Goal: Task Accomplishment & Management: Manage account settings

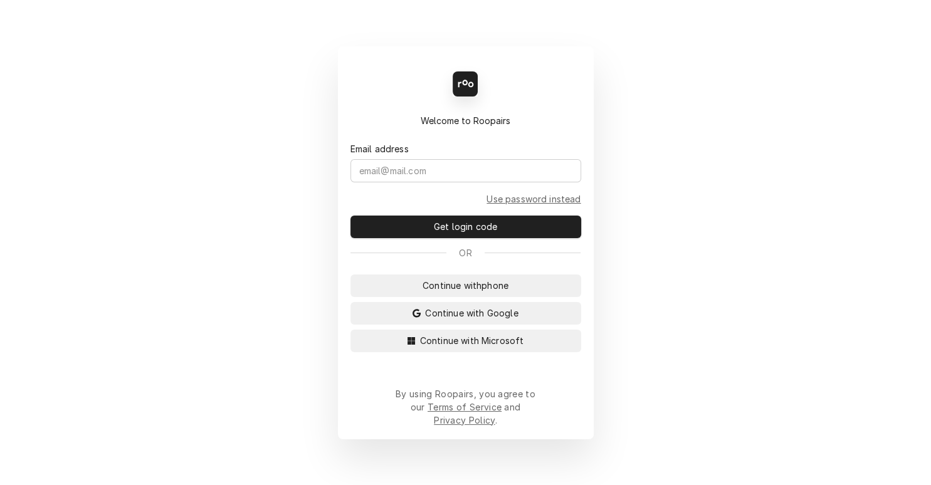
click at [416, 194] on form "Email address Use password instead Get login code" at bounding box center [466, 182] width 231 height 111
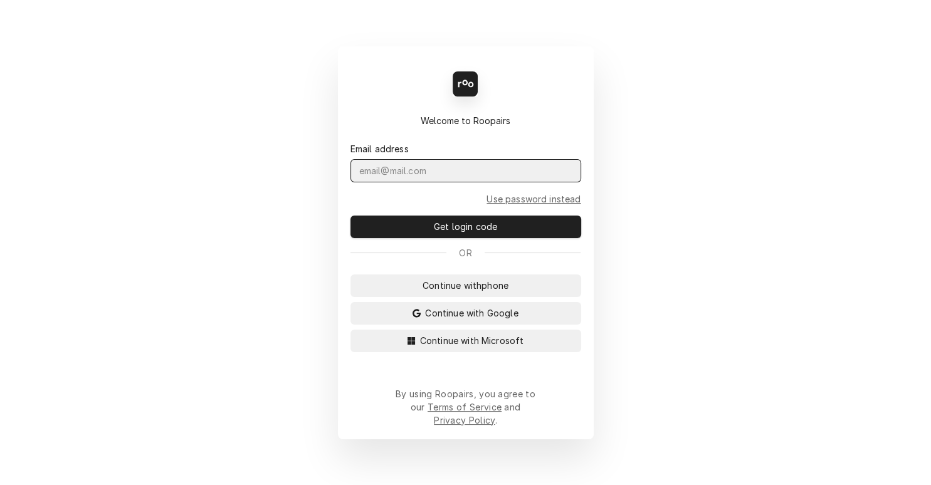
click at [422, 182] on input "Dynamic Content Wrapper" at bounding box center [466, 170] width 231 height 23
type input "n"
click at [351, 216] on button "Get login code" at bounding box center [466, 227] width 231 height 23
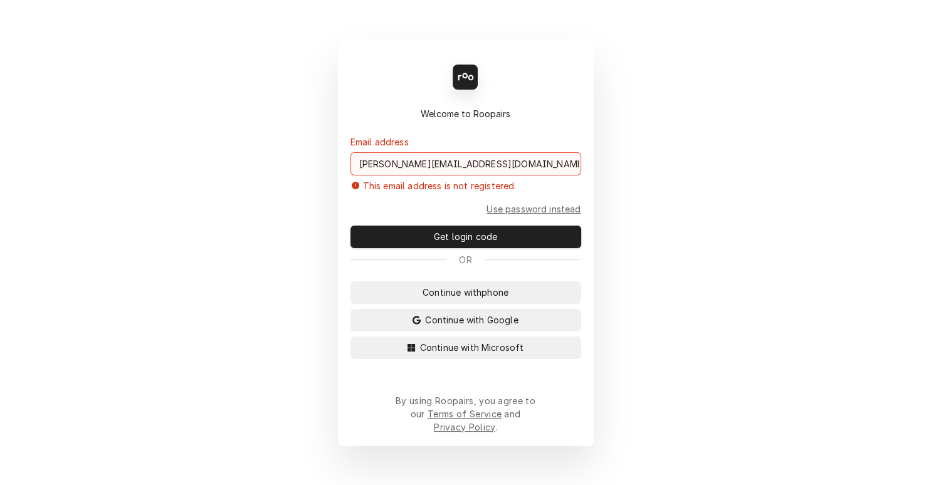
drag, startPoint x: 514, startPoint y: 174, endPoint x: 484, endPoint y: 179, distance: 30.4
click at [484, 176] on input "brian@commercialservicecoc.com" at bounding box center [466, 163] width 231 height 23
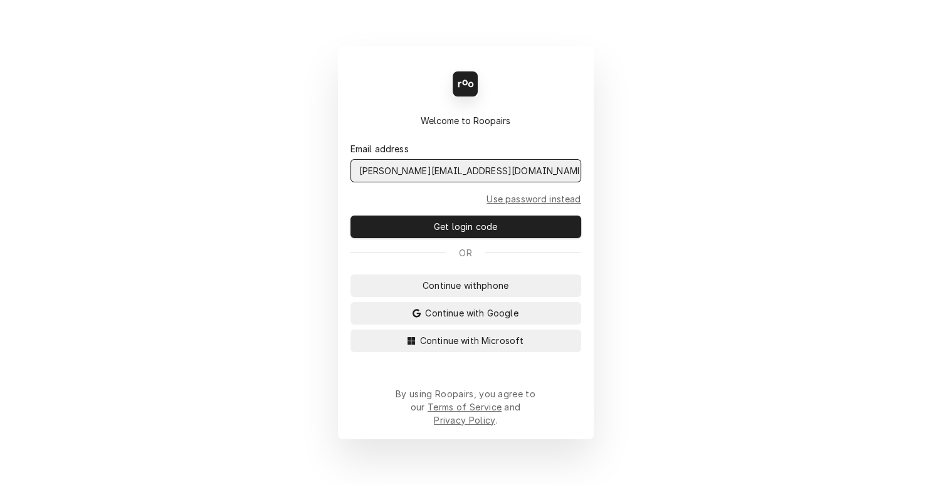
type input "brian@commercialserviceco.com"
click at [351, 216] on button "Get login code" at bounding box center [466, 227] width 231 height 23
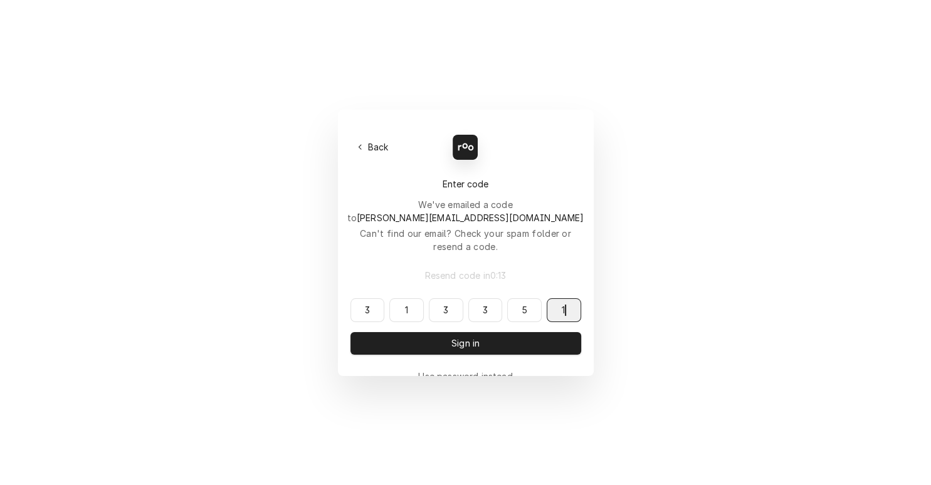
type input "313351"
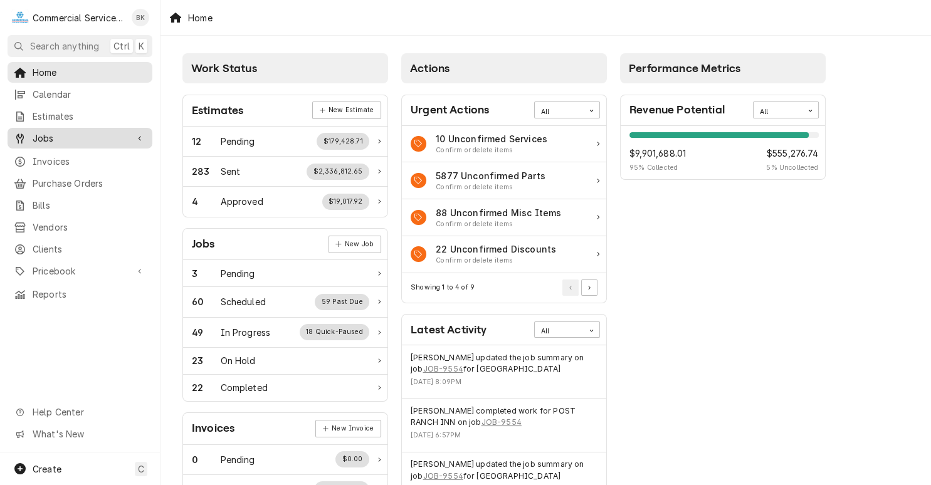
click at [69, 139] on span "Jobs" at bounding box center [80, 138] width 95 height 13
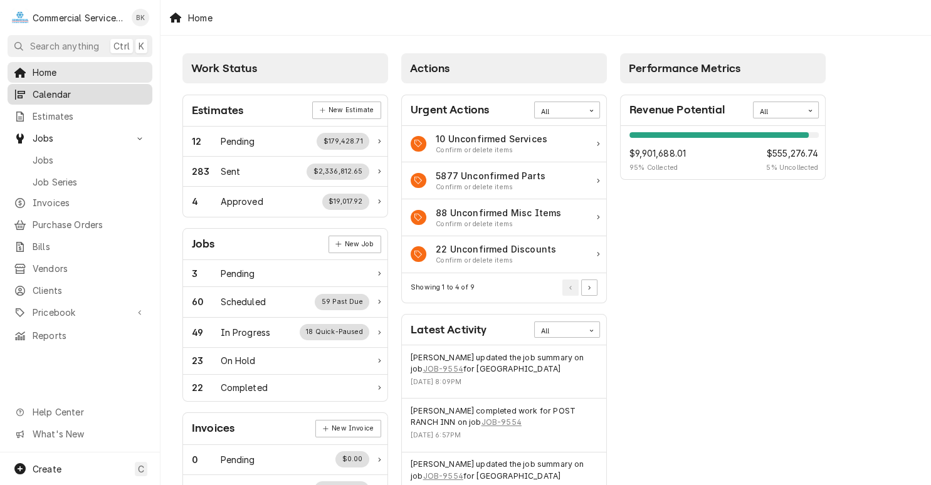
click at [60, 95] on span "Calendar" at bounding box center [90, 94] width 114 height 13
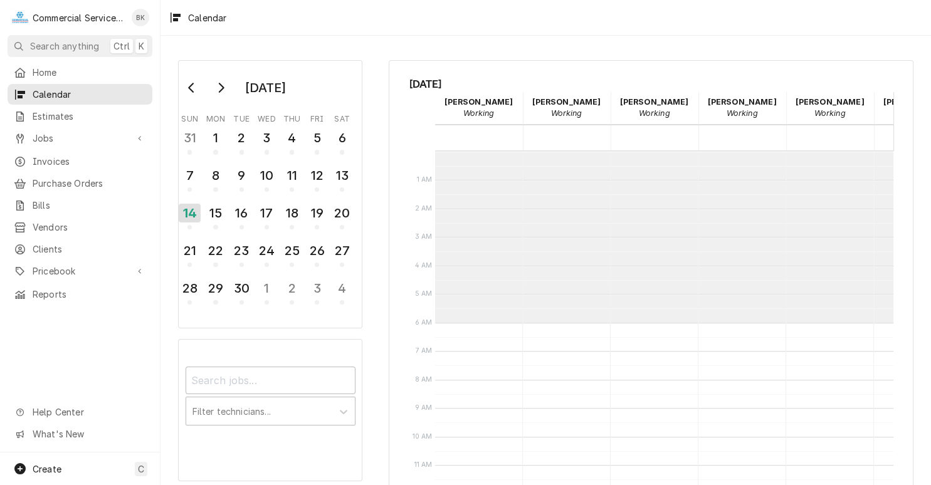
scroll to position [171, 0]
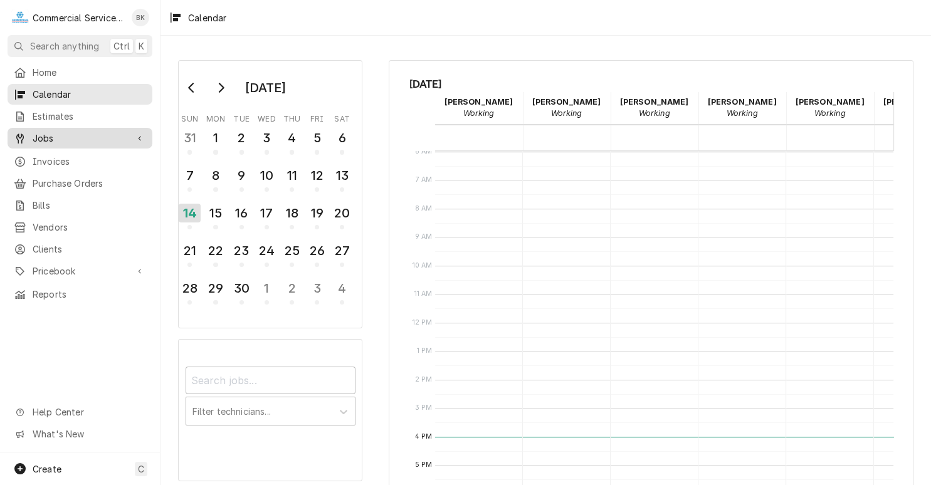
click at [77, 140] on span "Jobs" at bounding box center [80, 138] width 95 height 13
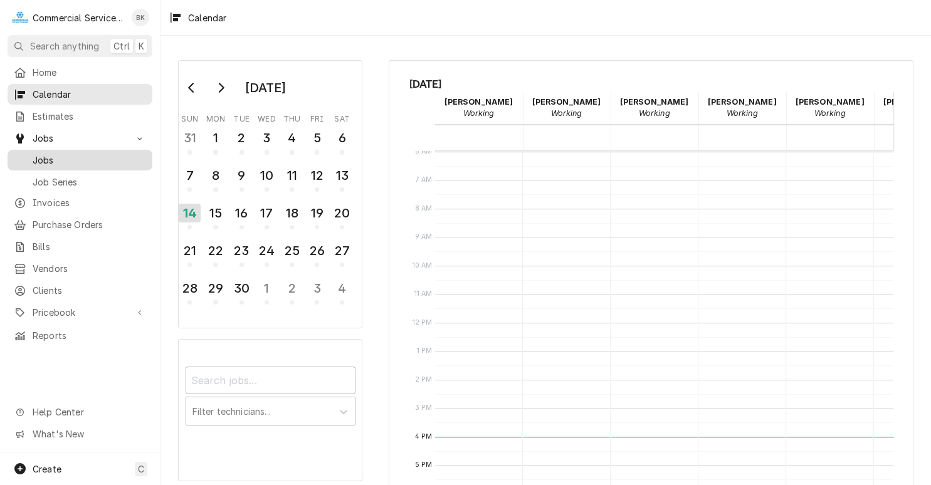
click at [100, 154] on span "Jobs" at bounding box center [90, 160] width 114 height 13
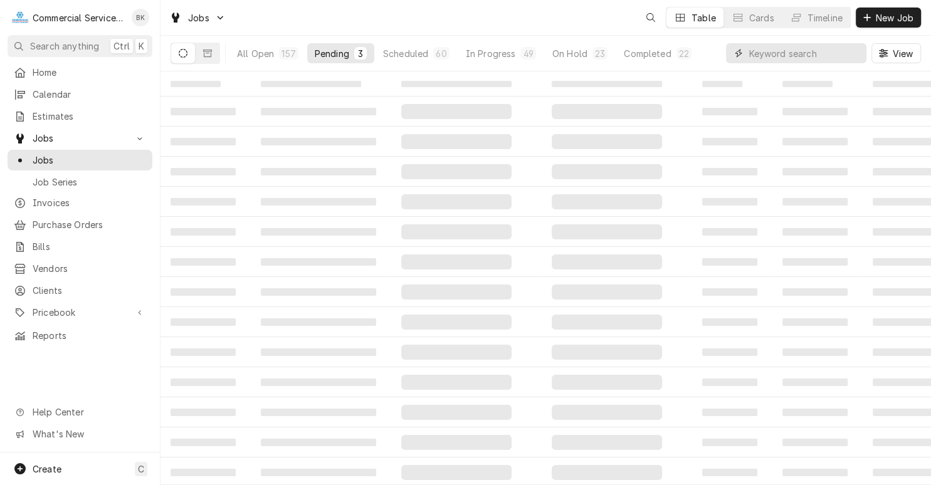
click at [813, 57] on input "Dynamic Content Wrapper" at bounding box center [805, 53] width 112 height 20
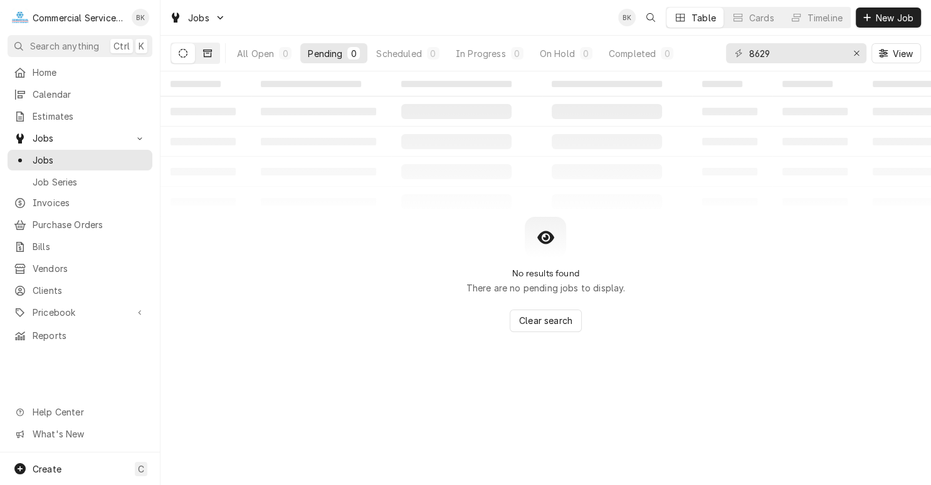
click at [212, 55] on button "Dynamic Content Wrapper" at bounding box center [208, 53] width 24 height 20
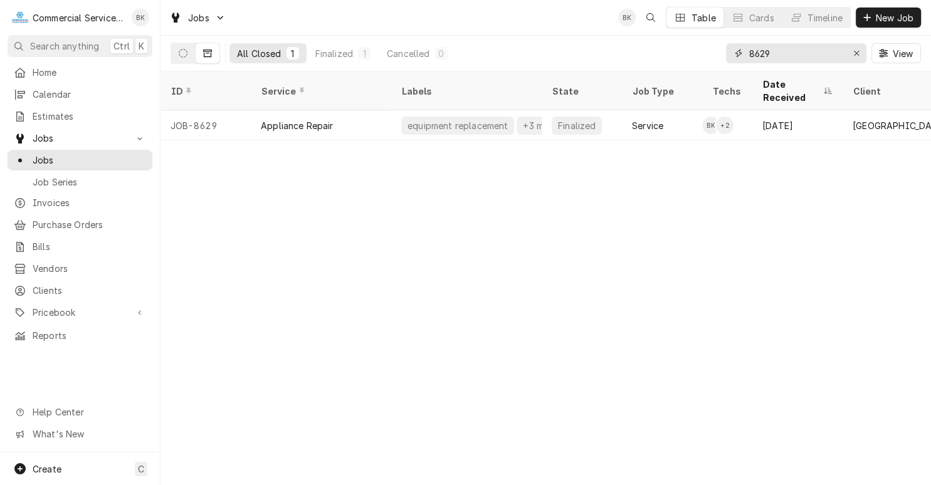
drag, startPoint x: 803, startPoint y: 59, endPoint x: 734, endPoint y: 62, distance: 69.1
click at [749, 62] on input "8629" at bounding box center [796, 53] width 94 height 20
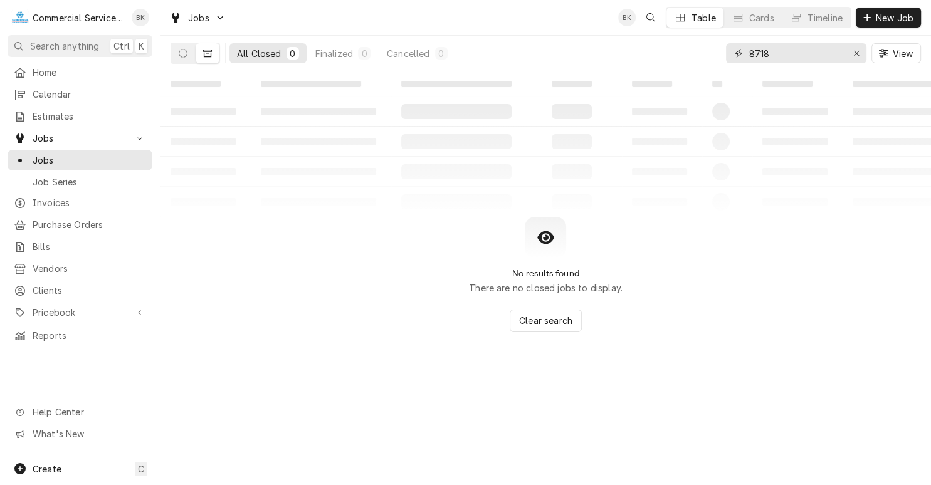
drag, startPoint x: 794, startPoint y: 62, endPoint x: 790, endPoint y: 55, distance: 7.9
click at [792, 61] on input "8718" at bounding box center [796, 53] width 94 height 20
drag, startPoint x: 779, startPoint y: 56, endPoint x: 734, endPoint y: 58, distance: 44.6
click at [749, 58] on input "8718" at bounding box center [796, 53] width 94 height 20
type input "8921"
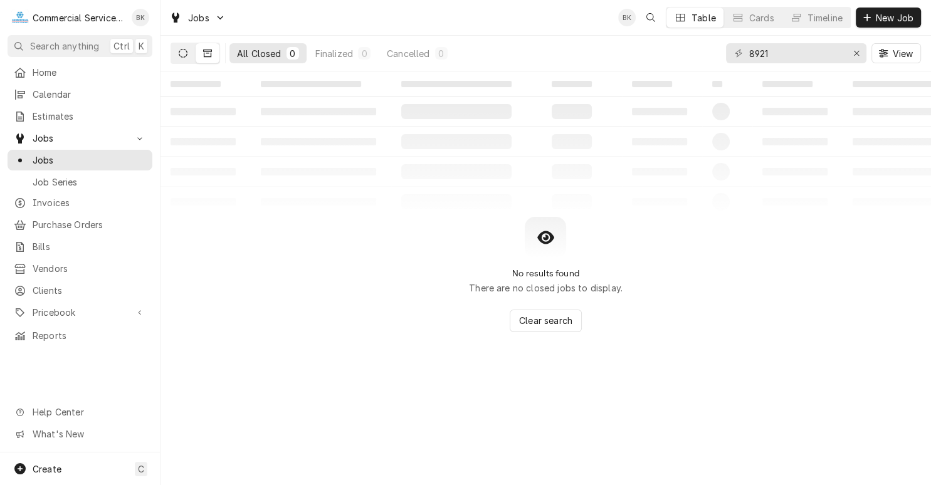
click at [190, 56] on button "Dynamic Content Wrapper" at bounding box center [183, 53] width 24 height 20
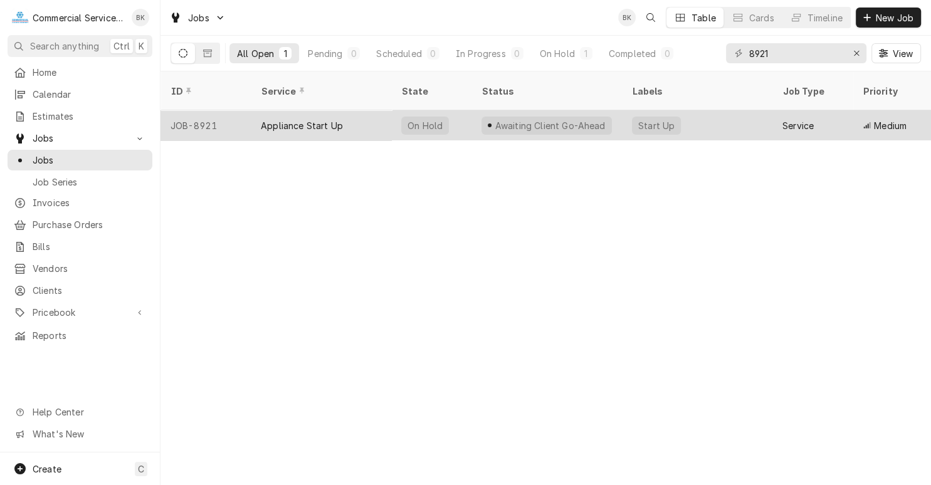
click at [517, 110] on div "Awaiting Client Go-Ahead" at bounding box center [547, 125] width 151 height 30
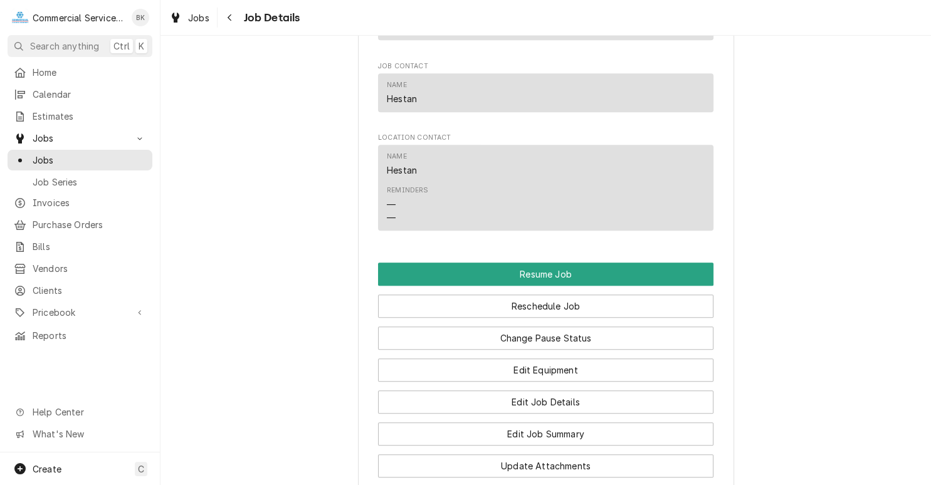
scroll to position [1264, 0]
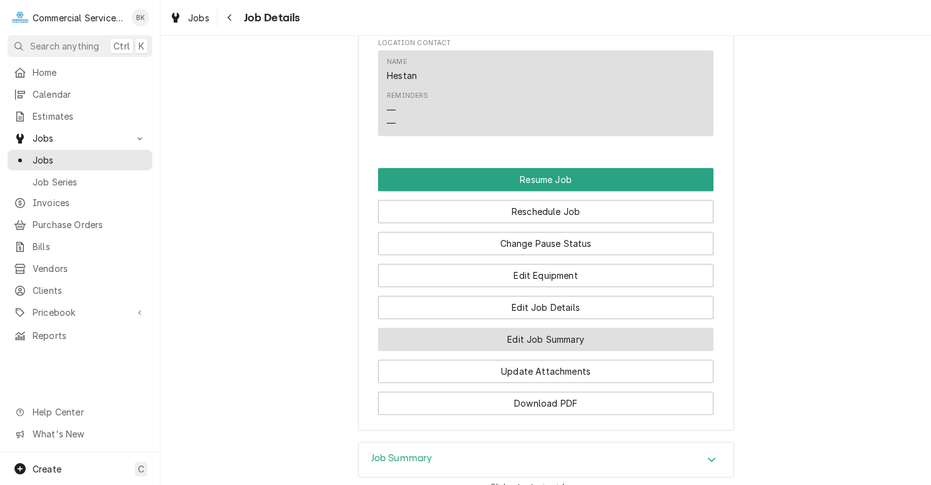
click at [579, 338] on button "Edit Job Summary" at bounding box center [546, 339] width 336 height 23
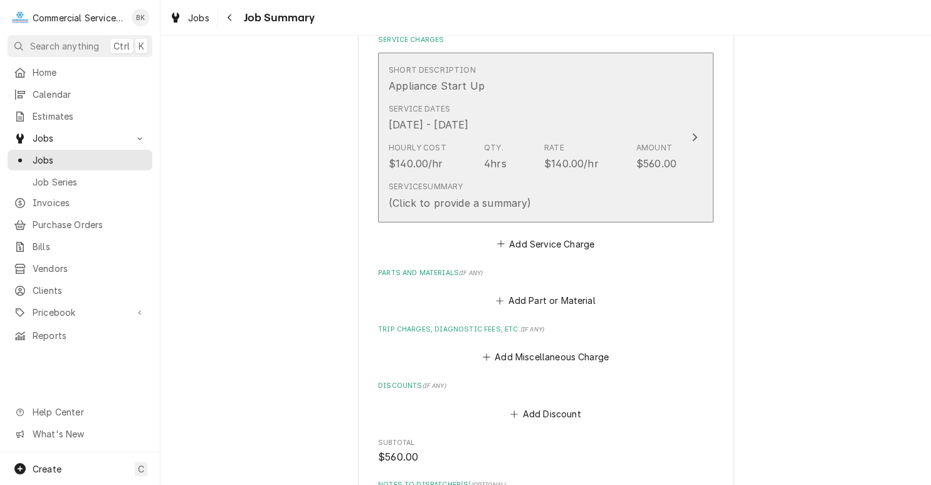
scroll to position [253, 0]
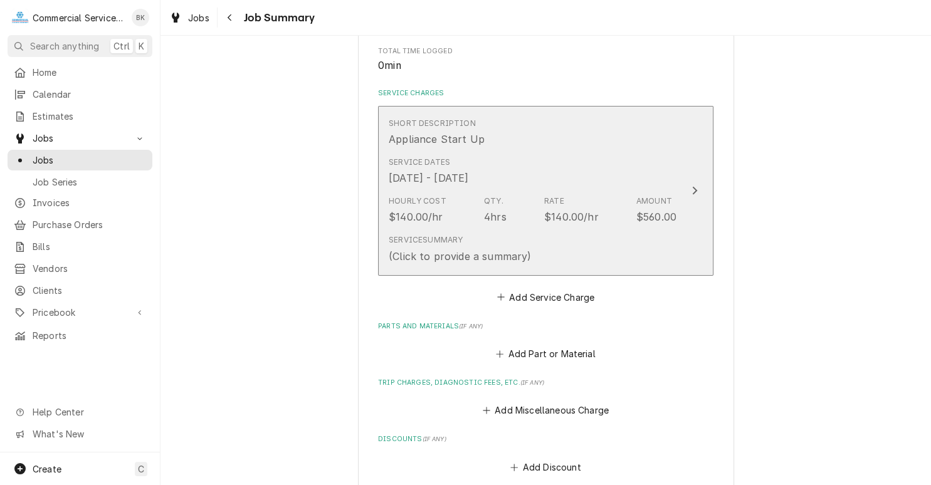
click at [552, 248] on div "Service Summary (Click to provide a summary)" at bounding box center [533, 249] width 288 height 39
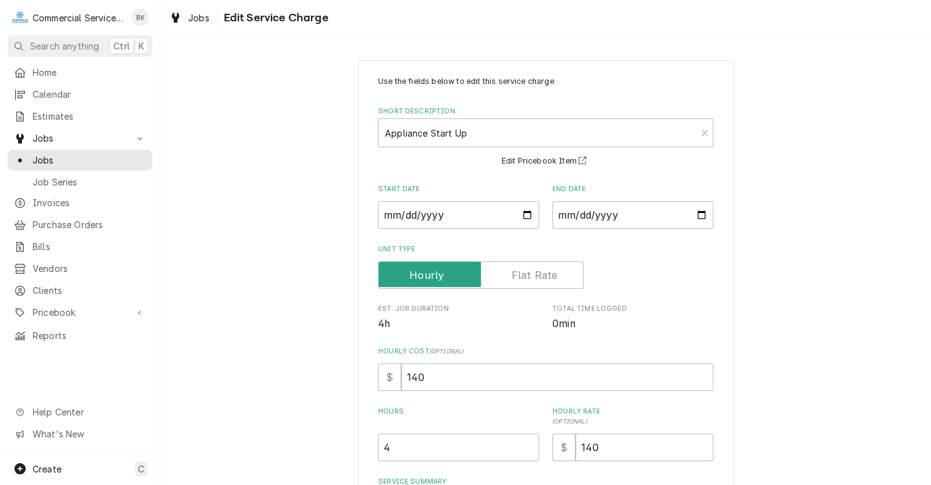
scroll to position [174, 0]
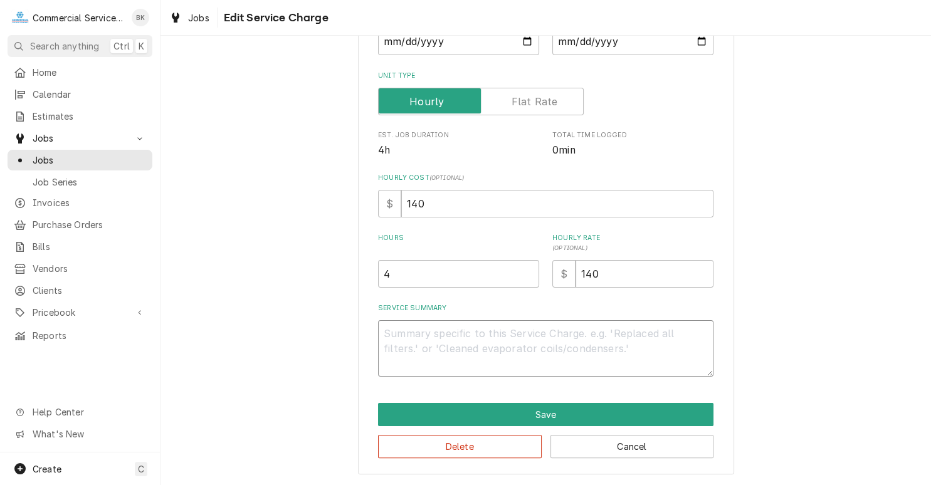
click at [448, 334] on textarea "Service Summary" at bounding box center [546, 348] width 336 height 56
type textarea "x"
type textarea "M"
type textarea "x"
type textarea "Me"
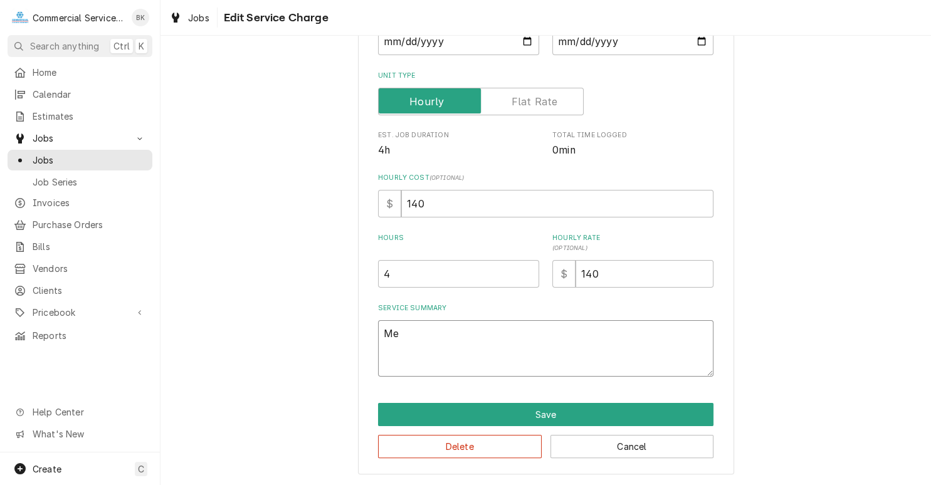
type textarea "x"
type textarea "Mee"
type textarea "x"
type textarea "Meet"
type textarea "x"
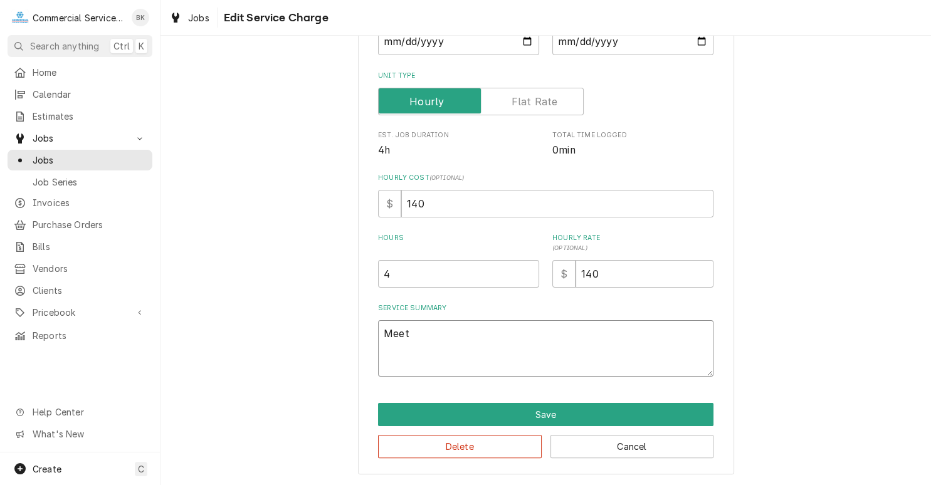
type textarea "Meet"
type textarea "x"
type textarea "Meet R"
type textarea "x"
type textarea "Meet Re"
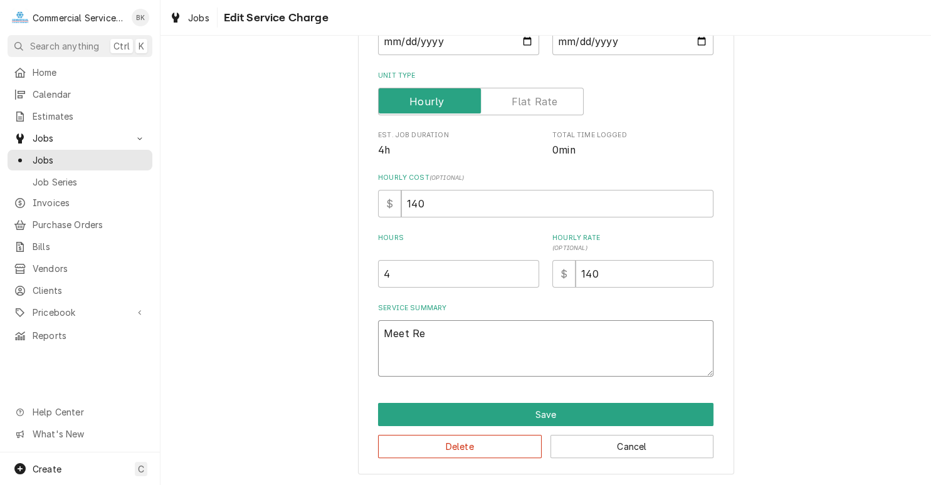
type textarea "x"
type textarea "Meet Rep"
type textarea "x"
type textarea "Meet Rep"
type textarea "x"
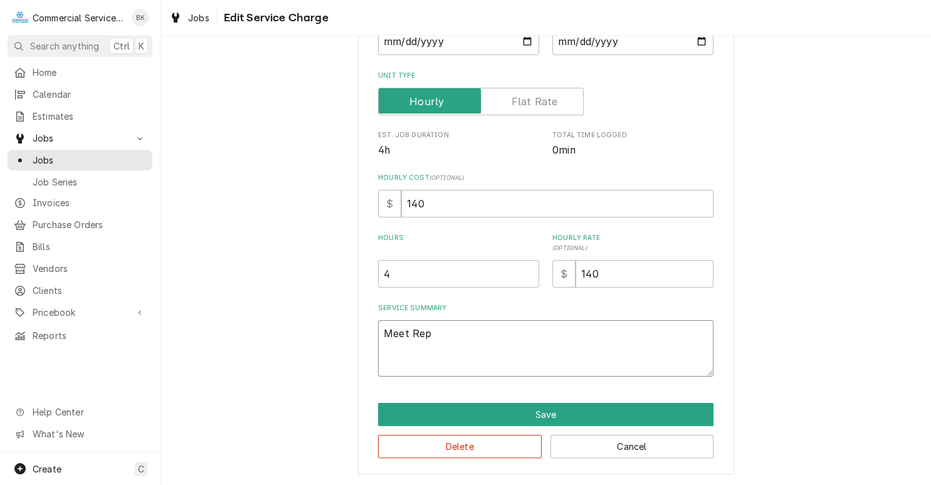
type textarea "Meet Rep o"
type textarea "x"
type textarea "Meet Rep on"
type textarea "x"
type textarea "Meet Rep ons"
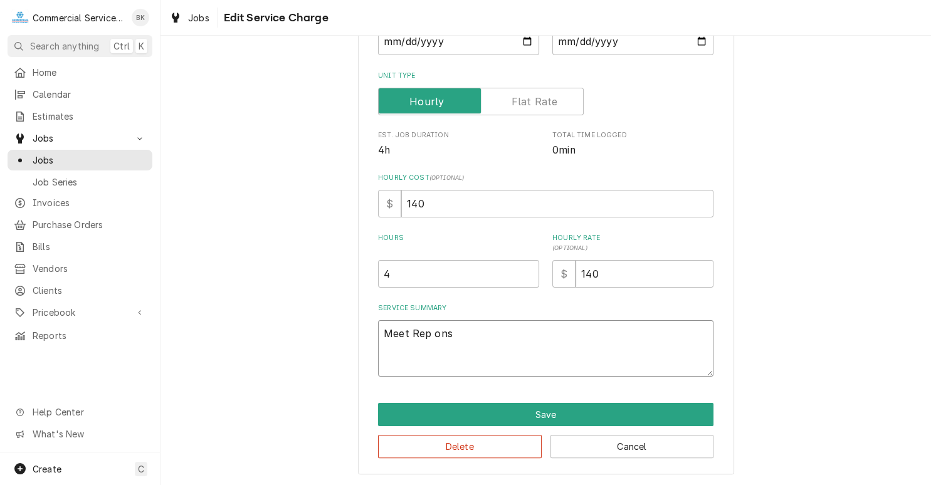
type textarea "x"
type textarea "Meet Rep onsi"
type textarea "x"
type textarea "Meet Rep onsit"
type textarea "x"
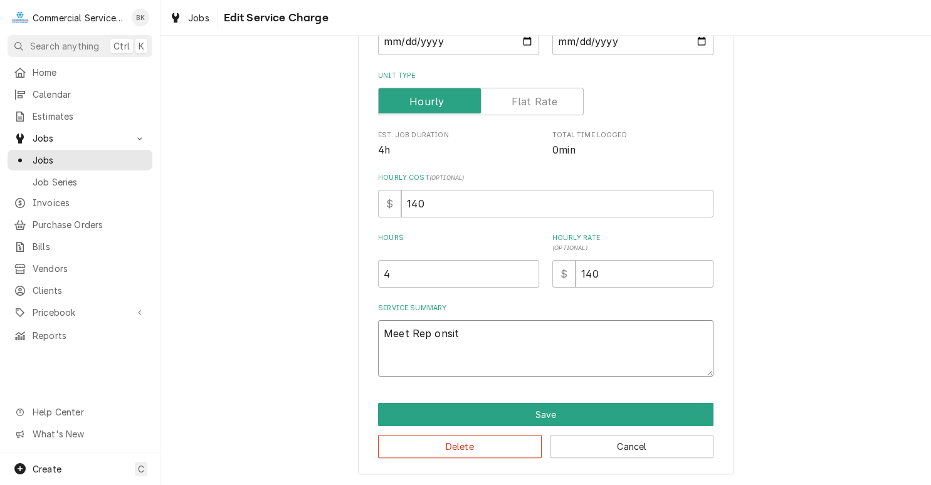
type textarea "Meet Rep onsite"
type textarea "x"
type textarea "Meet Rep onsite"
type textarea "x"
type textarea "Meet Rep onsite a"
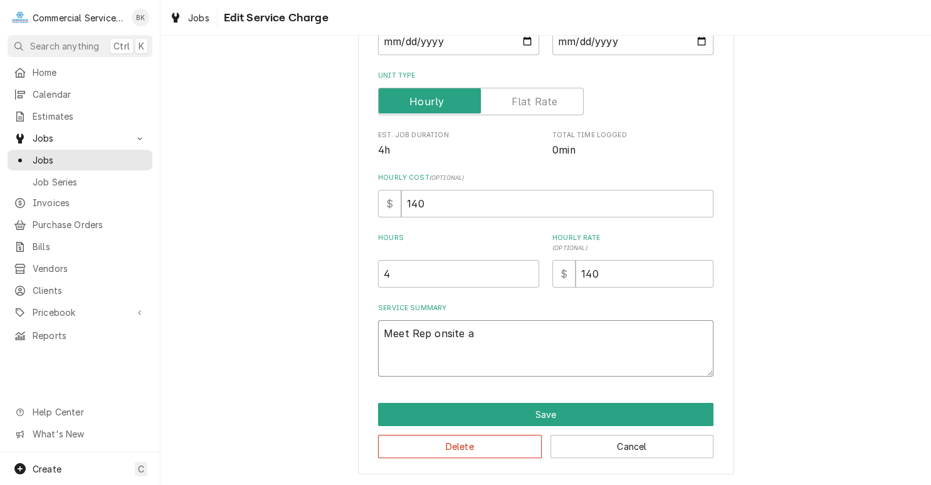
type textarea "x"
type textarea "Meet Rep onsite an"
type textarea "x"
type textarea "Meet Rep onsite and"
type textarea "x"
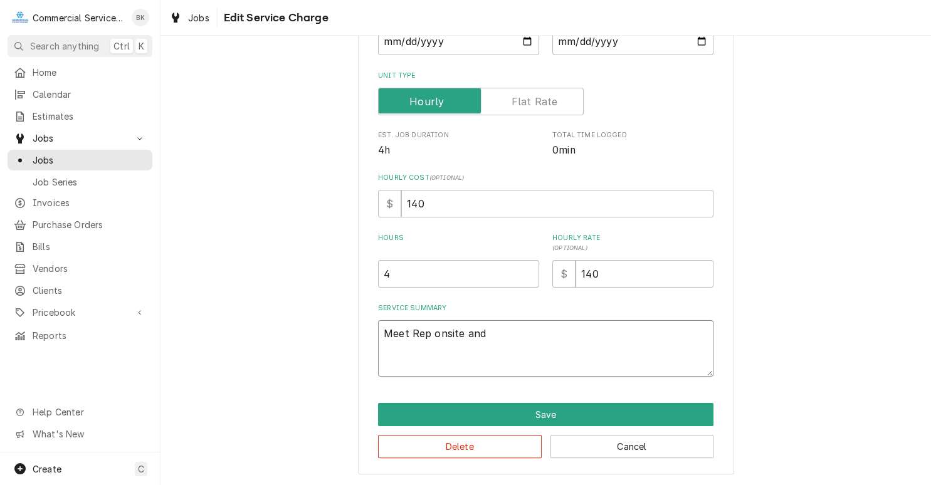
type textarea "Meet Rep onsite and"
type textarea "x"
type textarea "Meet Rep onsite an"
type textarea "x"
type textarea "Meet Rep onsite a"
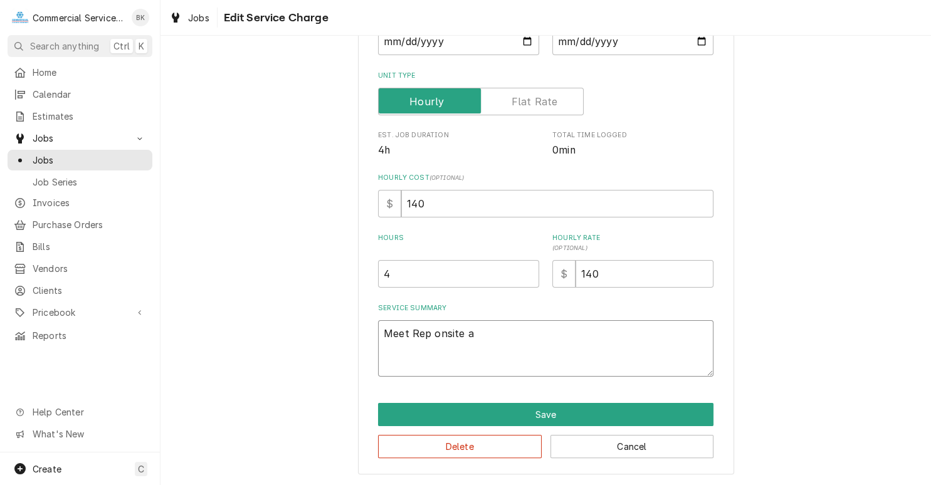
type textarea "x"
type textarea "Meet Rep onsite"
type textarea "x"
type textarea "Meet Rep onsite"
type textarea "x"
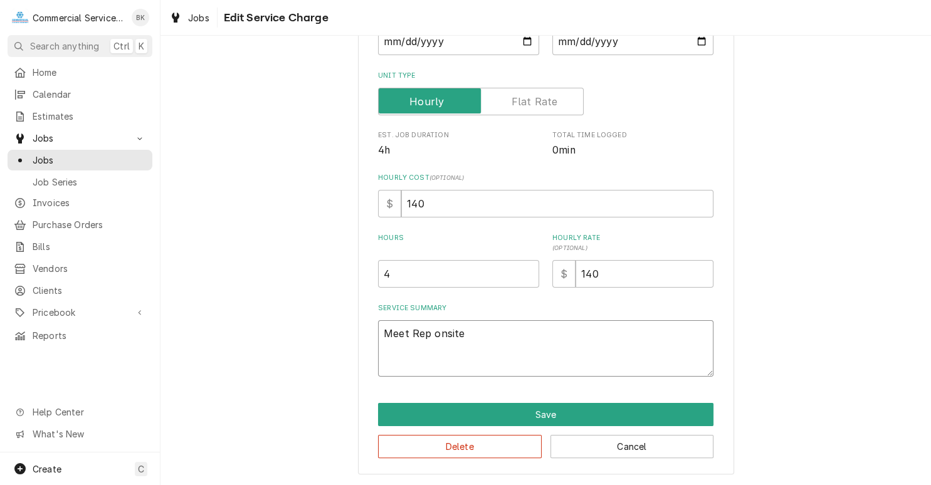
type textarea "Meet Rep onsit"
type textarea "x"
type textarea "Meet Rep onsi"
type textarea "x"
type textarea "Meet Rep ons"
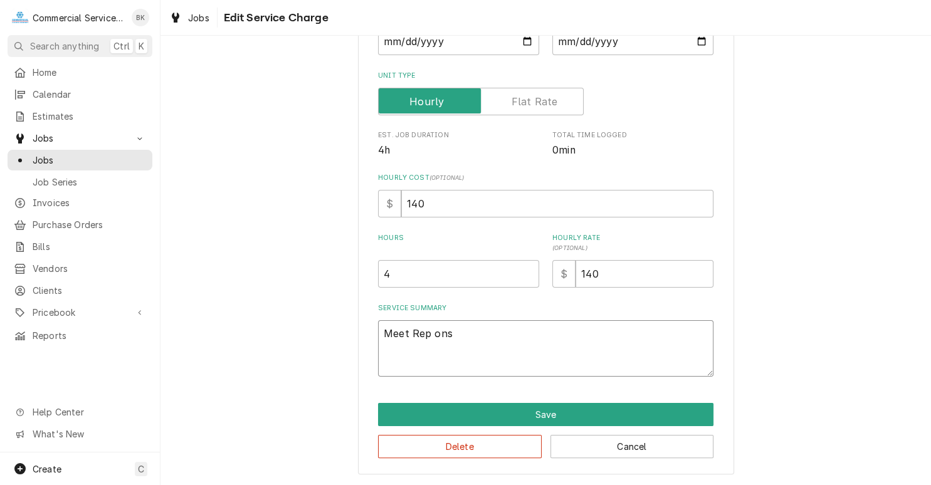
type textarea "x"
type textarea "Meet Rep on"
type textarea "x"
type textarea "Meet Rep o"
type textarea "x"
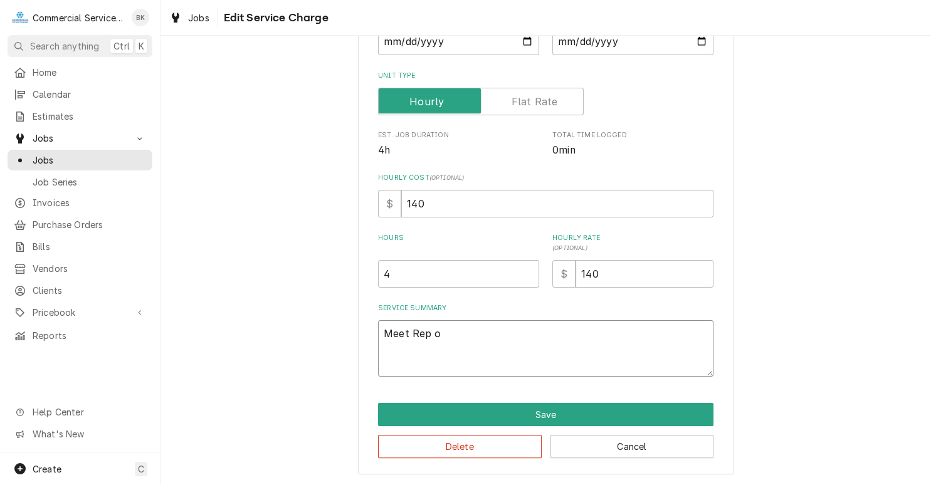
type textarea "Meet Rep"
type textarea "x"
type textarea "Meet Rep a"
type textarea "x"
type textarea "Meet Rep an"
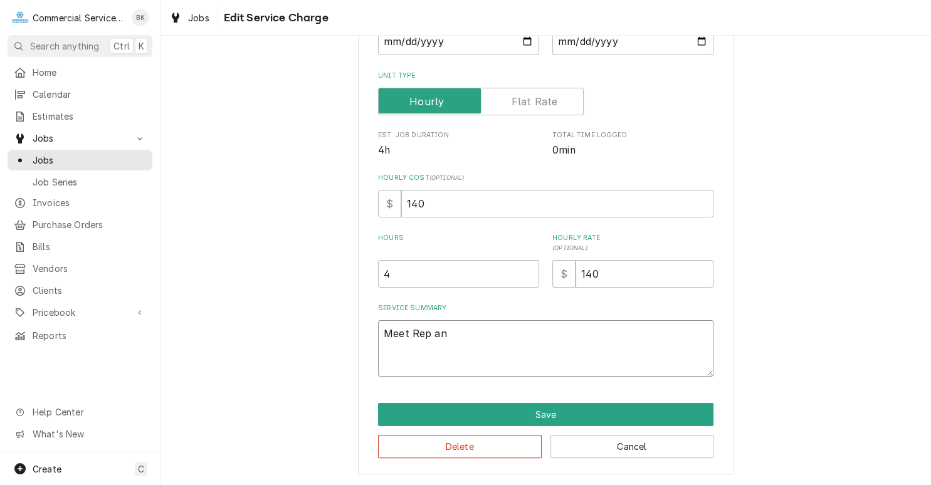
type textarea "x"
type textarea "Meet Rep and"
type textarea "x"
type textarea "Meet Rep and"
type textarea "x"
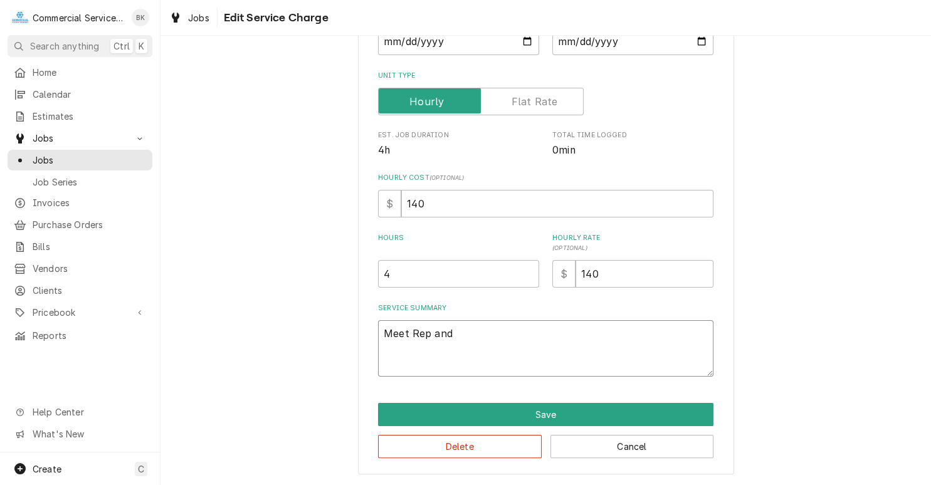
type textarea "Meet Rep and H"
type textarea "x"
type textarea "Meet Rep and He"
type textarea "x"
type textarea "Meet Rep and Hes"
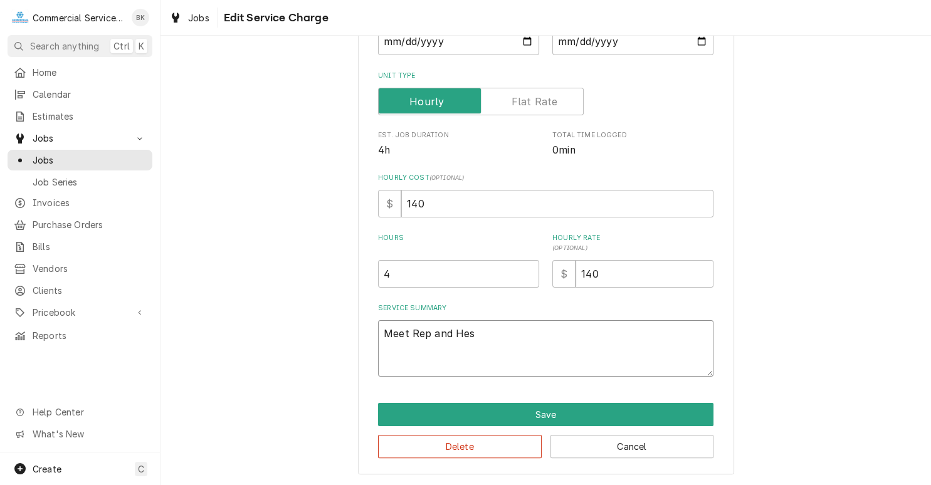
type textarea "x"
type textarea "Meet Rep and Hest"
type textarea "x"
type textarea "Meet Rep and Hesta"
type textarea "x"
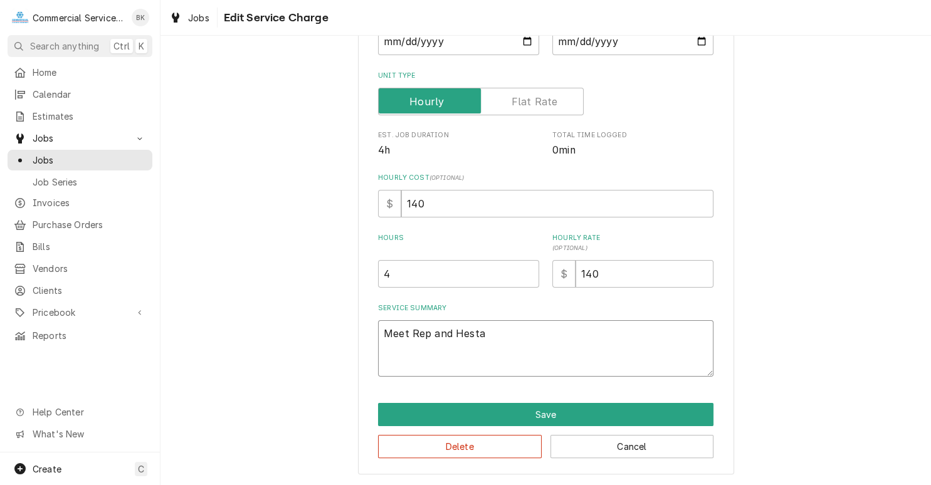
type textarea "Meet Rep and Hestan"
type textarea "x"
type textarea "Meet Rep and Hestan"
type textarea "x"
type textarea "Meet Rep and Hestan t"
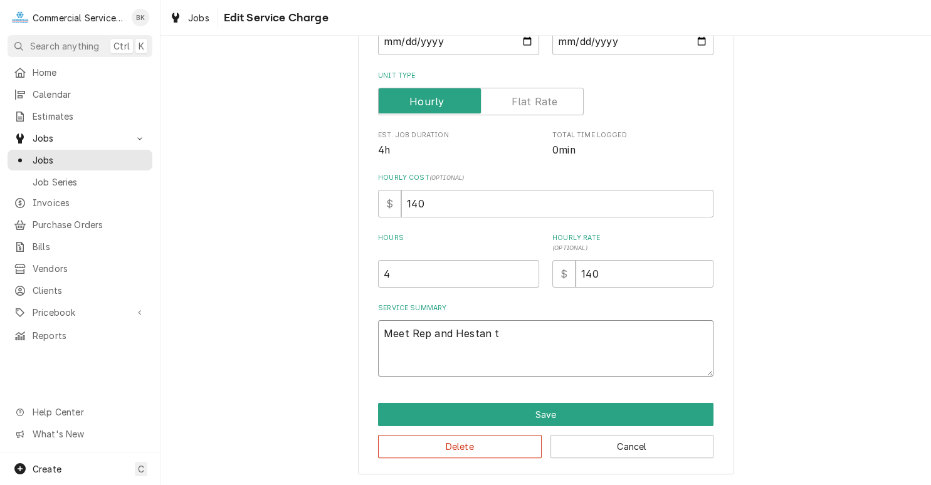
type textarea "x"
type textarea "Meet Rep and Hestan te"
type textarea "x"
type textarea "Meet Rep and Hestan tea"
type textarea "x"
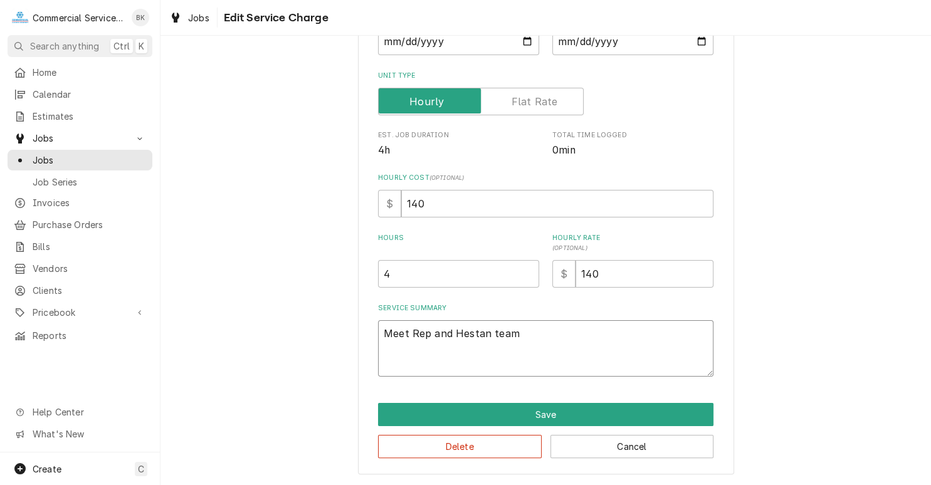
type textarea "Meet Rep and Hestan team"
type textarea "x"
type textarea "Meet Rep and Hestan team o"
type textarea "x"
type textarea "Meet Rep and Hestan team on"
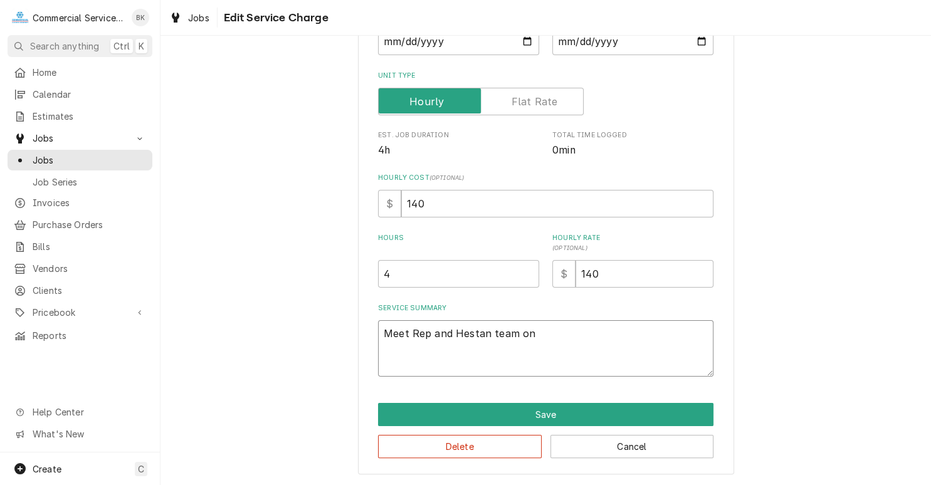
type textarea "x"
type textarea "Meet Rep and Hestan team on"
type textarea "x"
type textarea "Meet Rep and Hestan team on"
type textarea "x"
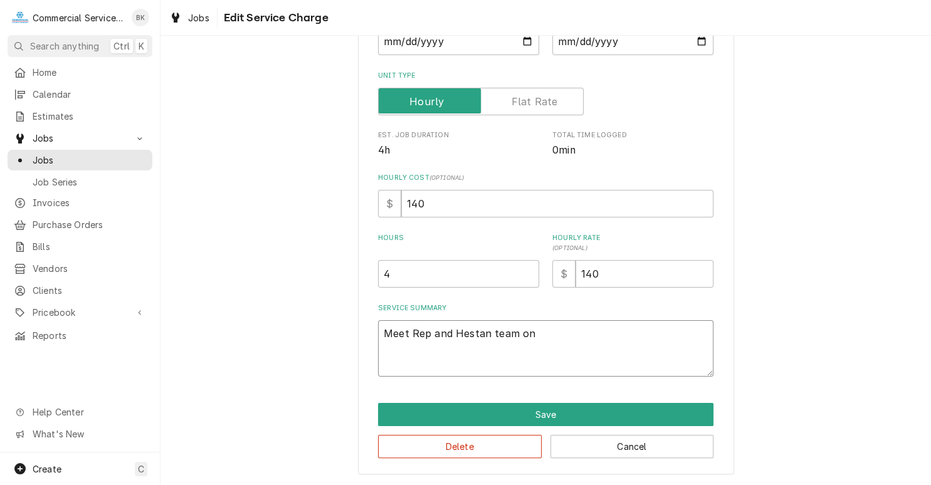
type textarea "Meet Rep and Hestan team on-"
type textarea "x"
type textarea "Meet Rep and Hestan team on-s"
type textarea "x"
type textarea "Meet Rep and Hestan team on-si"
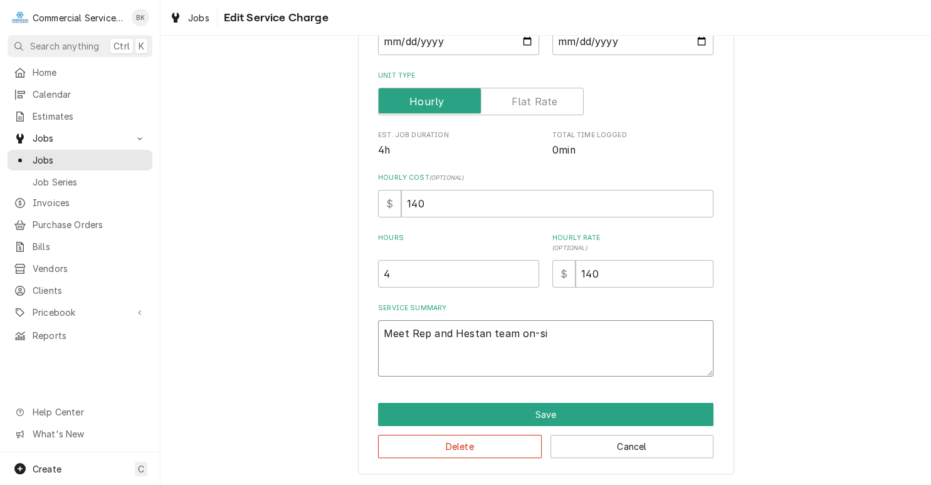
type textarea "x"
type textarea "Meet Rep and Hestan team on-sit"
type textarea "x"
type textarea "Meet Rep and Hestan team on-site"
type textarea "x"
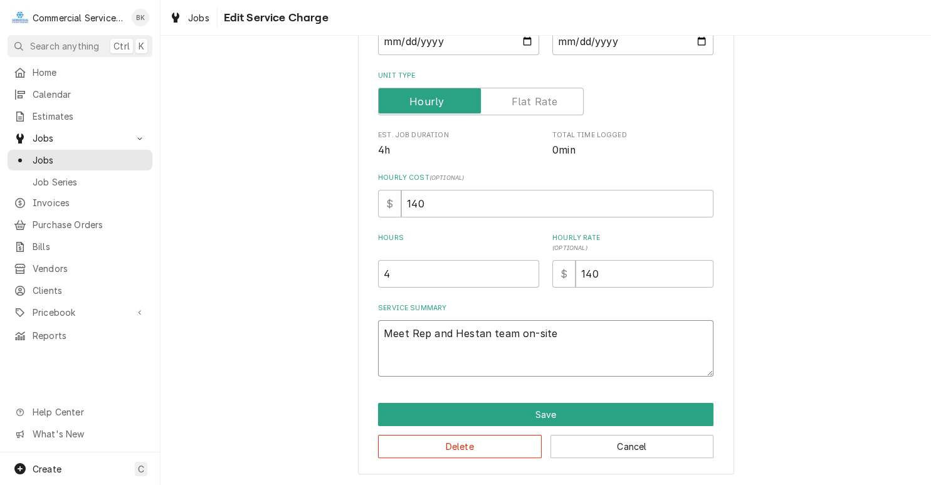
type textarea "Meet Rep and Hestan team on-site"
type textarea "x"
type textarea "Meet Rep and Hestan team on-site t"
type textarea "x"
type textarea "Meet Rep and Hestan team on-site to"
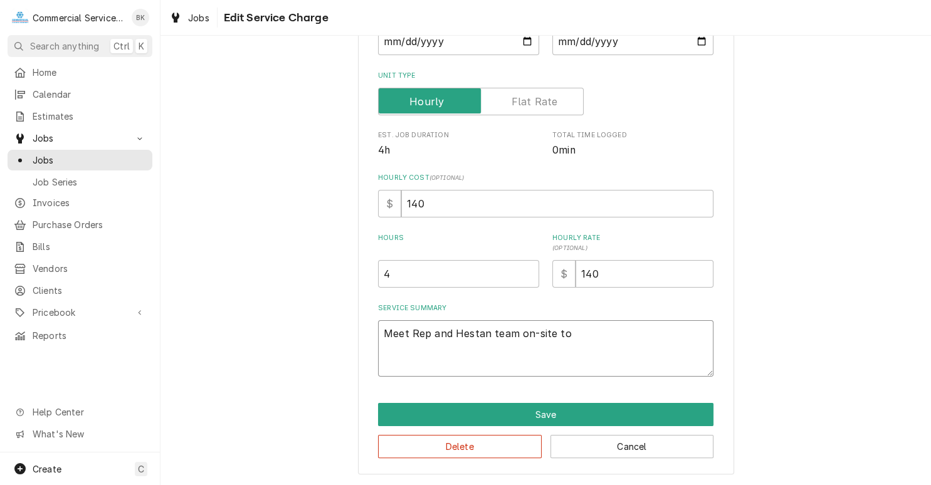
type textarea "x"
type textarea "Meet Rep and Hestan team on-site to"
type textarea "x"
type textarea "Meet Rep and Hestan team on-site to co"
type textarea "x"
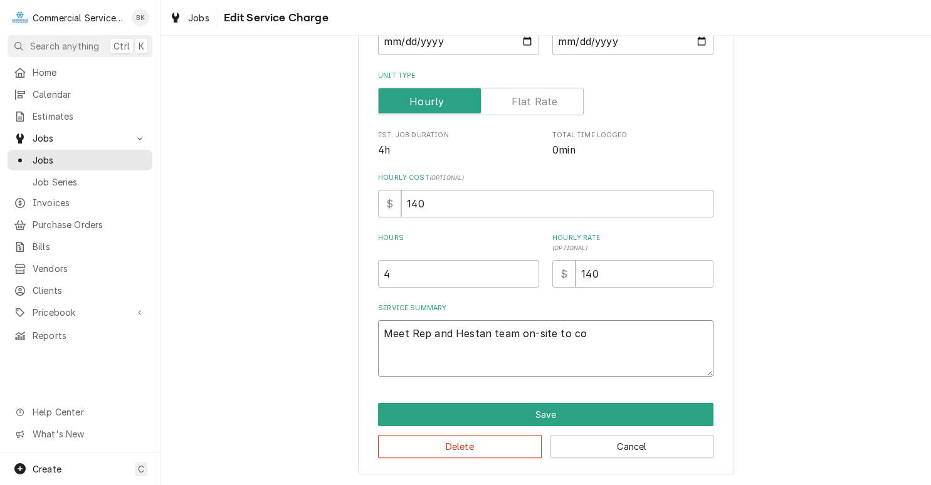
type textarea "Meet Rep and Hestan team on-site to cov"
type textarea "x"
type textarea "Meet Rep and Hestan team on-site to cove"
type textarea "x"
type textarea "Meet Rep and Hestan team on-site to cover"
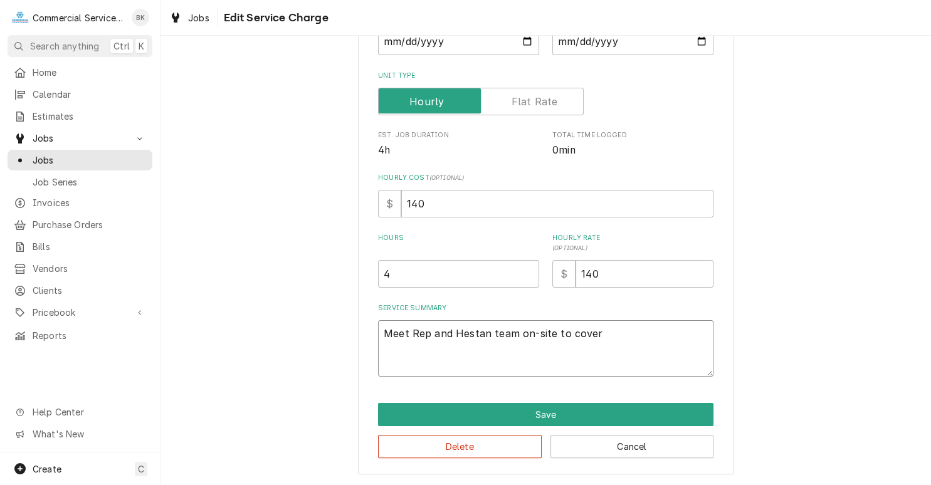
type textarea "x"
type textarea "Meet Rep and Hestan team on-site to cover"
type textarea "x"
type textarea "Meet Rep and Hestan team on-site to cover al"
type textarea "x"
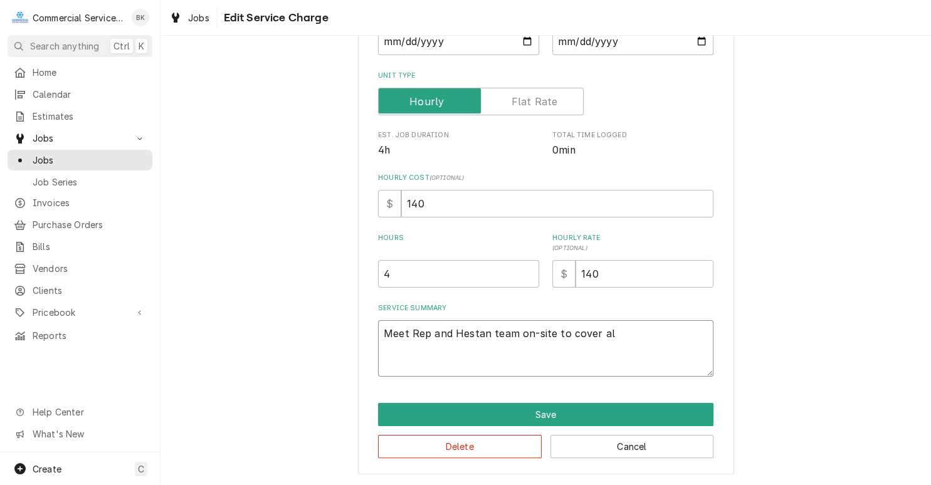
type textarea "Meet Rep and Hestan team on-site to cover all"
type textarea "x"
type textarea "Meet Rep and Hestan team on-site to cover all"
type textarea "x"
type textarea "Meet Rep and Hestan team on-site to cover all a"
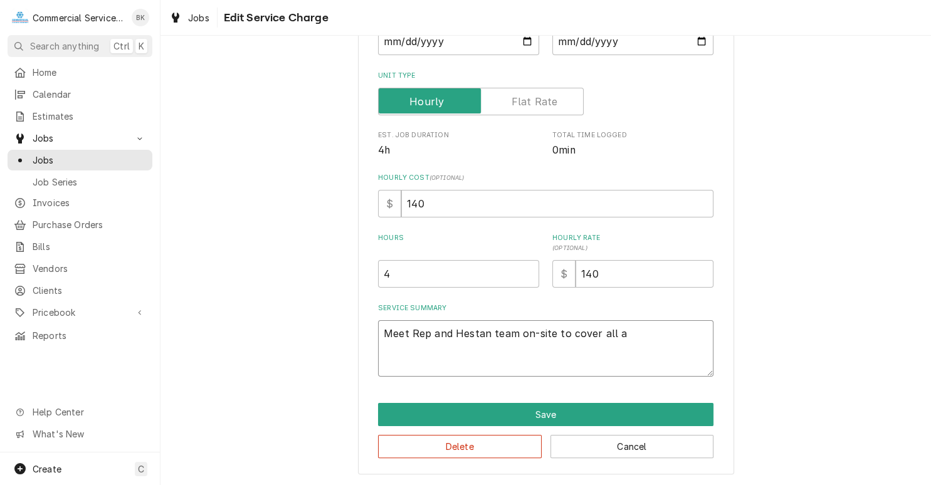
type textarea "x"
type textarea "Meet Rep and Hestan team on-site to cover all as"
type textarea "x"
type textarea "Meet Rep and Hestan team on-site to cover all asp"
type textarea "x"
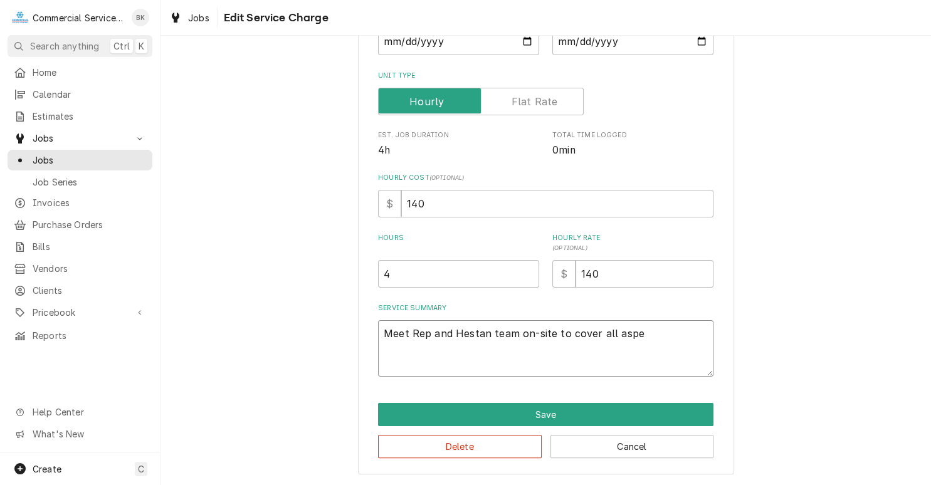
type textarea "Meet Rep and Hestan team on-site to cover all aspec"
type textarea "x"
type textarea "Meet Rep and Hestan team on-site to cover all aspect"
type textarea "x"
type textarea "Meet Rep and Hestan team on-site to cover all aspects"
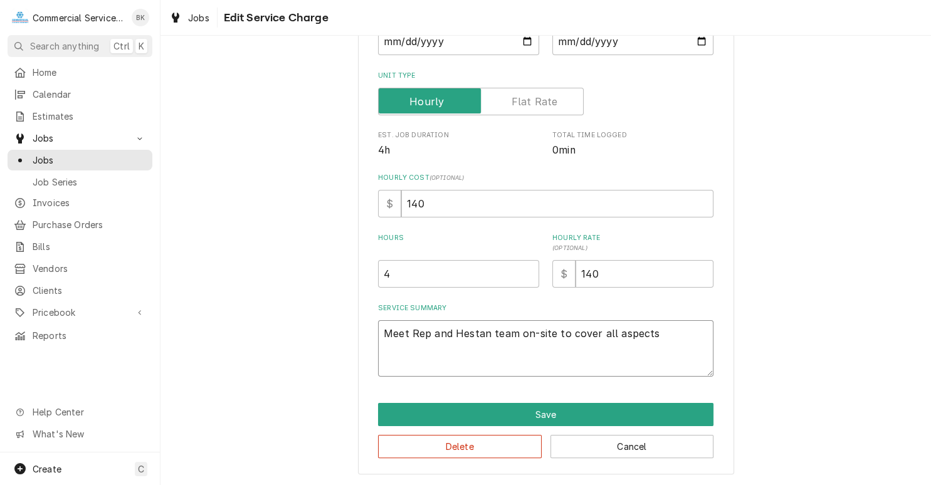
type textarea "x"
type textarea "Meet Rep and Hestan team on-site to cover all aspects"
type textarea "x"
type textarea "Meet Rep and Hestan team on-site to cover all aspects o"
type textarea "x"
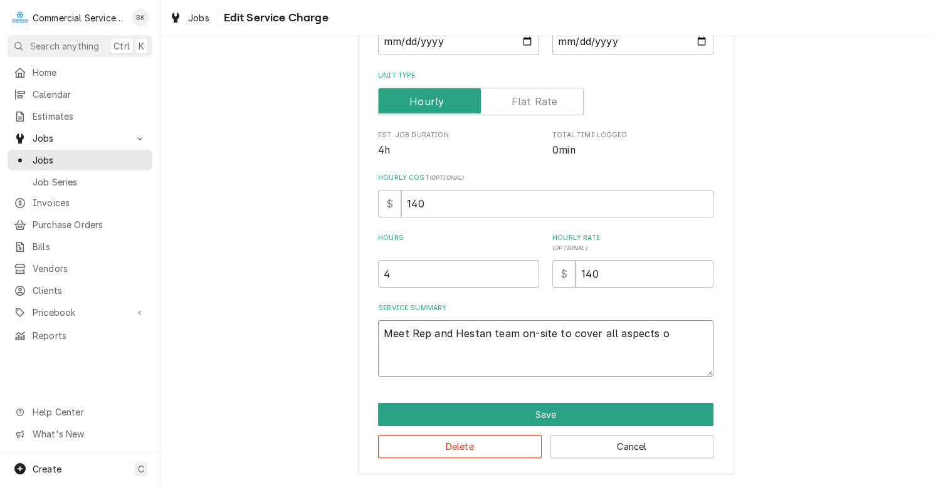
type textarea "Meet Rep and Hestan team on-site to cover all aspects of"
type textarea "x"
type textarea "Meet Rep and Hestan team on-site to cover all aspects of"
type textarea "x"
type textarea "Meet Rep and Hestan team on-site to cover all aspects of s"
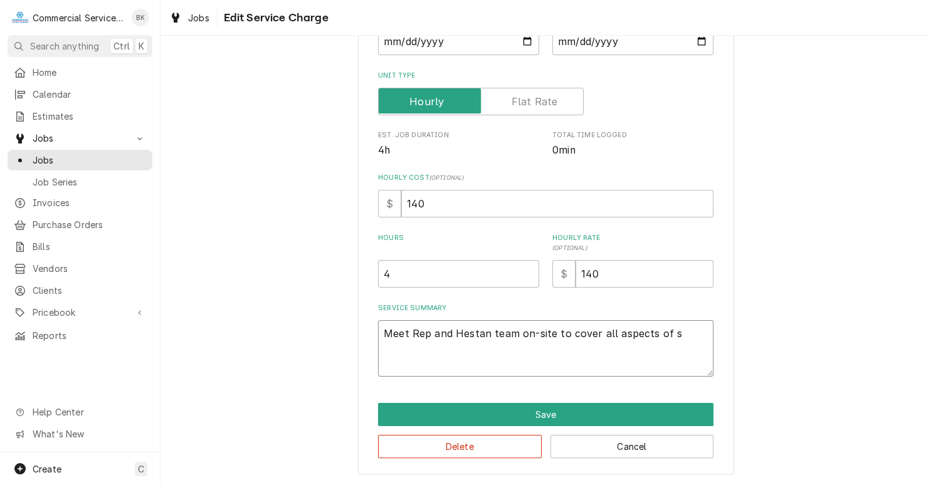
type textarea "x"
type textarea "Meet Rep and Hestan team on-site to cover all aspects of st"
type textarea "x"
type textarea "Meet Rep and Hestan team on-site to cover all aspects of sta"
type textarea "x"
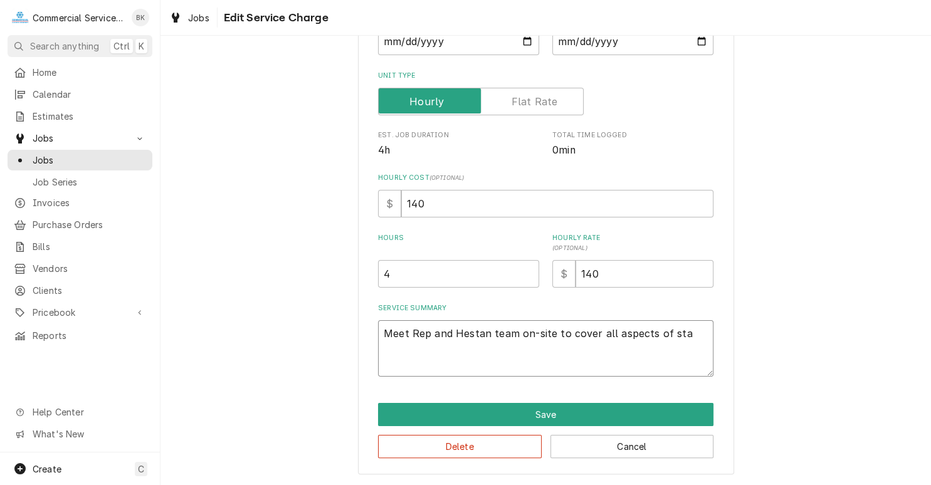
type textarea "Meet Rep and Hestan team on-site to cover all aspects of star"
type textarea "x"
type textarea "Meet Rep and Hestan team on-site to cover all aspects of start"
type textarea "x"
type textarea "Meet Rep and Hestan team on-site to cover all aspects of start-"
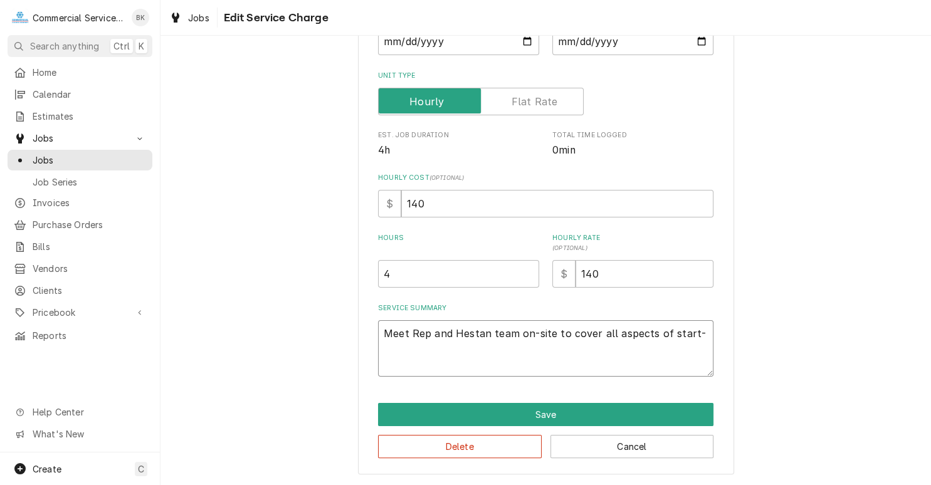
type textarea "x"
type textarea "Meet Rep and Hestan team on-site to cover all aspects of start-u"
type textarea "x"
type textarea "Meet Rep and Hestan team on-site to cover all aspects of start-up"
type textarea "x"
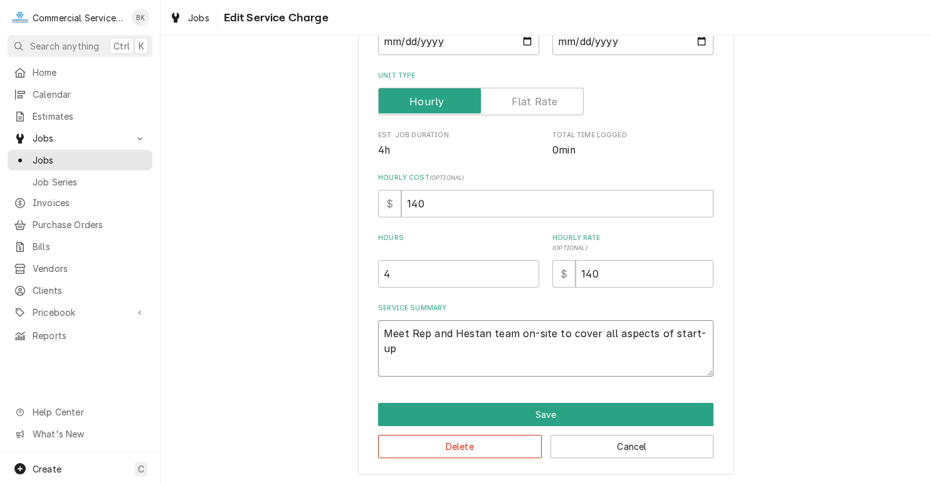
type textarea "Meet Rep and Hestan team on-site to cover all aspects of start-up"
type textarea "x"
type textarea "Meet Rep and Hestan team on-site to cover all aspects of start-up i"
type textarea "x"
type textarea "Meet Rep and Hestan team on-site to cover all aspects of start-up"
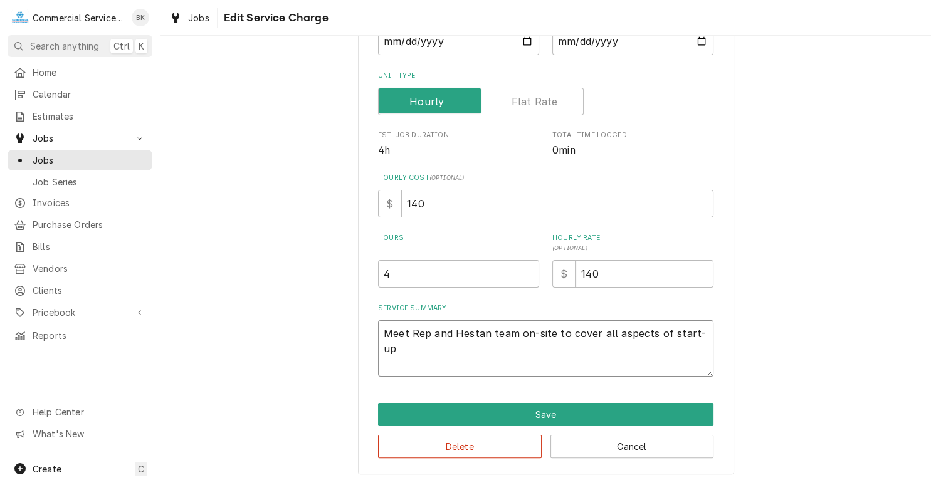
type textarea "x"
type textarea "Meet Rep and Hestan team on-site to cover all aspects of start-up ,"
type textarea "x"
type textarea "Meet Rep and Hestan team on-site to cover all aspects of start-up ,"
type textarea "x"
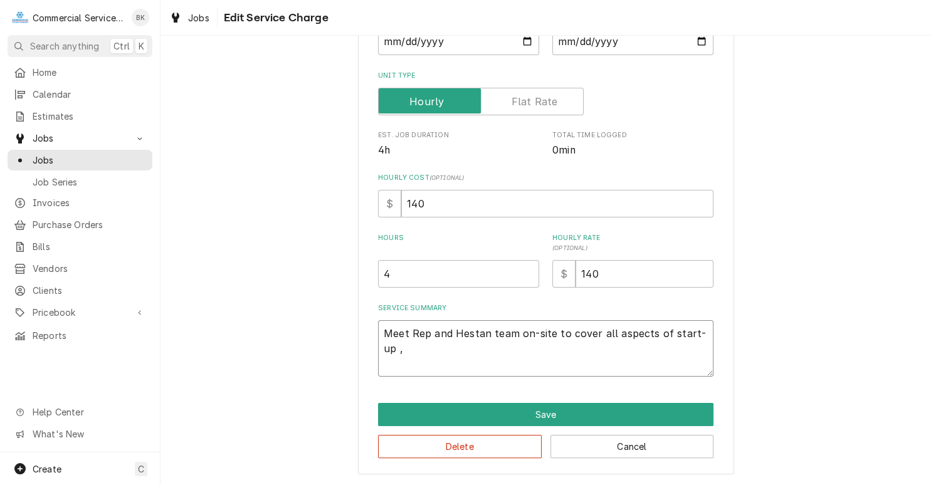
type textarea "Meet Rep and Hestan team on-site to cover all aspects of start-up ,"
type textarea "x"
type textarea "Meet Rep and Hestan team on-site to cover all aspects of start-up"
type textarea "x"
type textarea "Meet Rep and Hestan team on-site to cover all aspects of start-up"
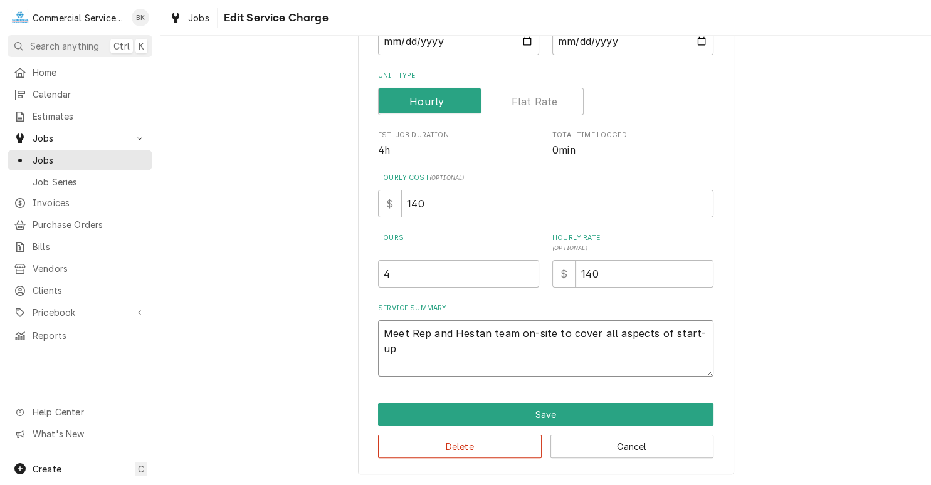
type textarea "x"
type textarea "Meet Rep and Hestan team on-site to cover all aspects of start-up,"
type textarea "x"
type textarea "Meet Rep and Hestan team on-site to cover all aspects of start-up,"
type textarea "x"
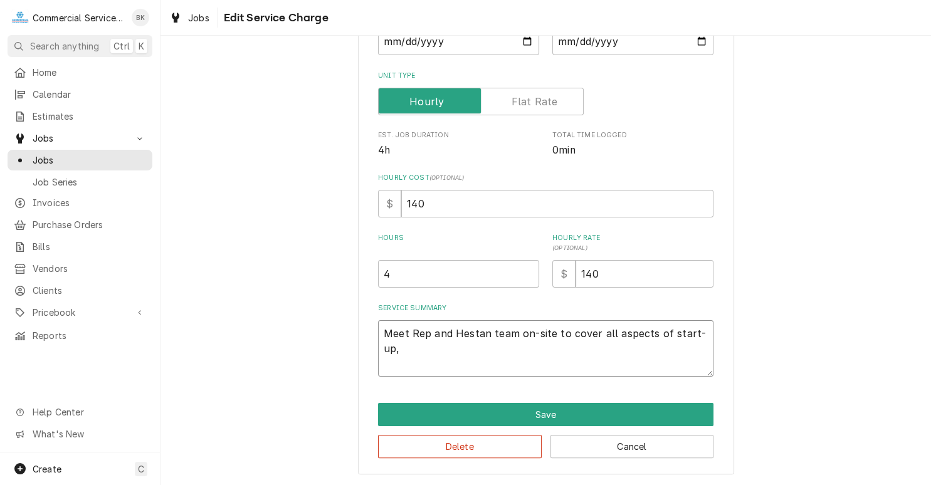
type textarea "Meet Rep and Hestan team on-site to cover all aspects of start-up, i"
type textarea "x"
type textarea "Meet Rep and Hestan team on-site to cover all aspects of start-up, in"
type textarea "x"
type textarea "Meet Rep and Hestan team on-site to cover all aspects of start-up, ins"
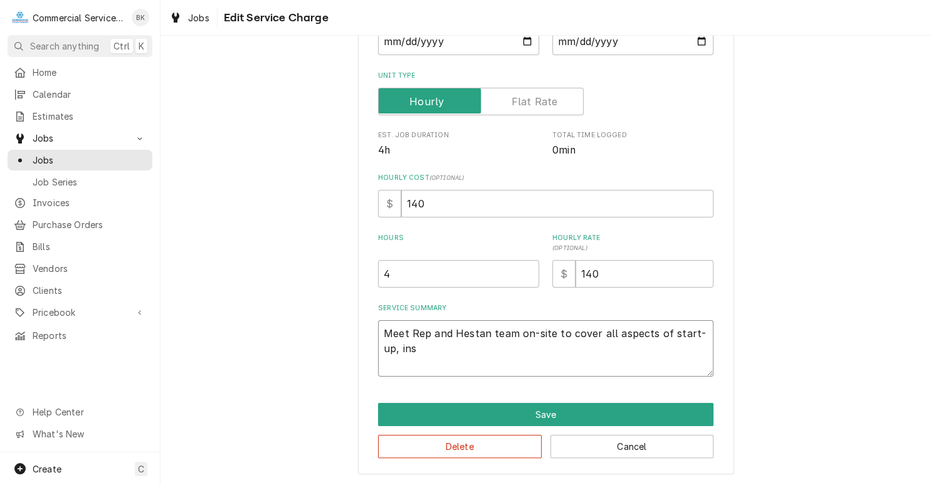
type textarea "x"
type textarea "Meet Rep and Hestan team on-site to cover all aspects of start-up, inst"
type textarea "x"
type textarea "Meet Rep and Hestan team on-site to cover all aspects of start-up, instal"
type textarea "x"
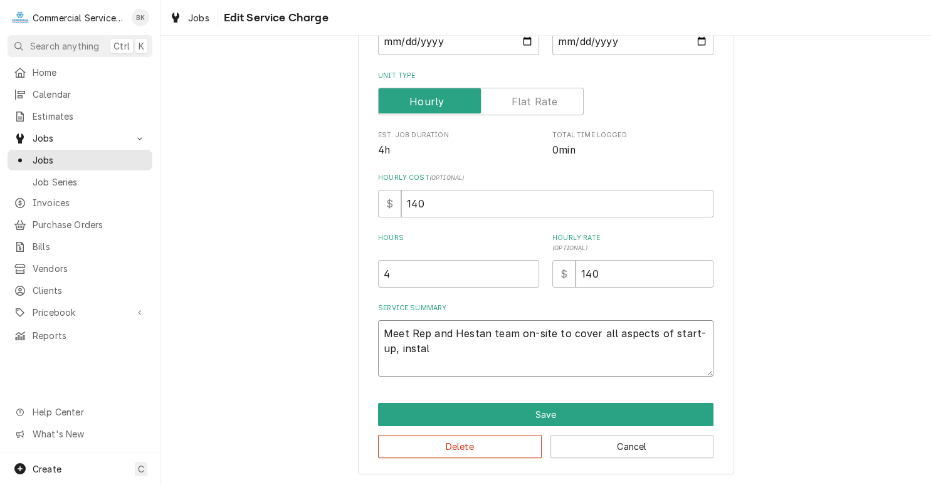
type textarea "Meet Rep and Hestan team on-site to cover all aspects of start-up, install"
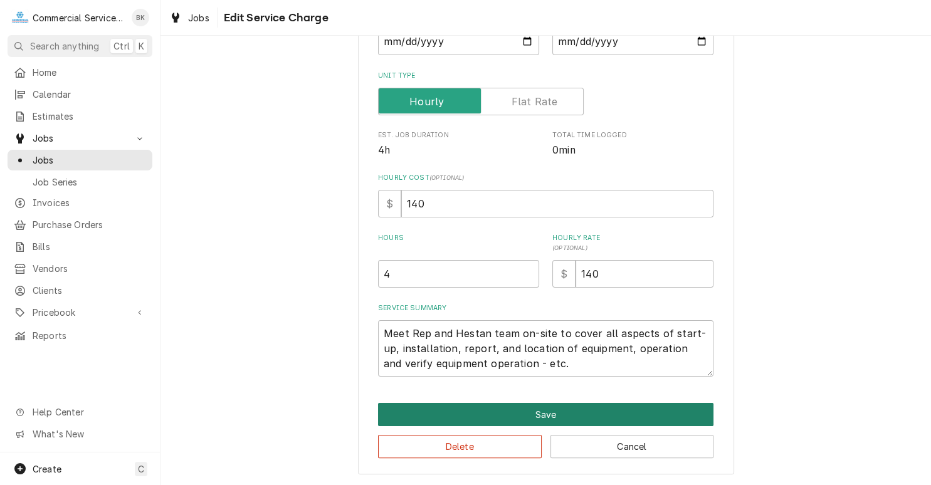
click at [555, 414] on button "Save" at bounding box center [546, 414] width 336 height 23
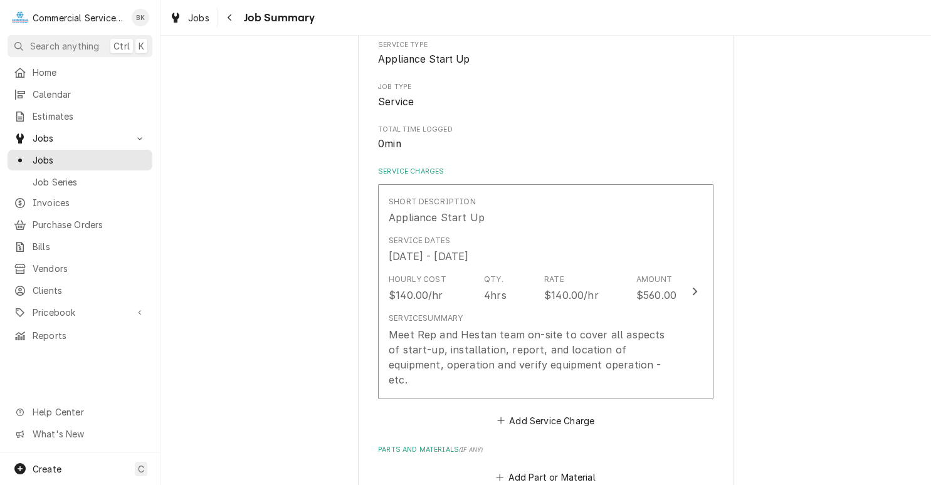
scroll to position [253, 0]
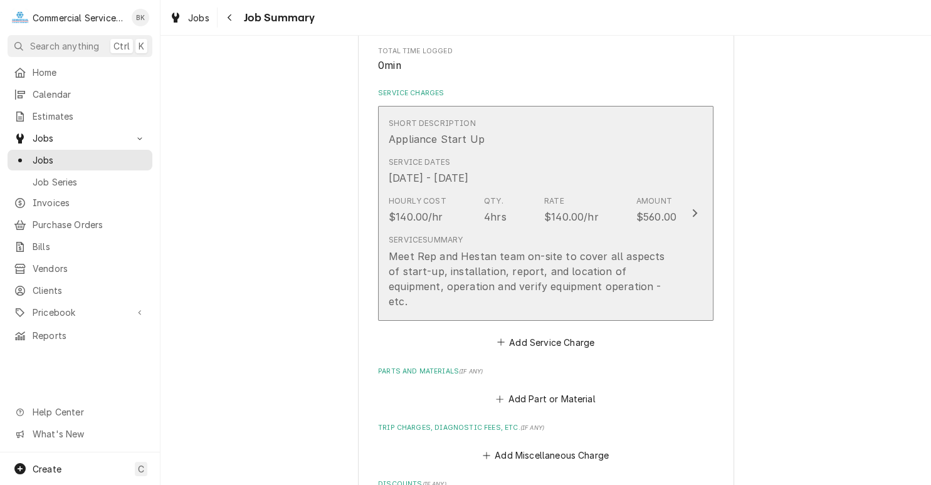
click at [578, 261] on div "Meet Rep and Hestan team on-site to cover all aspects of start-up, installation…" at bounding box center [533, 279] width 288 height 60
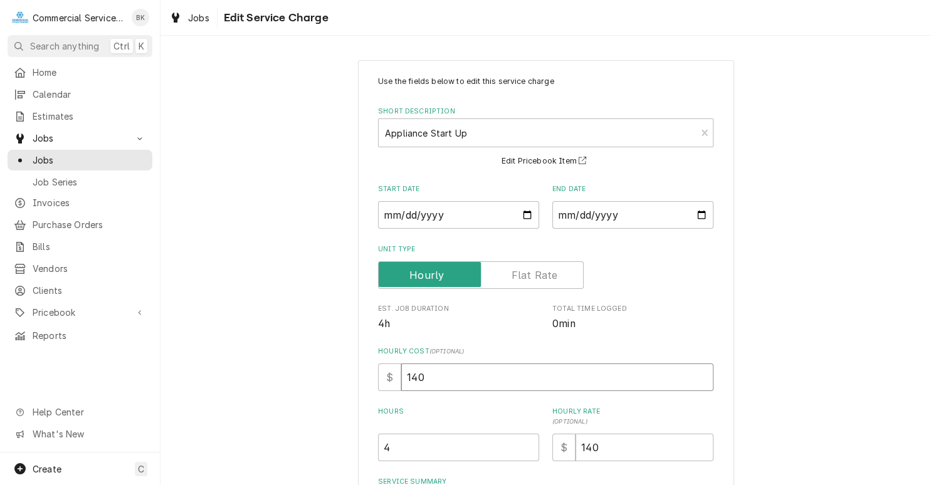
drag, startPoint x: 452, startPoint y: 379, endPoint x: 378, endPoint y: 379, distance: 74.6
click at [401, 379] on input "140" at bounding box center [557, 378] width 312 height 28
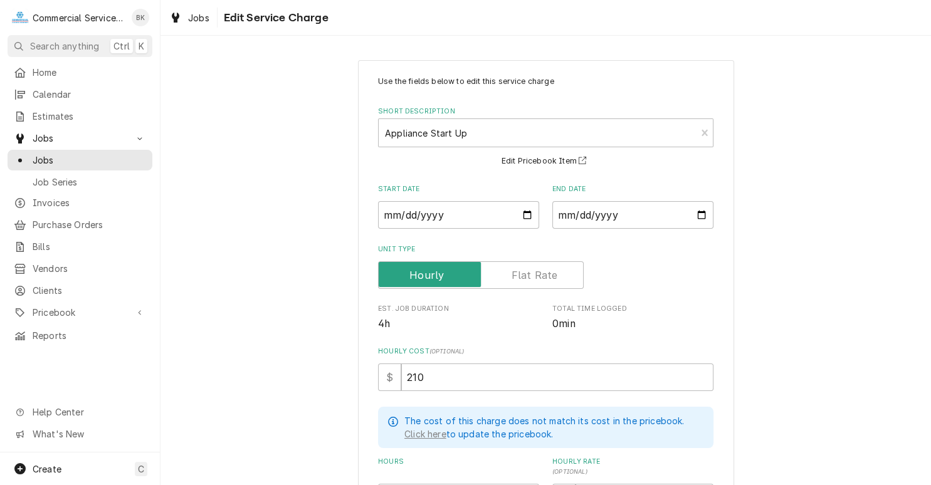
scroll to position [126, 0]
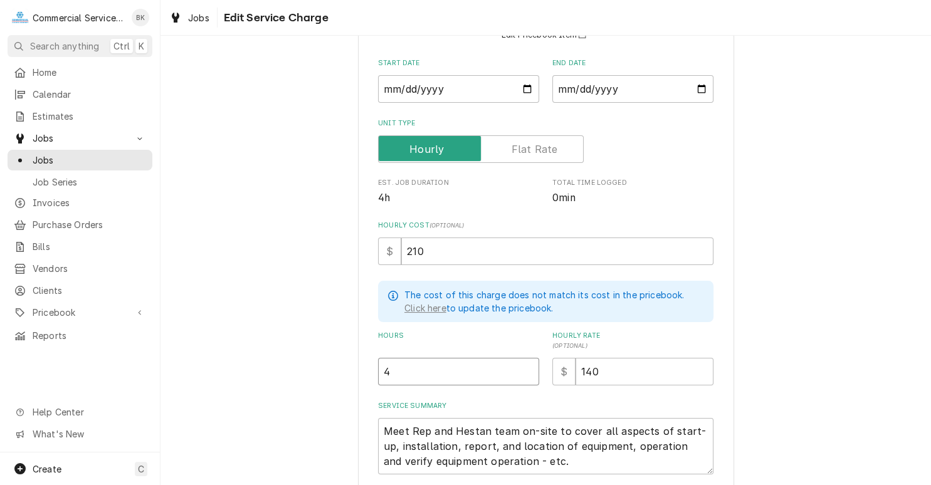
drag, startPoint x: 474, startPoint y: 372, endPoint x: 366, endPoint y: 384, distance: 108.5
click at [378, 384] on input "4" at bounding box center [458, 372] width 161 height 28
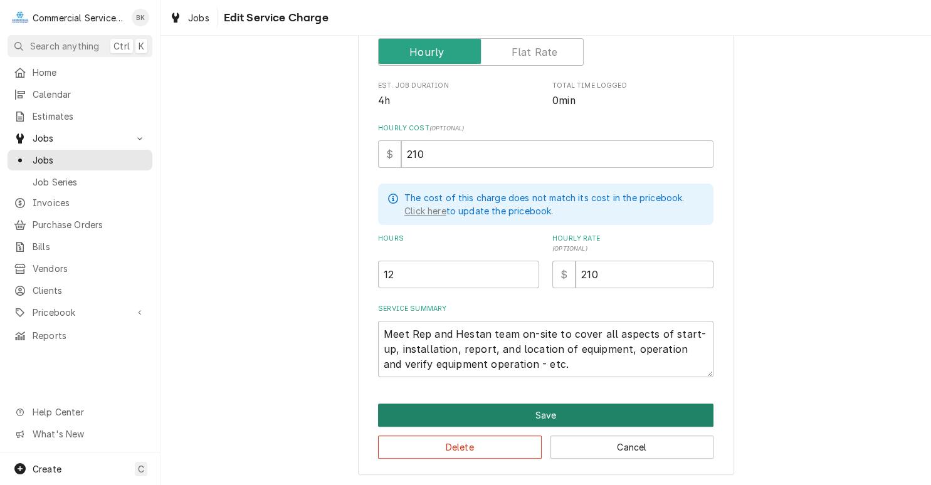
click at [553, 416] on button "Save" at bounding box center [546, 415] width 336 height 23
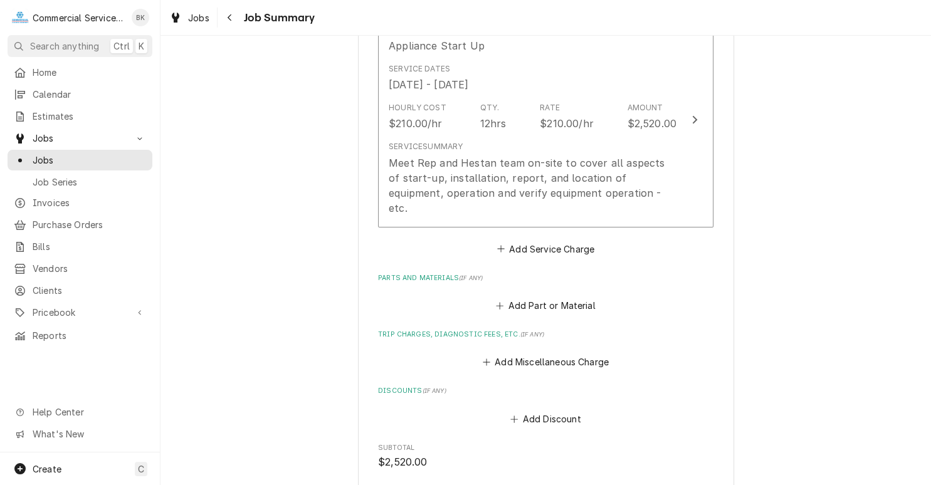
scroll to position [316, 0]
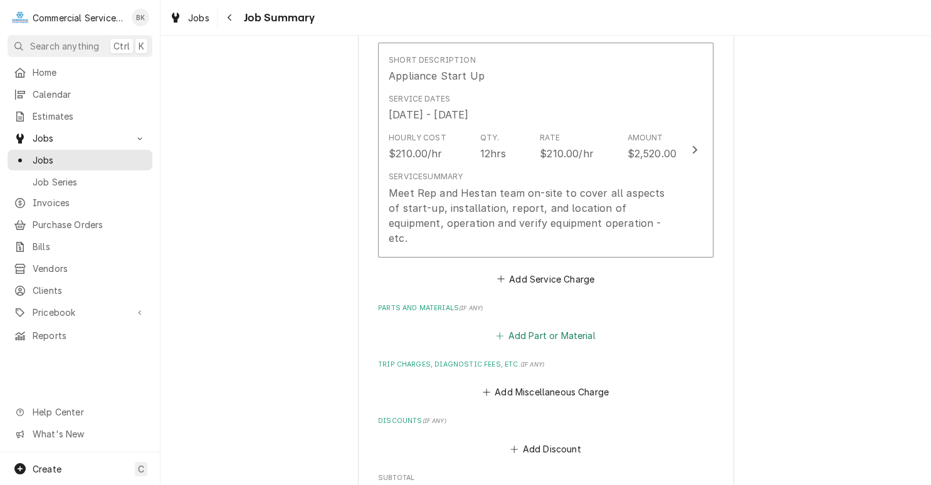
click at [524, 327] on button "Add Part or Material" at bounding box center [545, 336] width 103 height 18
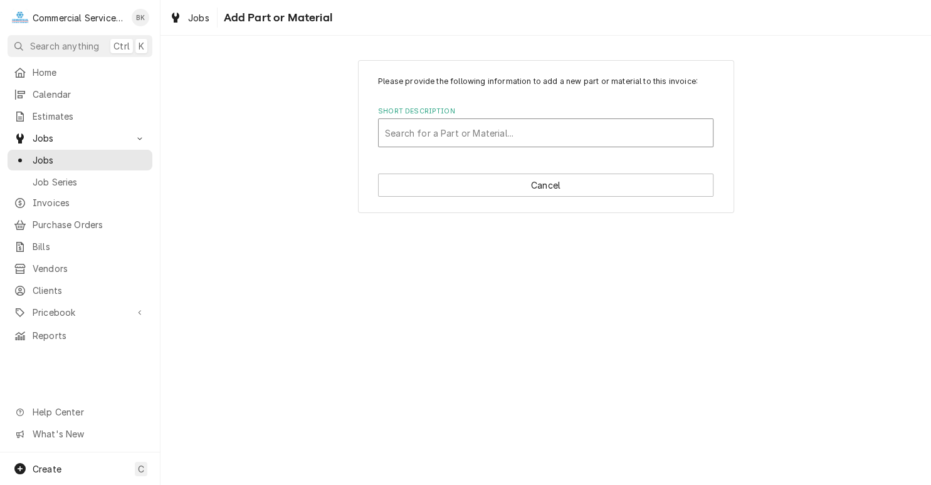
click at [488, 142] on div "Short Description" at bounding box center [546, 133] width 322 height 23
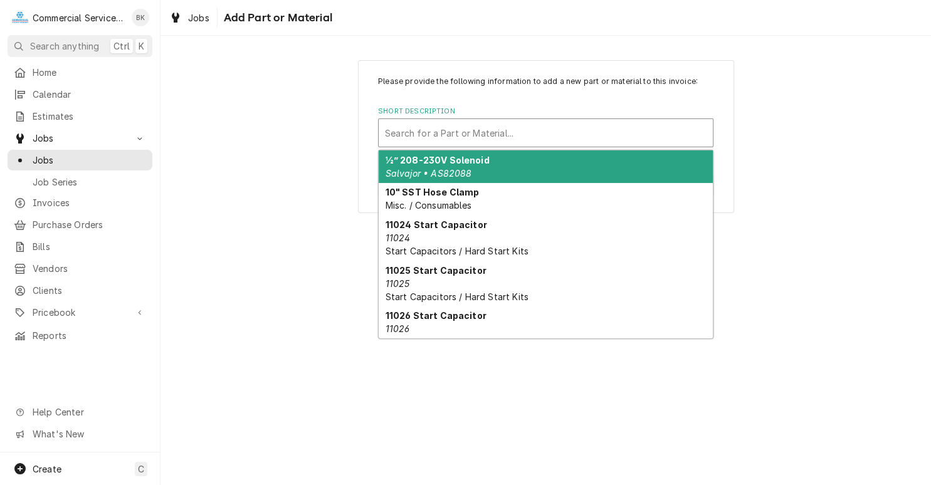
click at [819, 113] on div "Please provide the following information to add a new part or material to this …" at bounding box center [546, 136] width 771 height 175
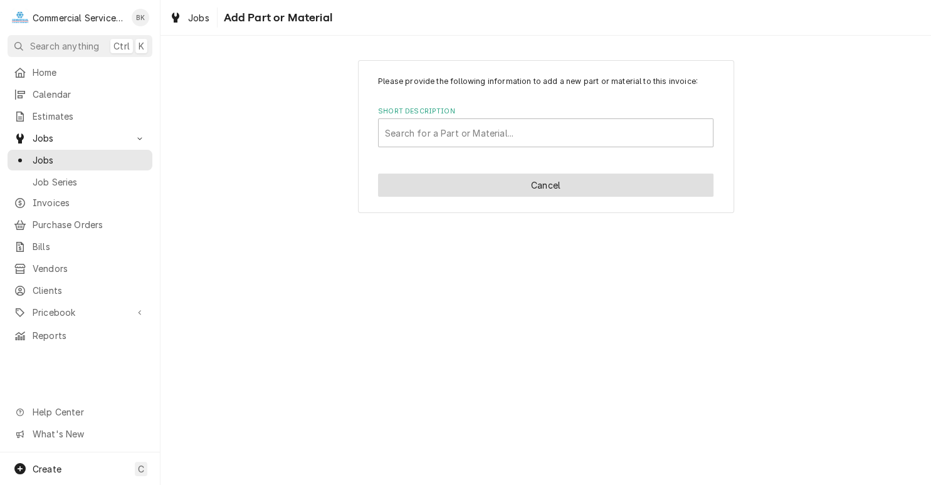
click at [674, 189] on button "Cancel" at bounding box center [546, 185] width 336 height 23
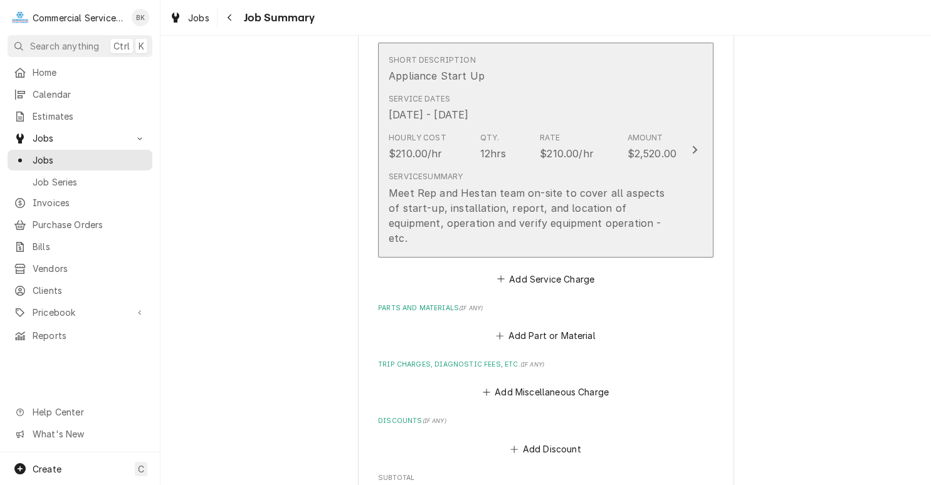
click at [525, 186] on div "Meet Rep and Hestan team on-site to cover all aspects of start-up, installation…" at bounding box center [533, 216] width 288 height 60
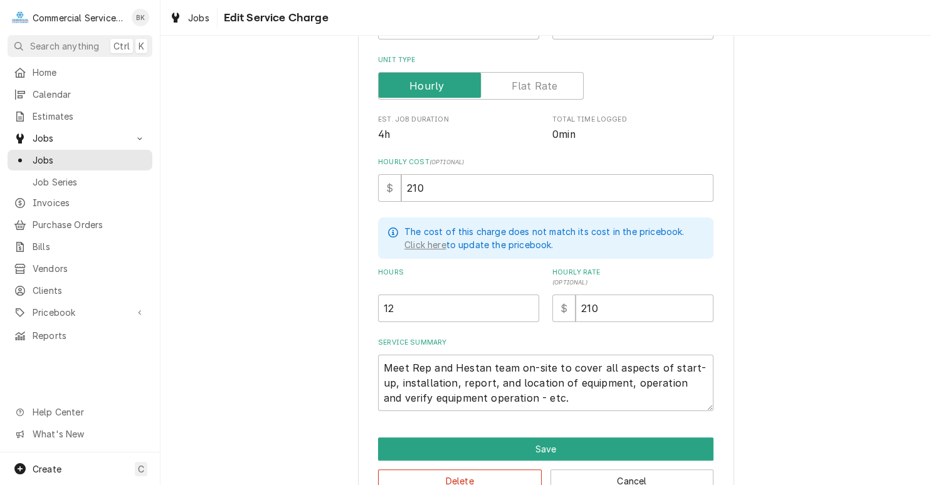
scroll to position [223, 0]
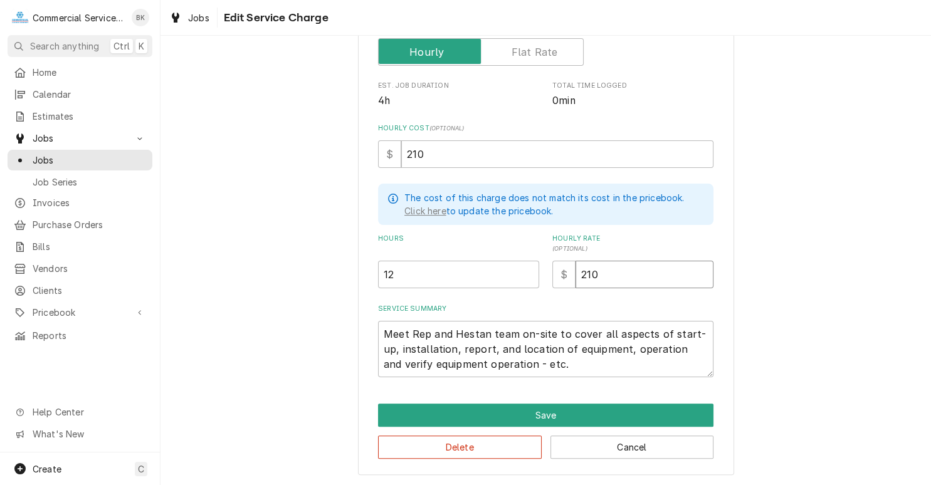
drag, startPoint x: 595, startPoint y: 273, endPoint x: 563, endPoint y: 275, distance: 32.0
click at [576, 275] on input "210" at bounding box center [645, 275] width 138 height 28
drag, startPoint x: 420, startPoint y: 278, endPoint x: 316, endPoint y: 272, distance: 103.6
click at [378, 272] on input "12" at bounding box center [458, 275] width 161 height 28
drag, startPoint x: 607, startPoint y: 272, endPoint x: 536, endPoint y: 278, distance: 71.1
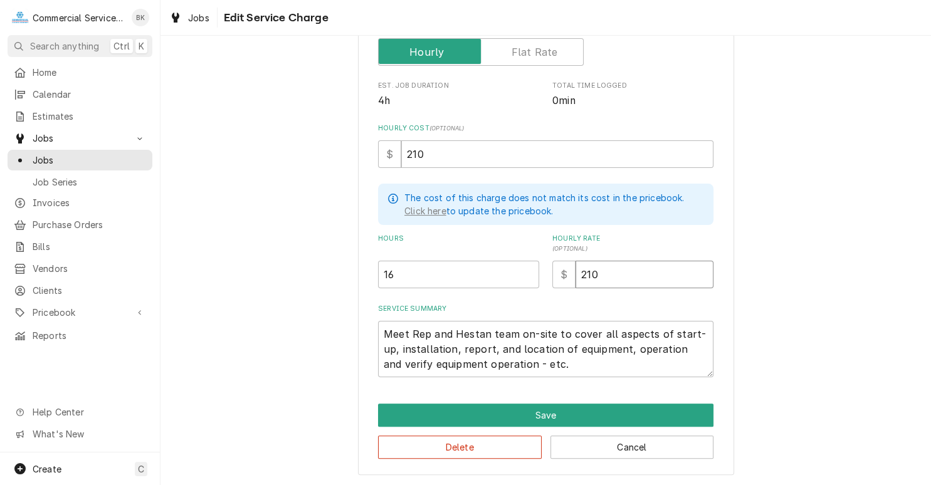
click at [576, 278] on input "210" at bounding box center [645, 275] width 138 height 28
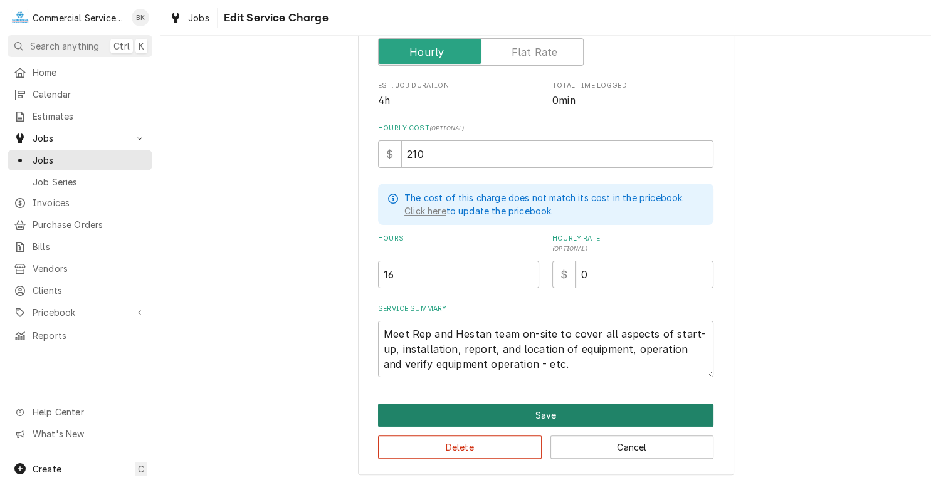
click at [573, 409] on button "Save" at bounding box center [546, 415] width 336 height 23
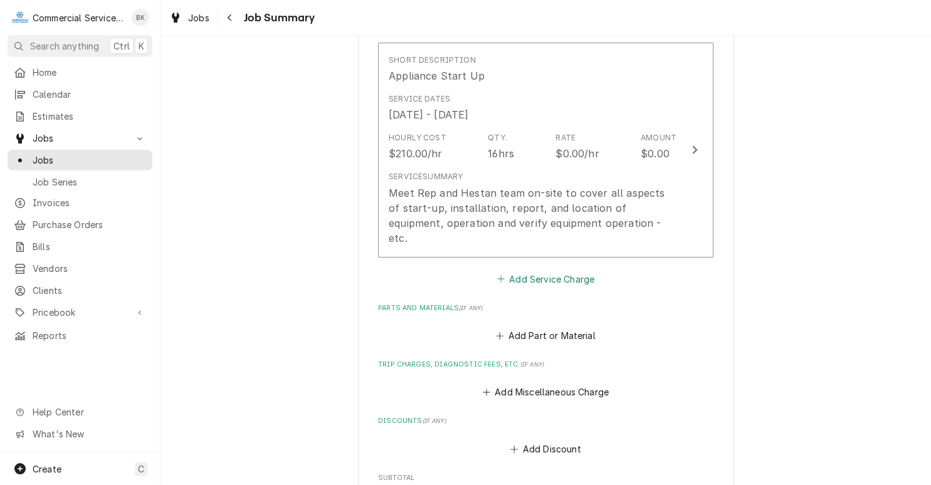
click at [547, 270] on button "Add Service Charge" at bounding box center [546, 279] width 102 height 18
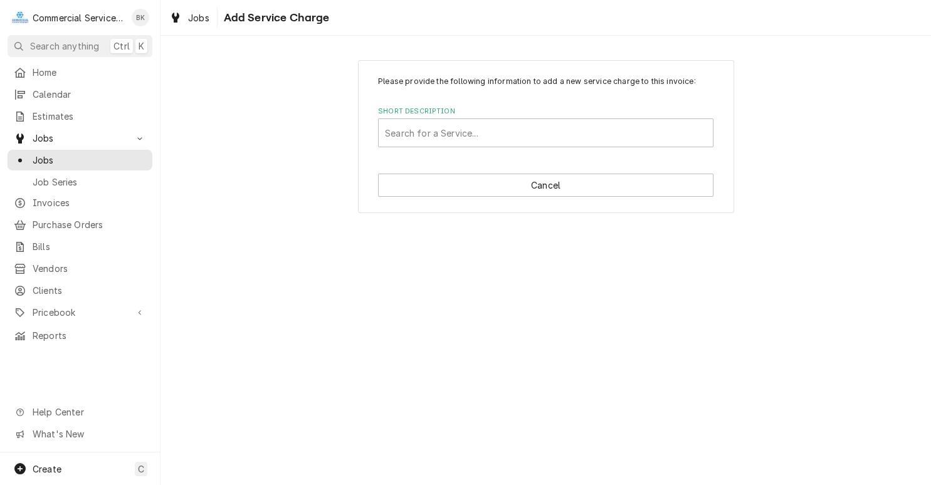
click at [475, 115] on label "Short Description" at bounding box center [546, 112] width 336 height 10
click at [475, 130] on div "Short Description" at bounding box center [546, 133] width 322 height 23
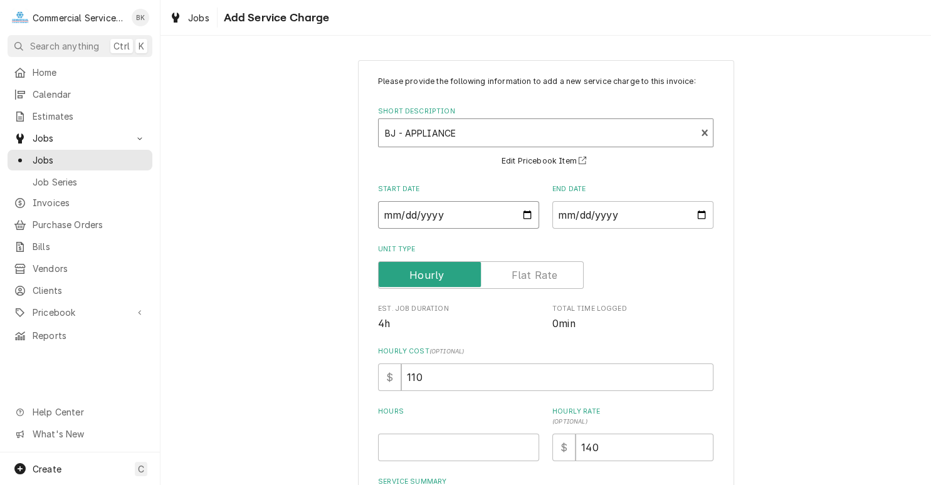
click at [528, 216] on input "Start Date" at bounding box center [458, 215] width 161 height 28
click at [700, 214] on input "End Date" at bounding box center [633, 215] width 161 height 28
drag, startPoint x: 453, startPoint y: 383, endPoint x: 381, endPoint y: 381, distance: 71.5
click at [401, 381] on input "110" at bounding box center [557, 378] width 312 height 28
click at [448, 448] on input "Hours" at bounding box center [458, 448] width 161 height 28
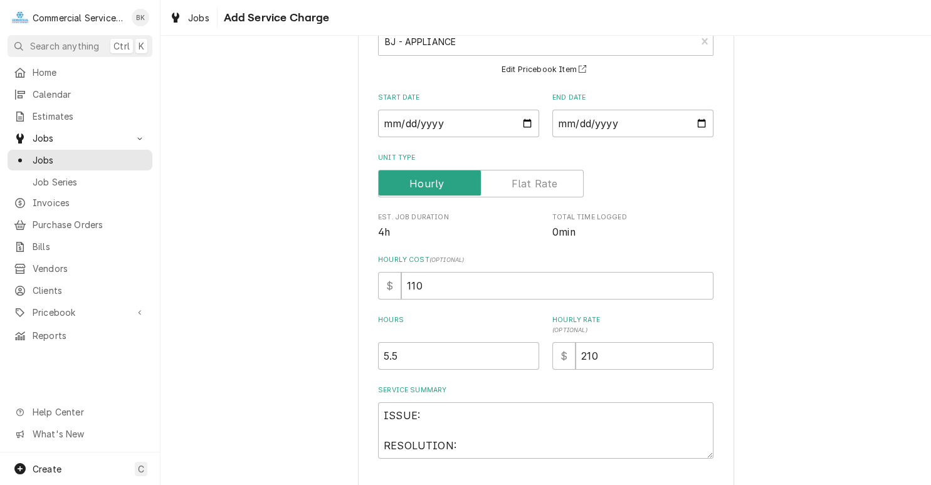
scroll to position [142, 0]
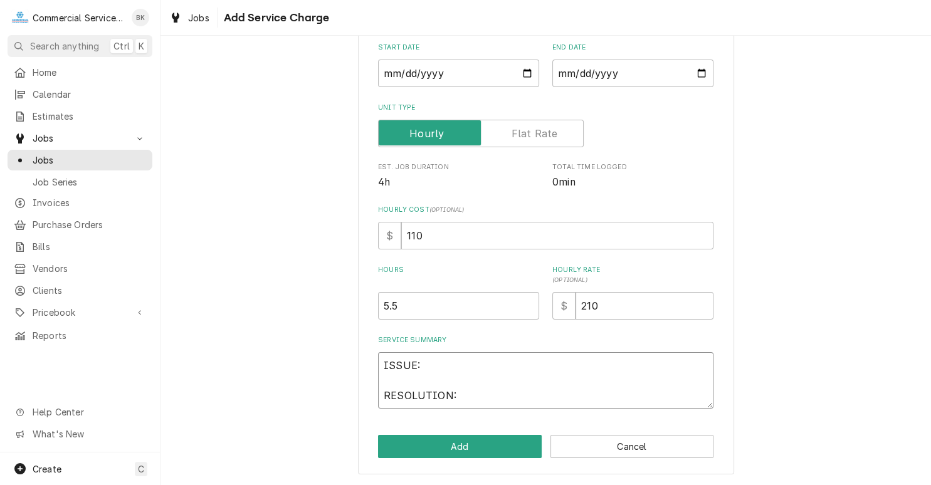
drag, startPoint x: 480, startPoint y: 396, endPoint x: 376, endPoint y: 356, distance: 111.8
click at [378, 356] on textarea "ISSUE: RESOLUTION:" at bounding box center [546, 380] width 336 height 56
click at [487, 357] on textarea "[PERSON_NAME] NOTES"" at bounding box center [546, 380] width 336 height 56
click at [495, 365] on textarea "[PERSON_NAME]'S NOTES:" at bounding box center [546, 380] width 336 height 56
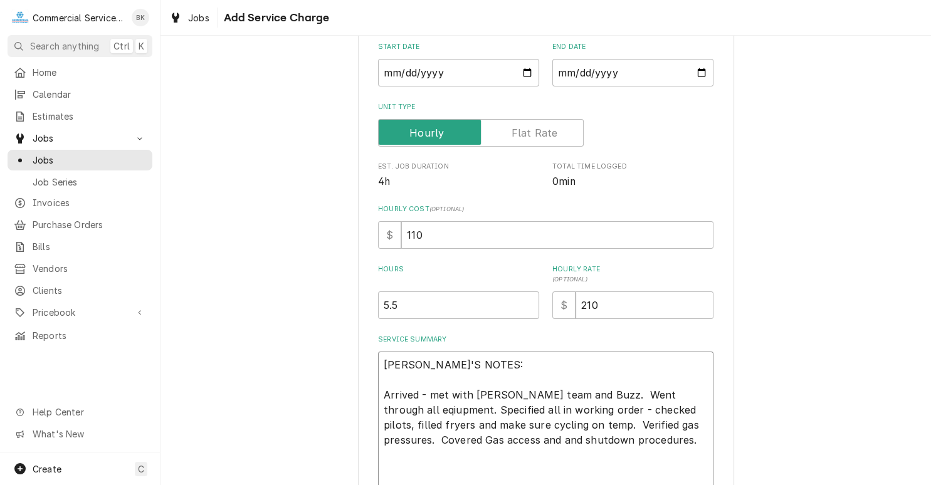
click at [411, 412] on textarea "[PERSON_NAME]'S NOTES: Arrived - met with [PERSON_NAME] team and Buzz. Went thr…" at bounding box center [546, 433] width 336 height 162
click at [496, 398] on textarea "[PERSON_NAME]'S NOTES: Arrived - met with [PERSON_NAME] team and Buzz. Went thr…" at bounding box center [546, 433] width 336 height 162
click at [662, 443] on textarea "[PERSON_NAME]'S NOTES: Arrived - met with [PERSON_NAME] team and Buzz. Went thr…" at bounding box center [546, 433] width 336 height 162
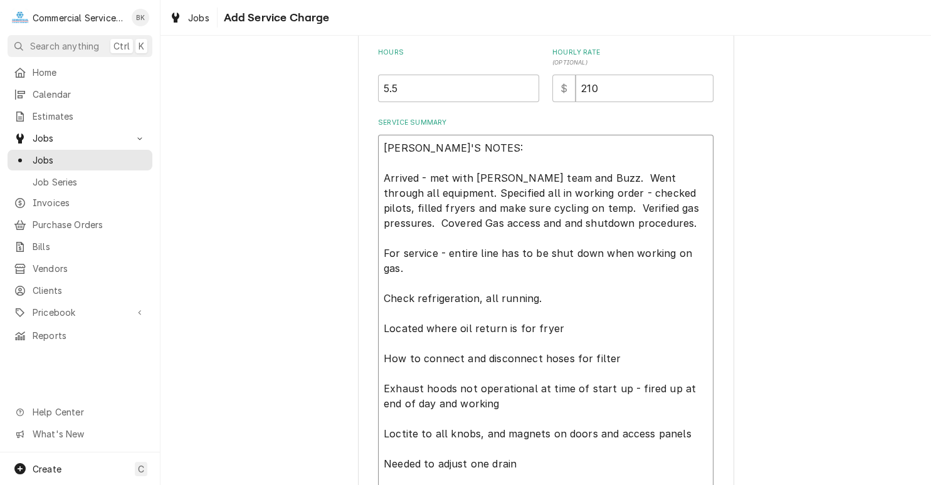
scroll to position [374, 0]
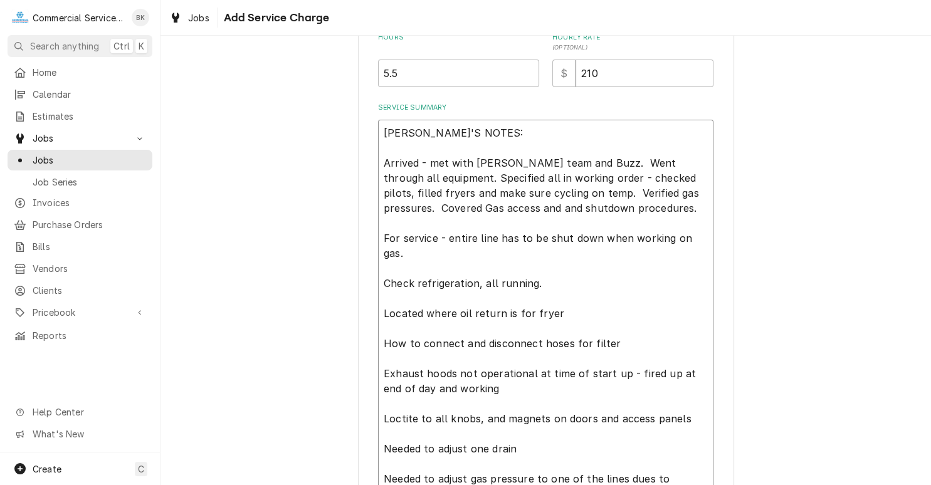
click at [448, 133] on textarea "[PERSON_NAME]'S NOTES: Arrived - met with [PERSON_NAME] team and Buzz. Went thr…" at bounding box center [546, 336] width 336 height 433
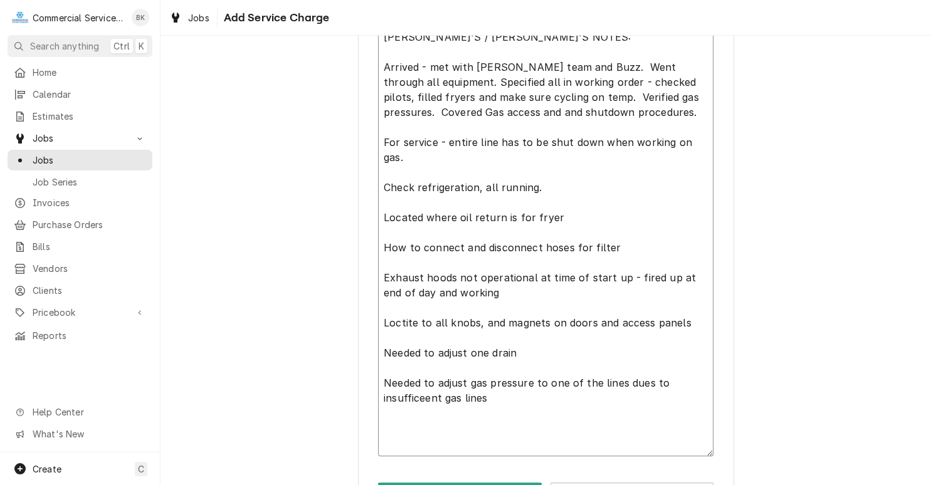
scroll to position [519, 0]
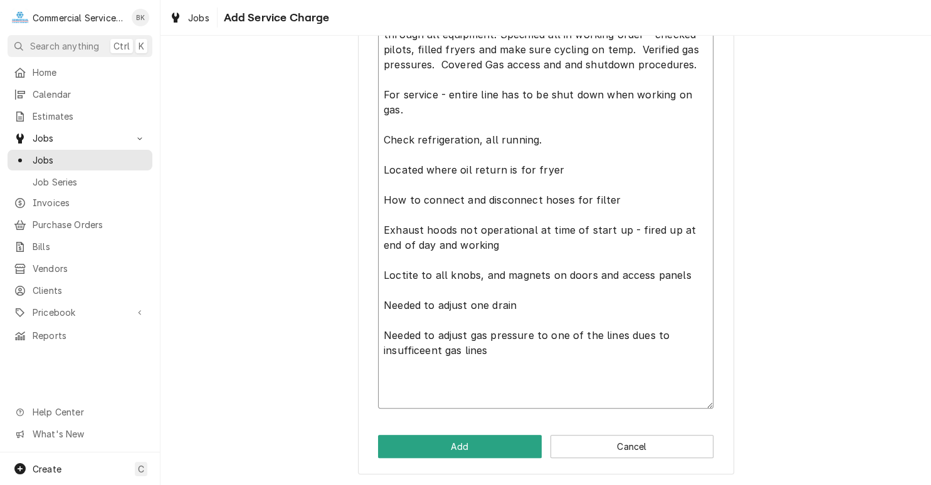
click at [409, 258] on textarea "[PERSON_NAME]'S / [PERSON_NAME]'S NOTES: Arrived - met with [PERSON_NAME] team …" at bounding box center [546, 192] width 336 height 433
click at [501, 336] on textarea "[PERSON_NAME]'S / [PERSON_NAME]'S NOTES: Arrived - met with [PERSON_NAME] team …" at bounding box center [546, 192] width 336 height 433
click at [436, 341] on textarea "[PERSON_NAME]'S / [PERSON_NAME]'S NOTES: Arrived - met with [PERSON_NAME] team …" at bounding box center [546, 192] width 336 height 433
click at [529, 335] on textarea "[PERSON_NAME]'S / [PERSON_NAME]'S NOTES: Arrived - met with [PERSON_NAME] team …" at bounding box center [546, 192] width 336 height 433
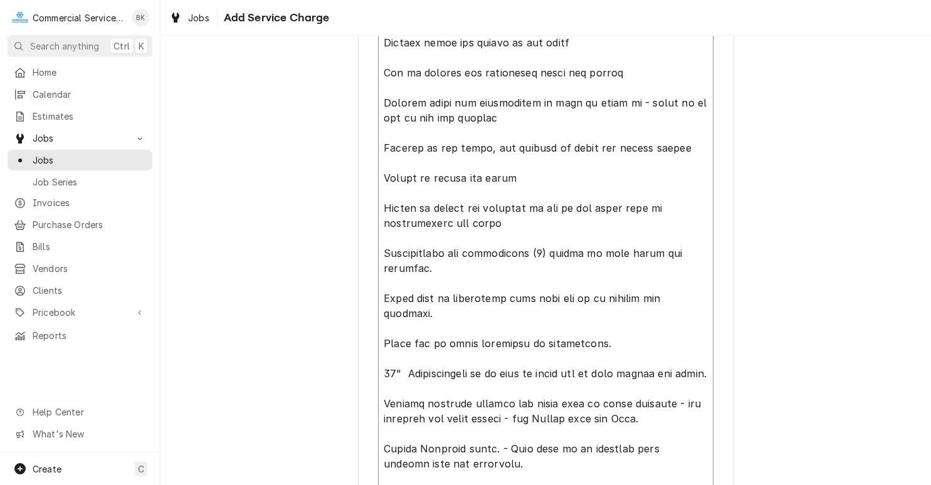
scroll to position [660, 0]
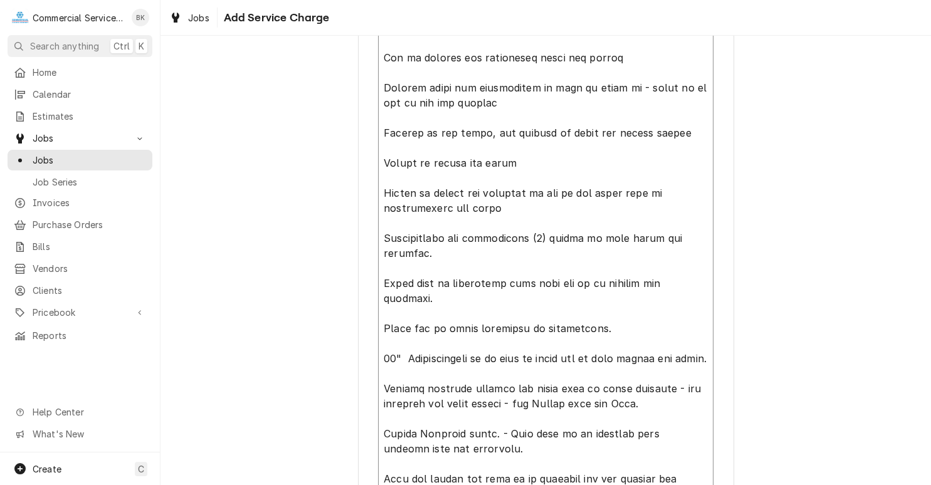
click at [463, 431] on textarea "Service Summary" at bounding box center [546, 193] width 336 height 719
click at [613, 418] on textarea "Service Summary" at bounding box center [546, 193] width 336 height 719
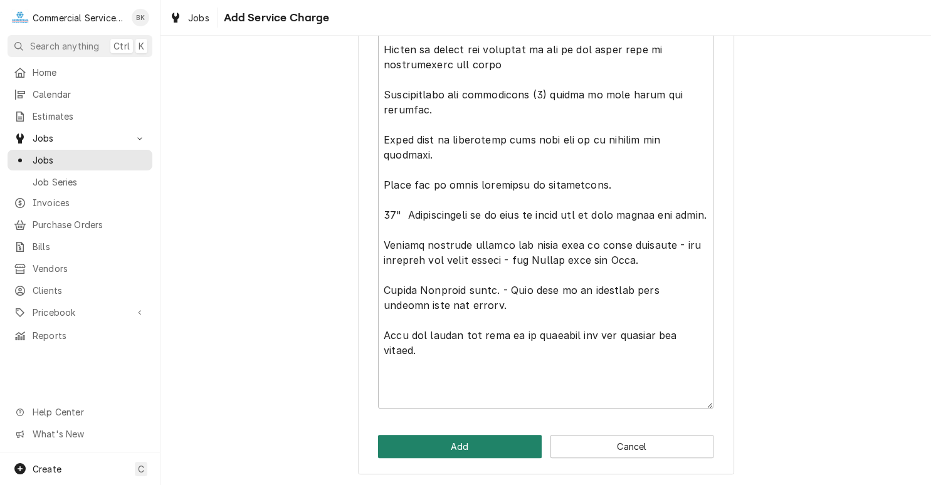
click at [510, 445] on button "Add" at bounding box center [460, 446] width 164 height 23
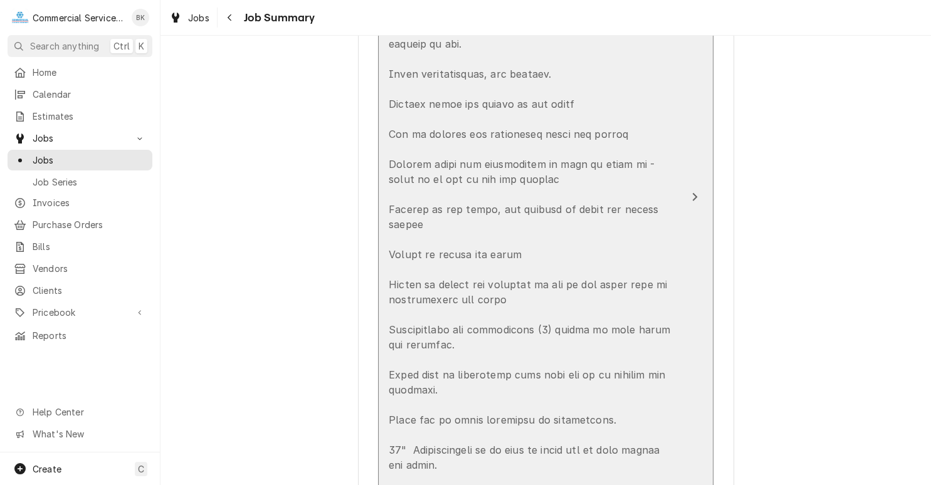
scroll to position [1074, 0]
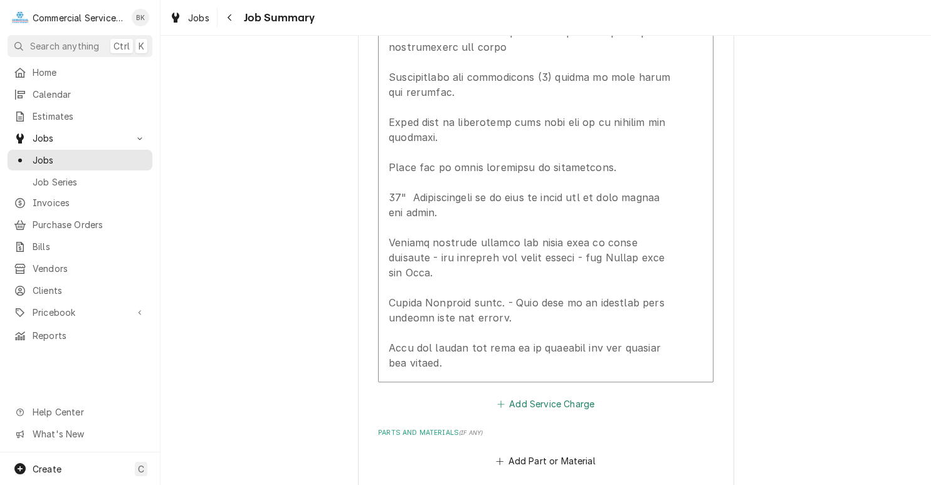
click at [527, 413] on button "Add Service Charge" at bounding box center [546, 405] width 102 height 18
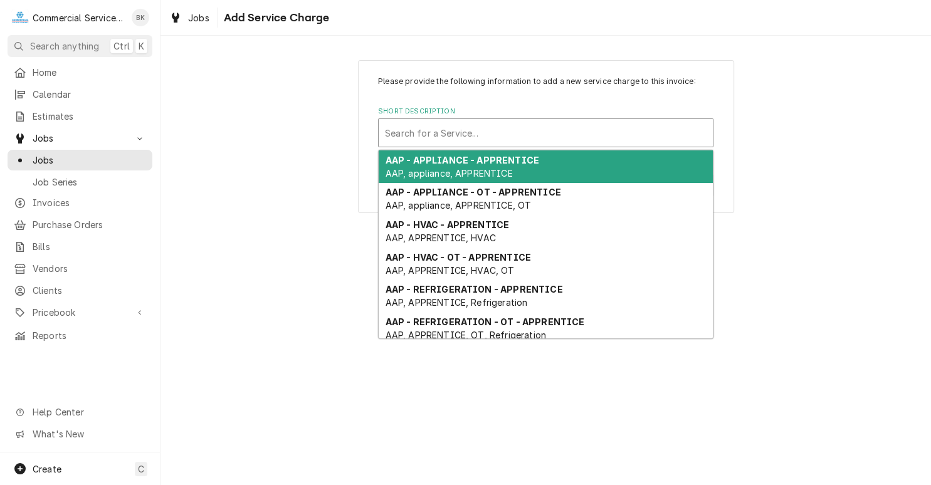
click at [493, 140] on div "Short Description" at bounding box center [546, 133] width 322 height 23
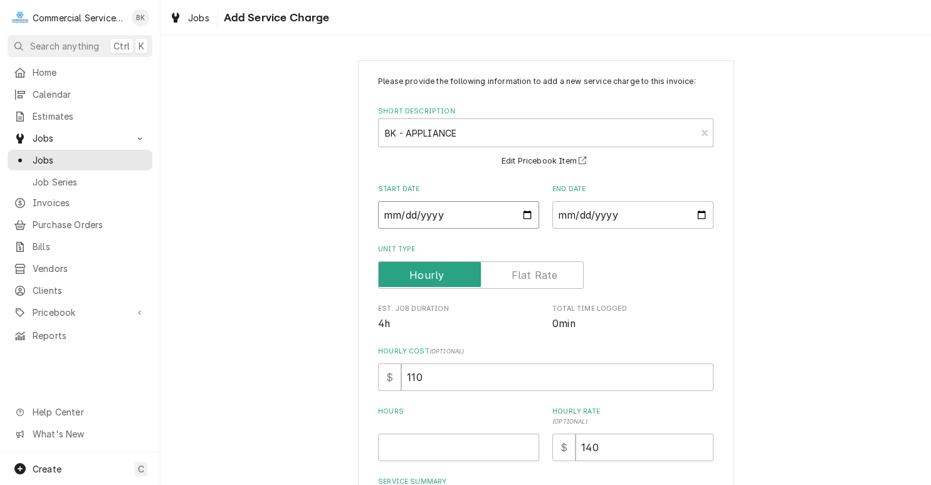
click at [527, 214] on input "Start Date" at bounding box center [458, 215] width 161 height 28
click at [702, 216] on input "End Date" at bounding box center [633, 215] width 161 height 28
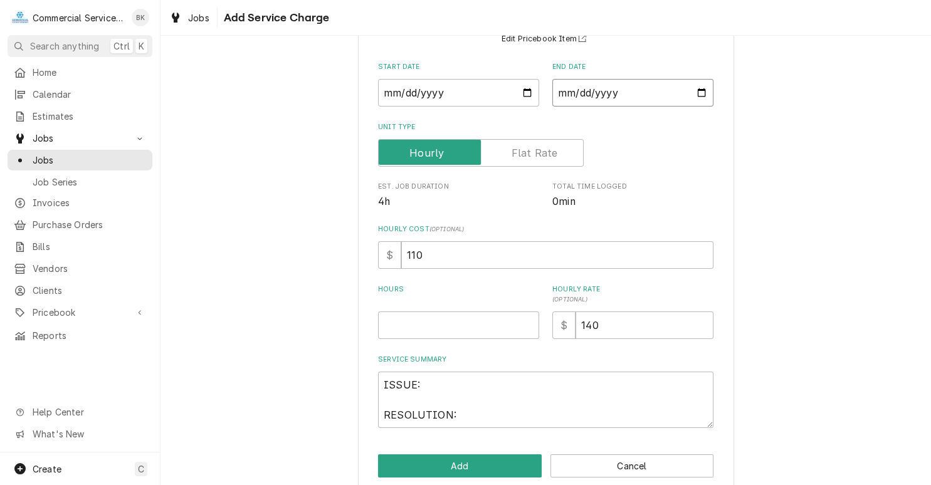
scroll to position [126, 0]
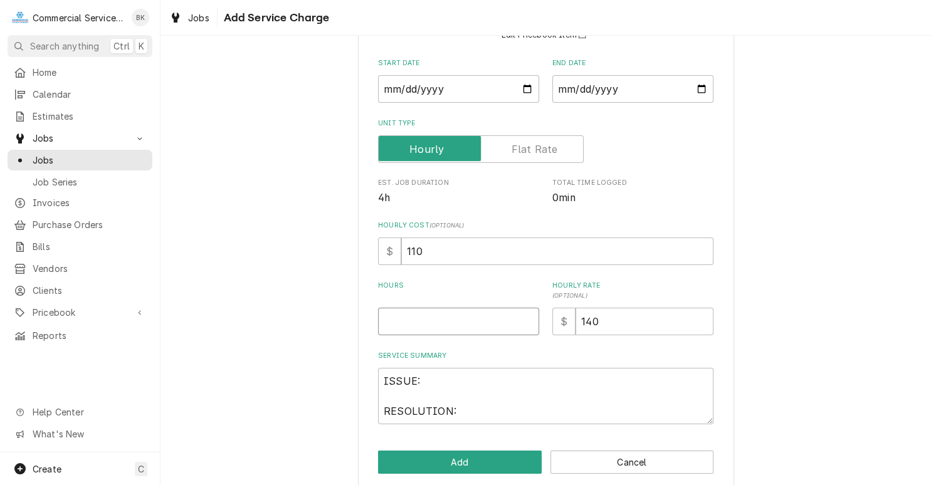
click at [462, 320] on input "Hours" at bounding box center [458, 322] width 161 height 28
drag, startPoint x: 458, startPoint y: 414, endPoint x: 361, endPoint y: 373, distance: 105.1
click at [378, 373] on textarea "ISSUE: RESOLUTION:" at bounding box center [546, 396] width 336 height 56
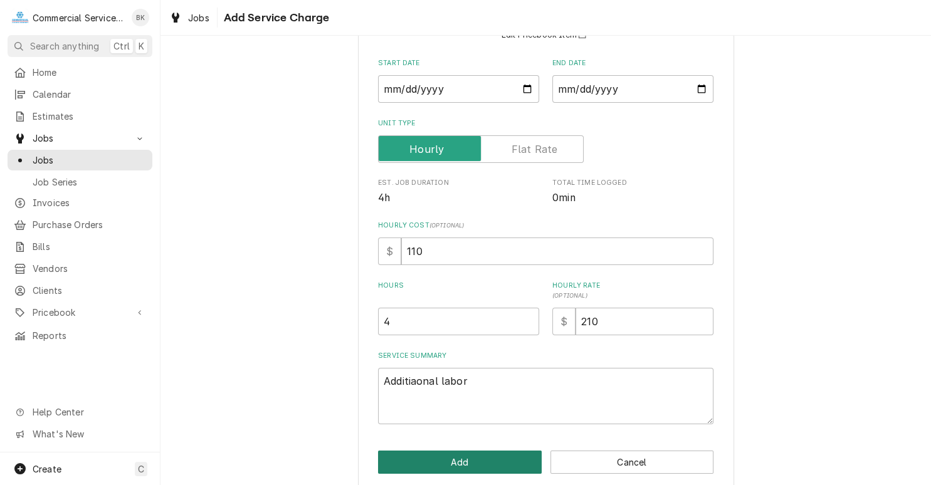
click at [452, 458] on button "Add" at bounding box center [460, 462] width 164 height 23
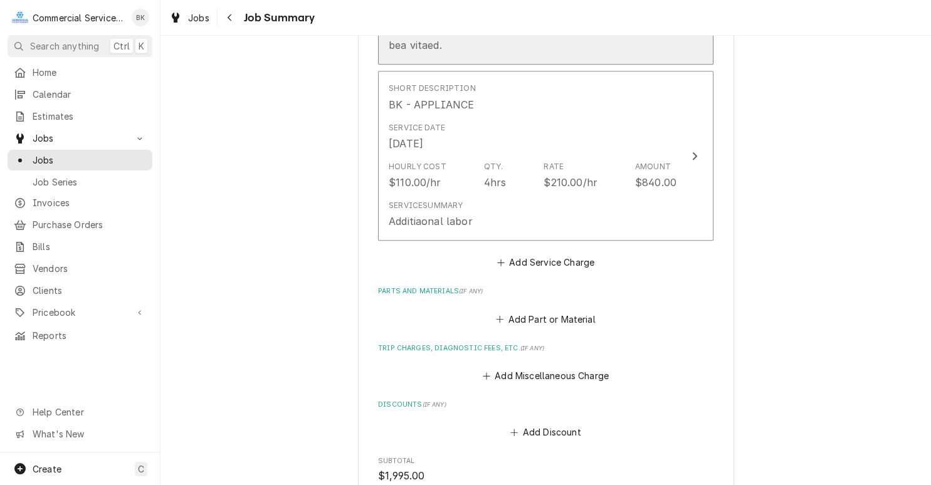
scroll to position [1517, 0]
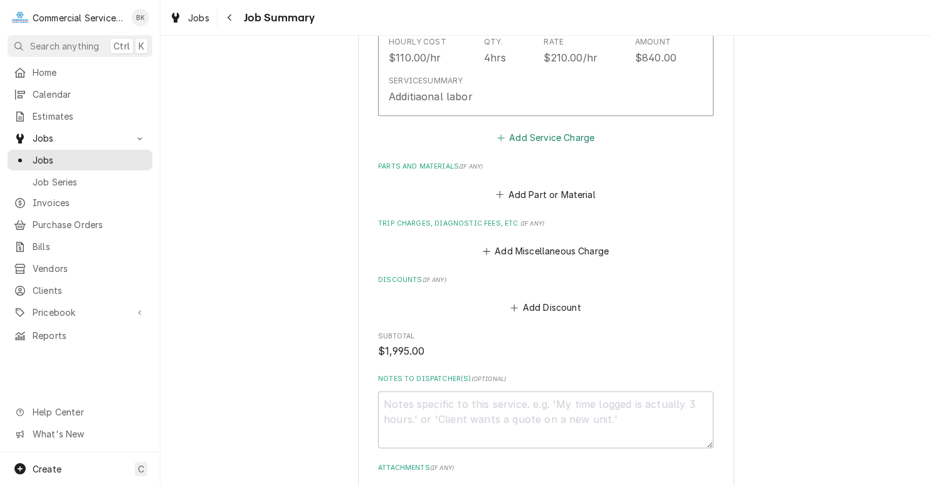
click at [562, 147] on button "Add Service Charge" at bounding box center [546, 138] width 102 height 18
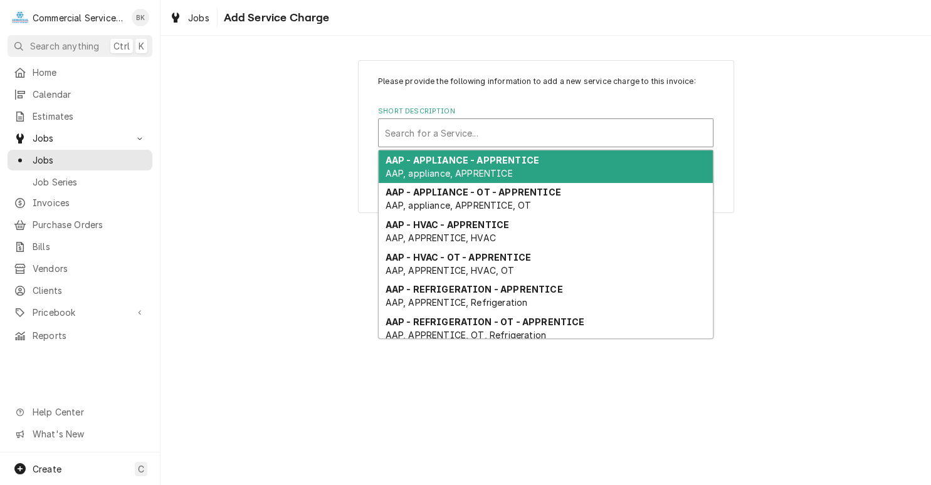
click at [478, 127] on div "Short Description" at bounding box center [546, 133] width 322 height 23
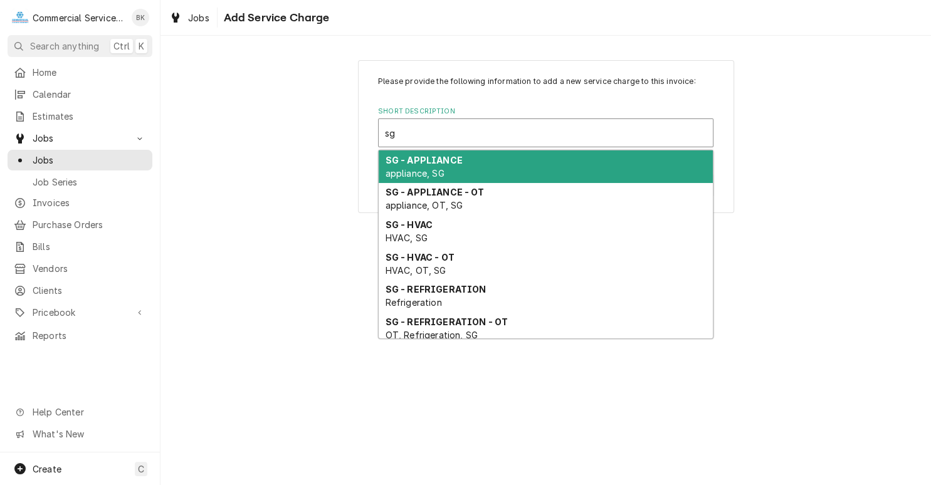
click at [461, 173] on div "SG - APPLIANCE appliance, SG" at bounding box center [546, 167] width 334 height 33
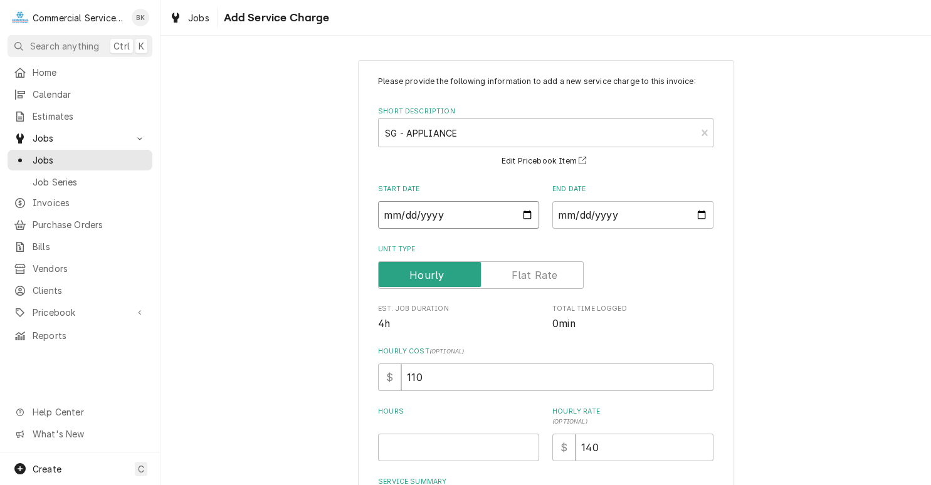
click at [526, 215] on input "Start Date" at bounding box center [458, 215] width 161 height 28
click at [699, 214] on input "End Date" at bounding box center [633, 215] width 161 height 28
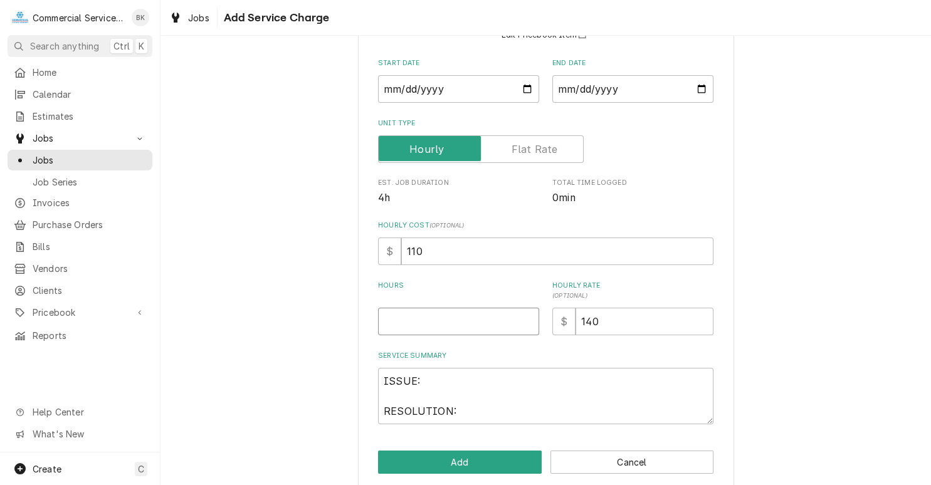
click at [436, 325] on input "Hours" at bounding box center [458, 322] width 161 height 28
drag, startPoint x: 447, startPoint y: 415, endPoint x: 349, endPoint y: 352, distance: 116.4
click at [378, 368] on textarea "ISSUE: RESOLUTION:" at bounding box center [546, 396] width 336 height 56
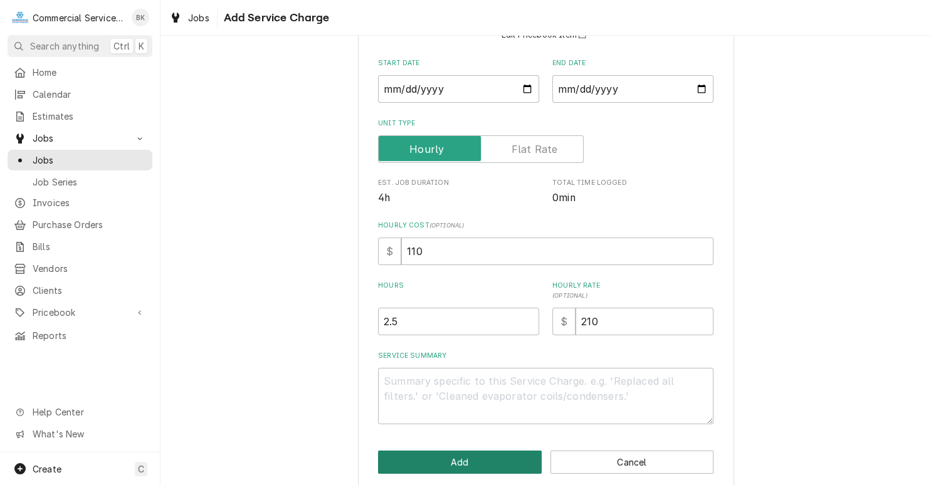
click at [457, 462] on button "Add" at bounding box center [460, 462] width 164 height 23
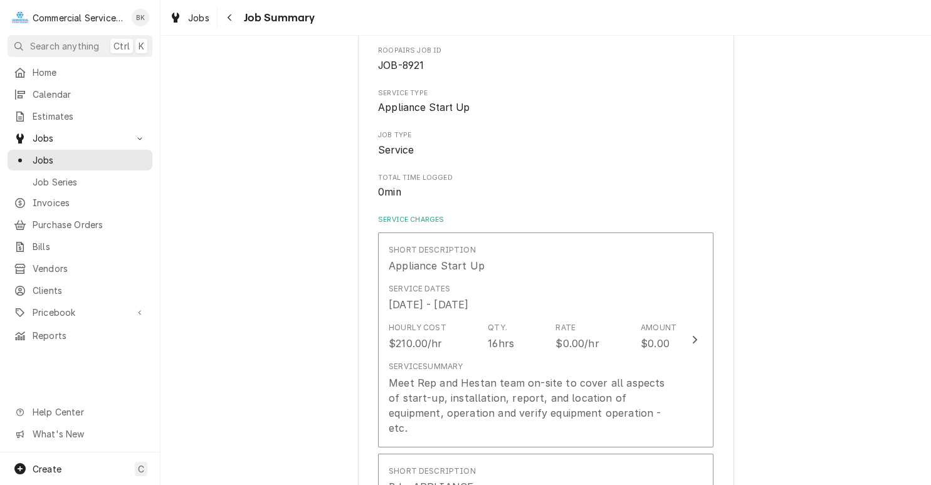
scroll to position [1517, 0]
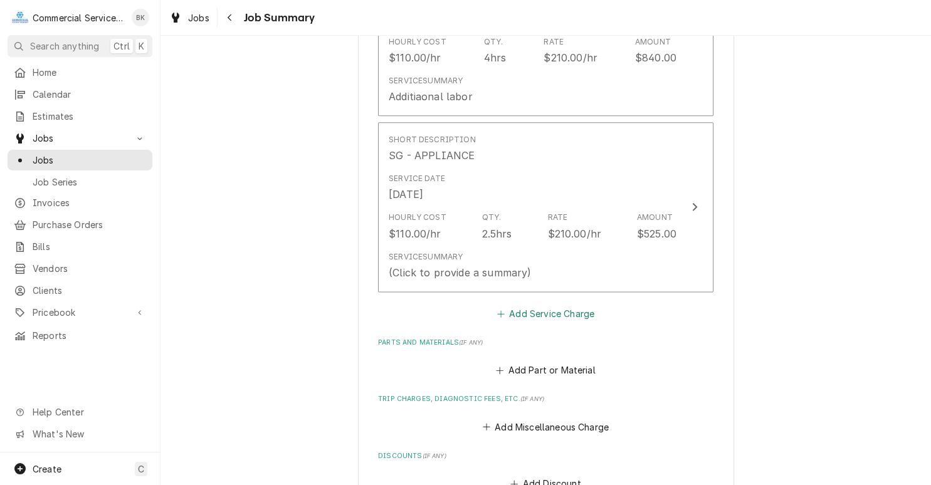
click at [526, 322] on button "Add Service Charge" at bounding box center [546, 314] width 102 height 18
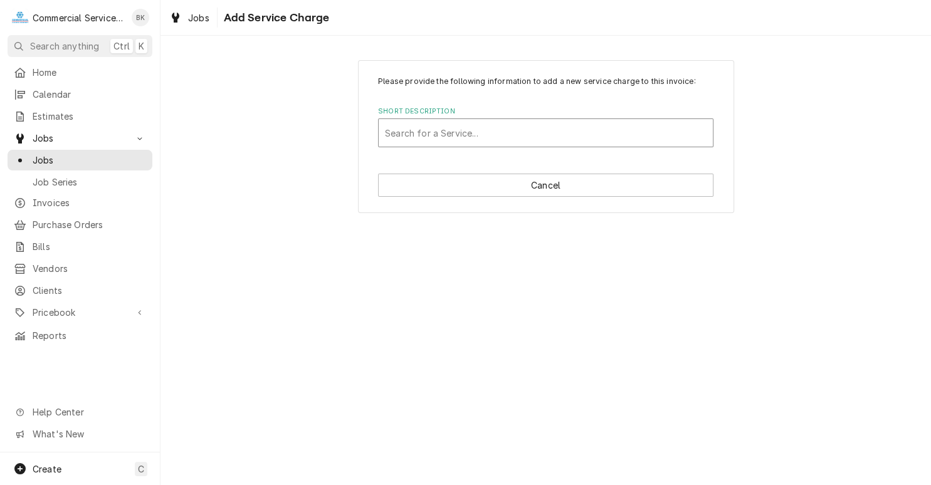
click at [499, 128] on div "Short Description" at bounding box center [546, 133] width 322 height 23
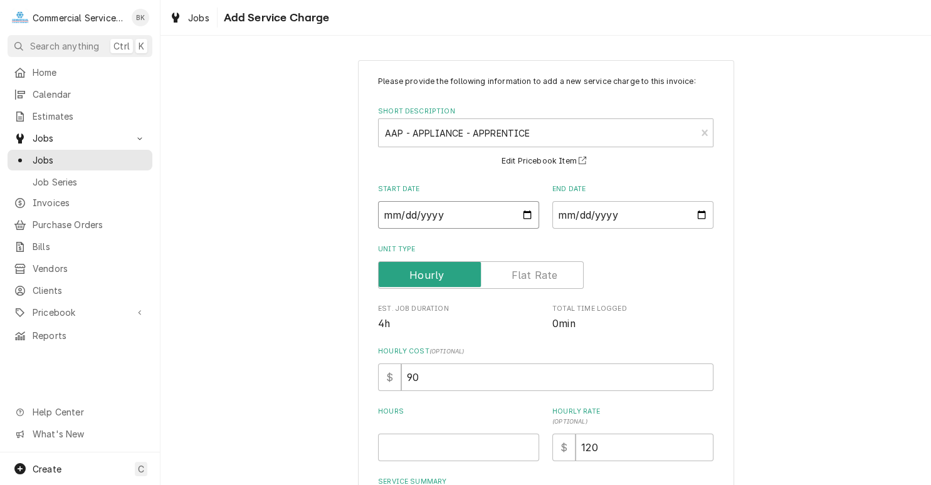
click at [531, 214] on input "Start Date" at bounding box center [458, 215] width 161 height 28
click at [701, 217] on input "End Date" at bounding box center [633, 215] width 161 height 28
drag, startPoint x: 448, startPoint y: 381, endPoint x: 373, endPoint y: 386, distance: 75.5
click at [401, 386] on input "90" at bounding box center [557, 378] width 312 height 28
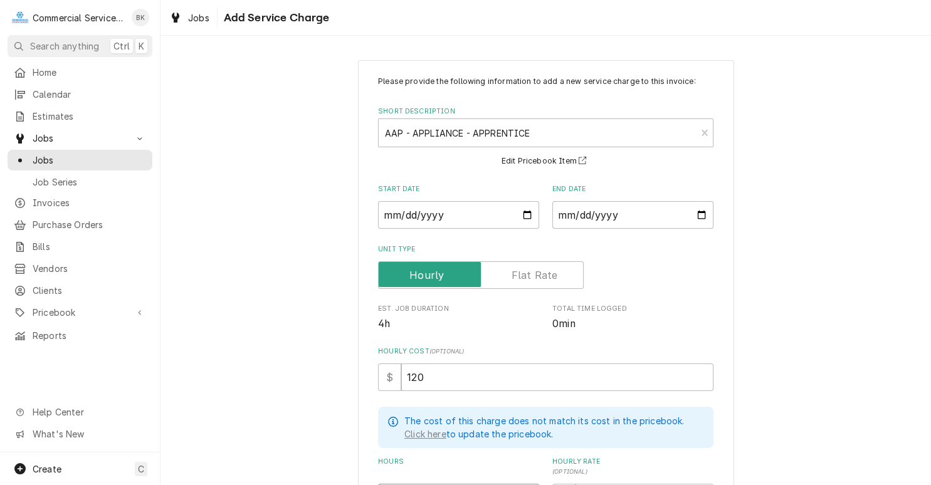
scroll to position [191, 0]
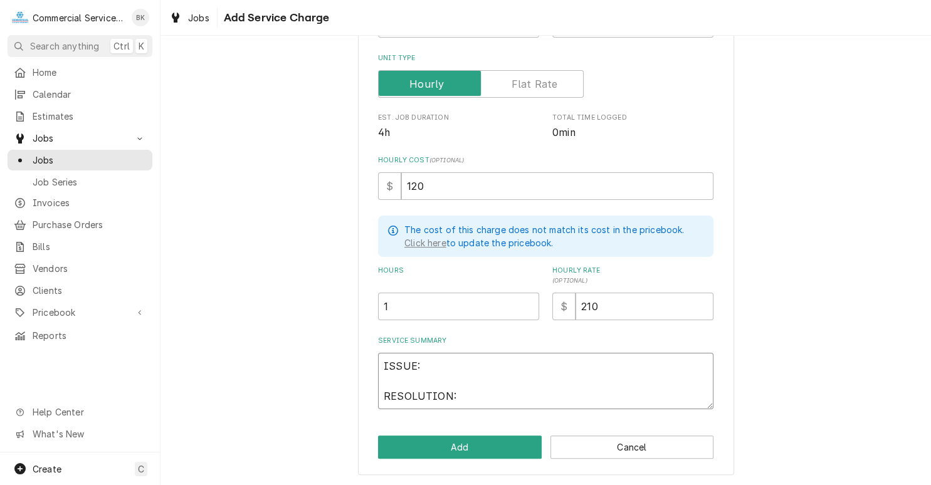
drag, startPoint x: 459, startPoint y: 400, endPoint x: 337, endPoint y: 361, distance: 127.9
click at [378, 361] on textarea "ISSUE: RESOLUTION:" at bounding box center [546, 381] width 336 height 56
click at [503, 442] on button "Add" at bounding box center [460, 447] width 164 height 23
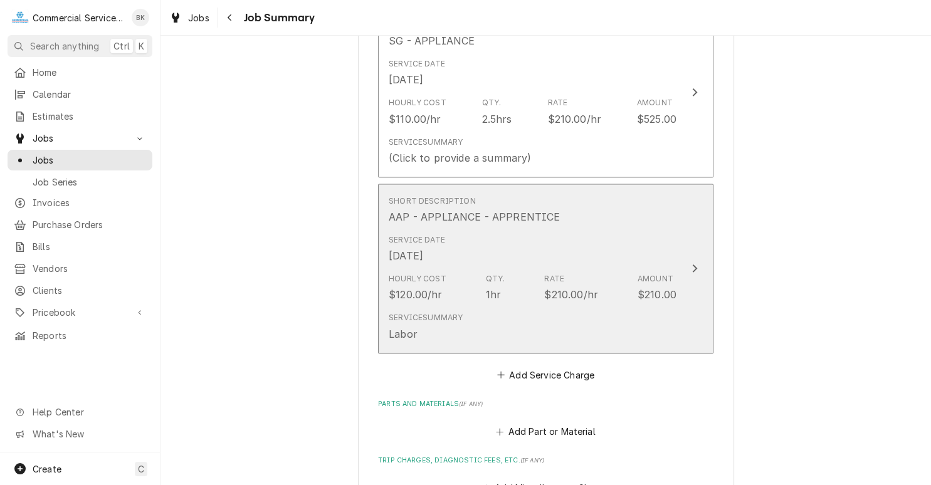
scroll to position [1643, 0]
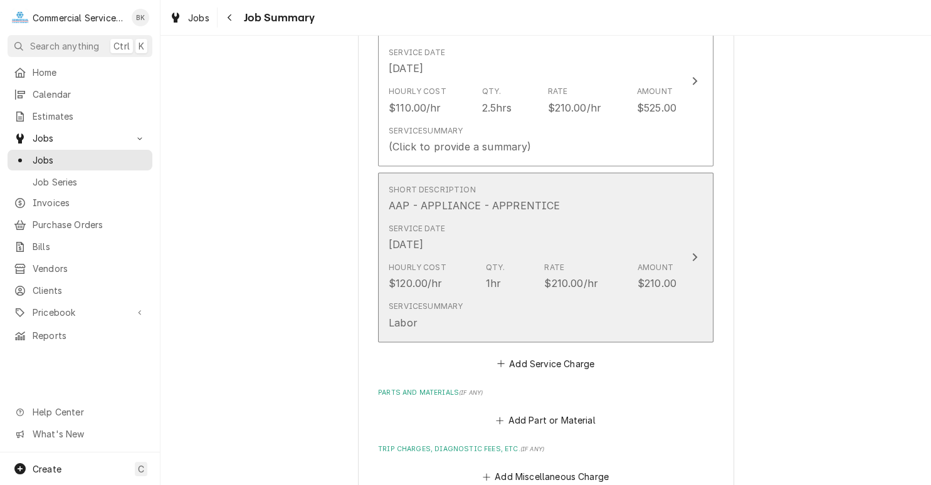
click at [539, 296] on div "Hourly Cost $120.00/hr Qty. 1hr Rate $210.00/hr Amount $210.00" at bounding box center [533, 276] width 288 height 39
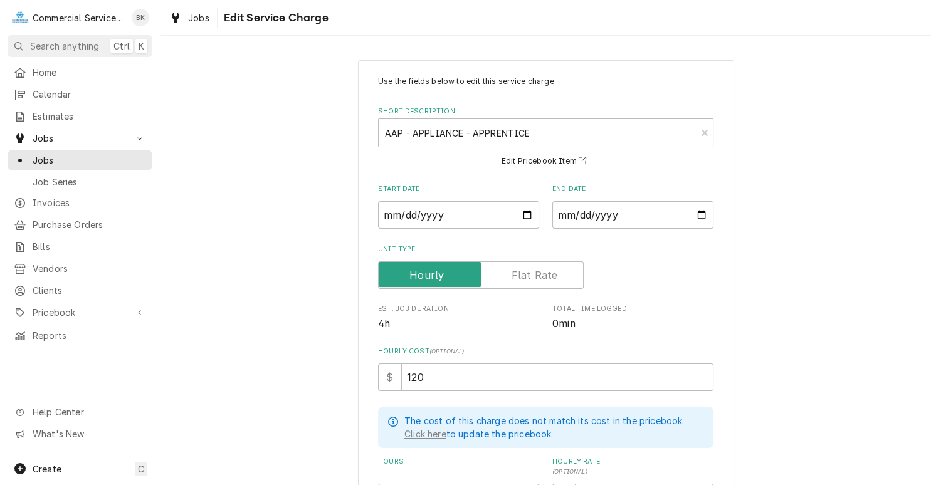
scroll to position [223, 0]
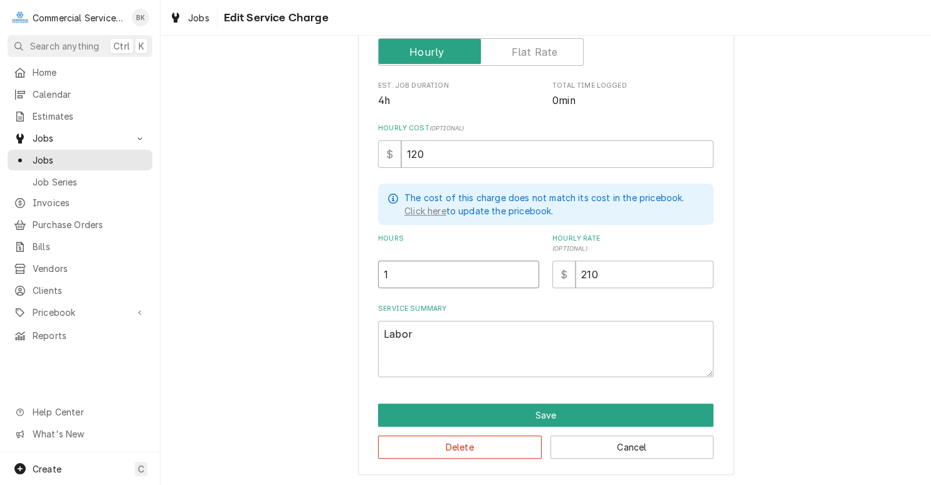
drag, startPoint x: 401, startPoint y: 283, endPoint x: 324, endPoint y: 279, distance: 77.2
click at [378, 279] on input "1" at bounding box center [458, 275] width 161 height 28
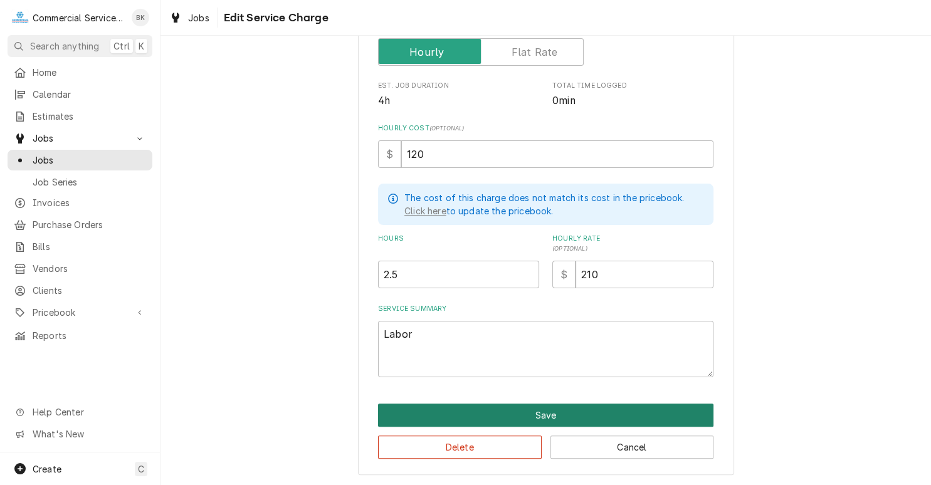
click at [516, 414] on button "Save" at bounding box center [546, 415] width 336 height 23
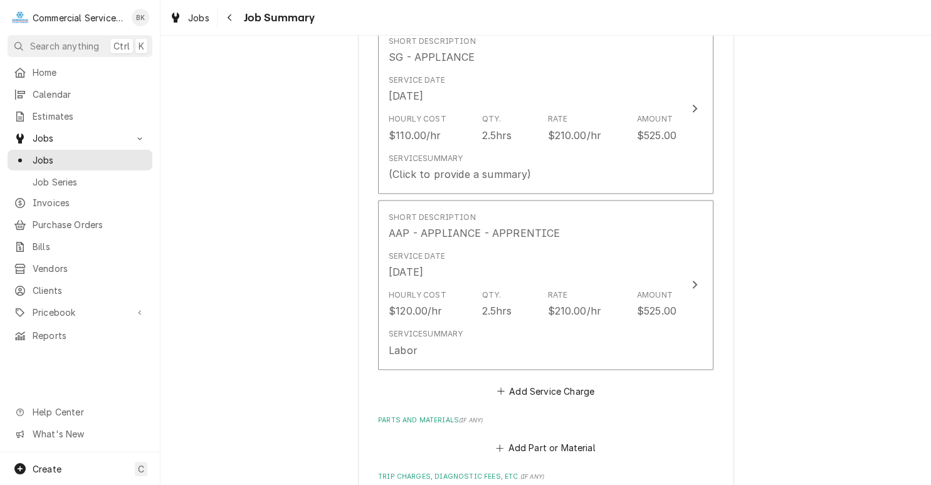
scroll to position [1706, 0]
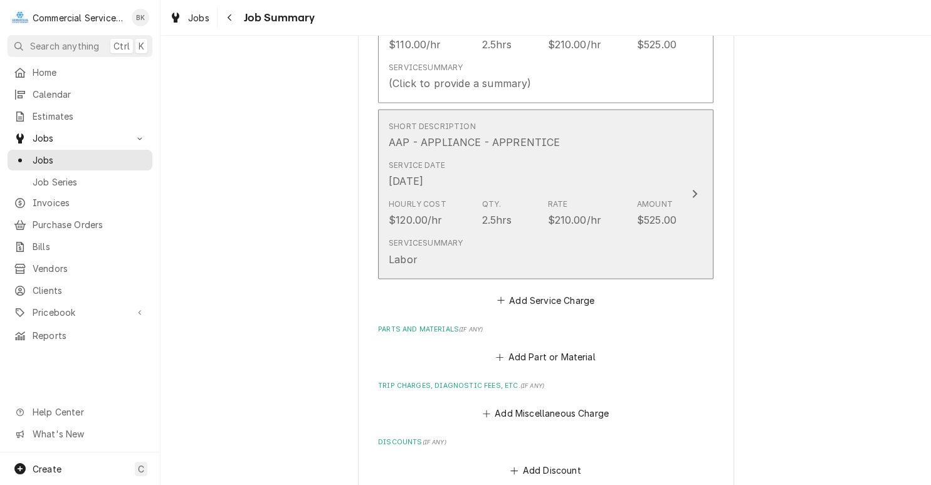
click at [537, 233] on div "Hourly Cost $120.00/hr Qty. 2.5hrs Rate $210.00/hr Amount $525.00" at bounding box center [533, 213] width 288 height 39
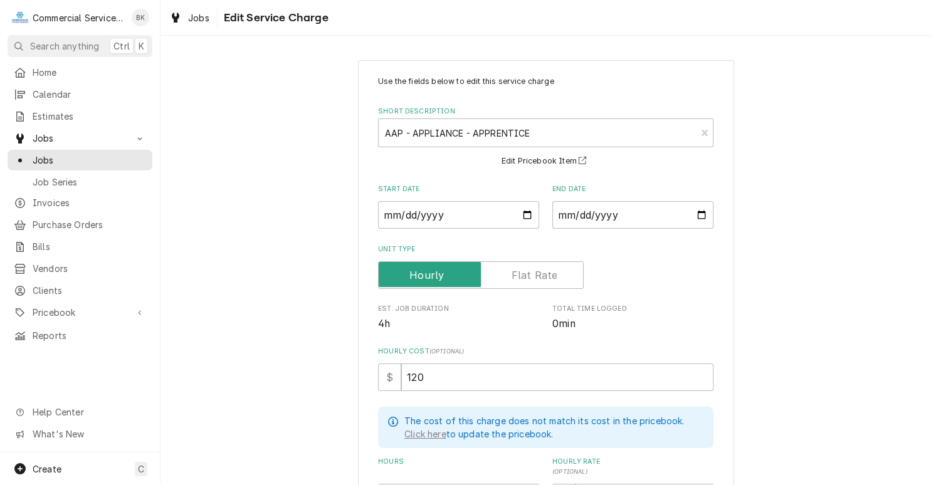
scroll to position [189, 0]
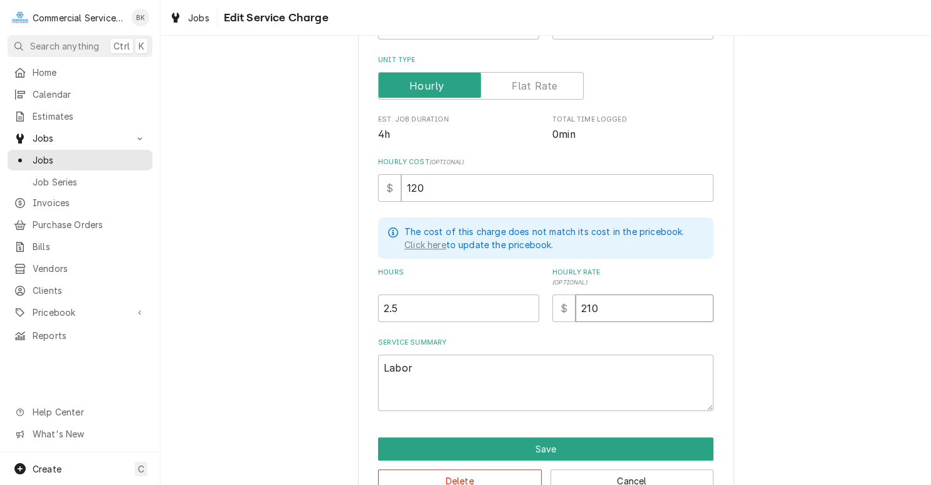
drag, startPoint x: 607, startPoint y: 304, endPoint x: 540, endPoint y: 308, distance: 67.2
click at [576, 308] on input "210" at bounding box center [645, 309] width 138 height 28
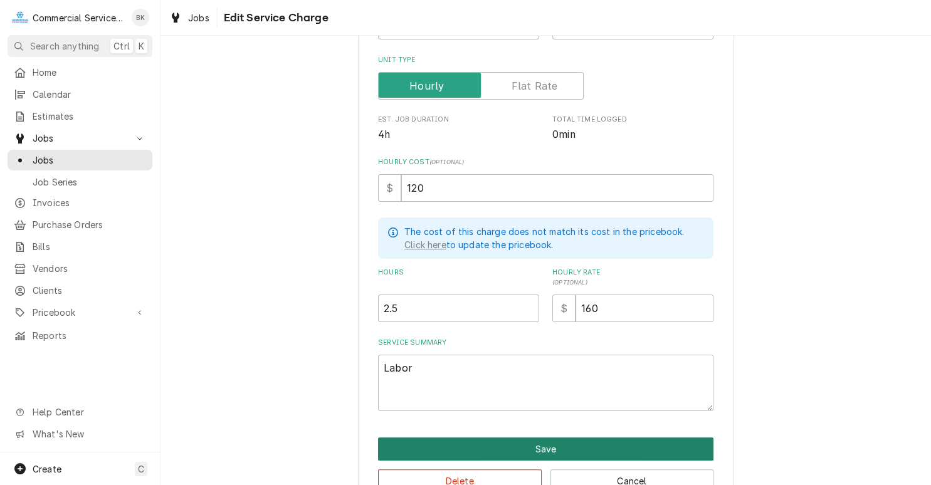
click at [625, 443] on button "Save" at bounding box center [546, 449] width 336 height 23
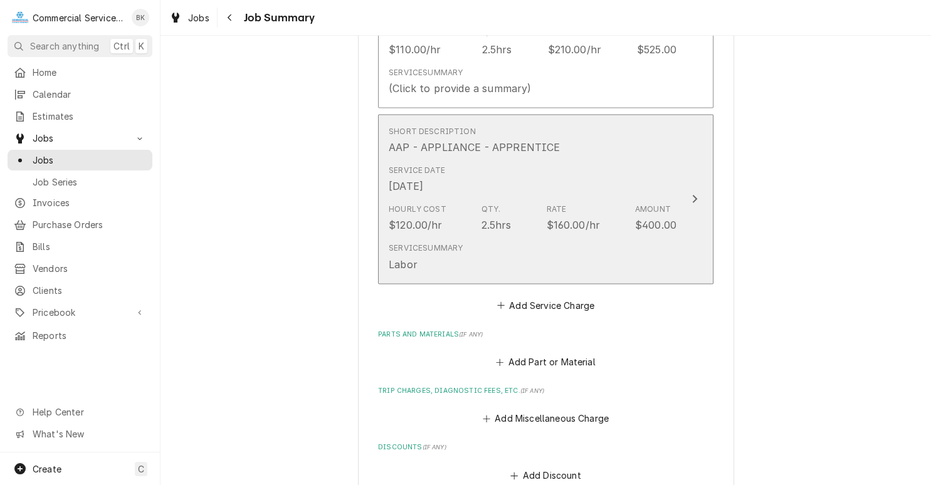
scroll to position [1706, 0]
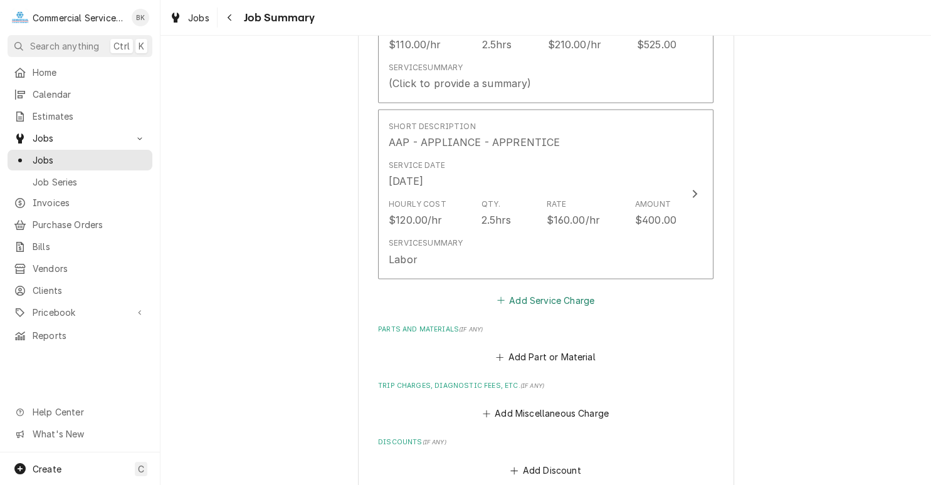
click at [562, 309] on button "Add Service Charge" at bounding box center [546, 301] width 102 height 18
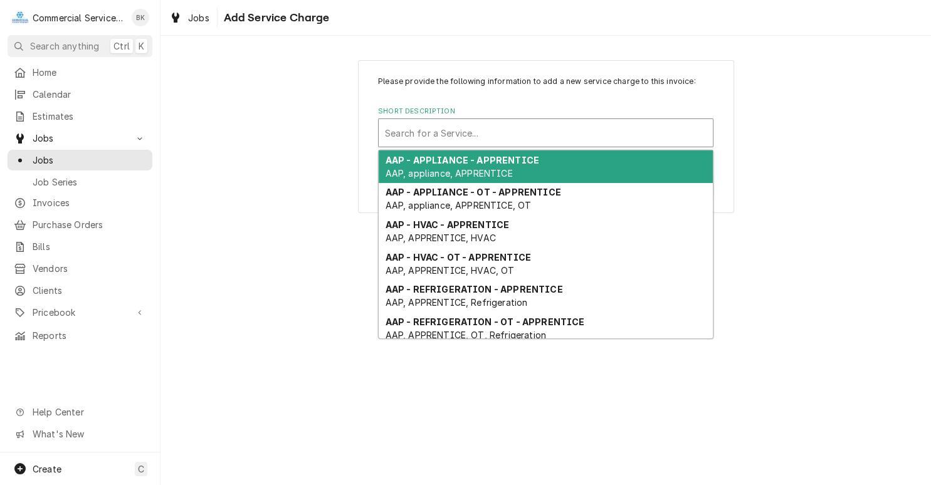
click at [515, 129] on div "Short Description" at bounding box center [546, 133] width 322 height 23
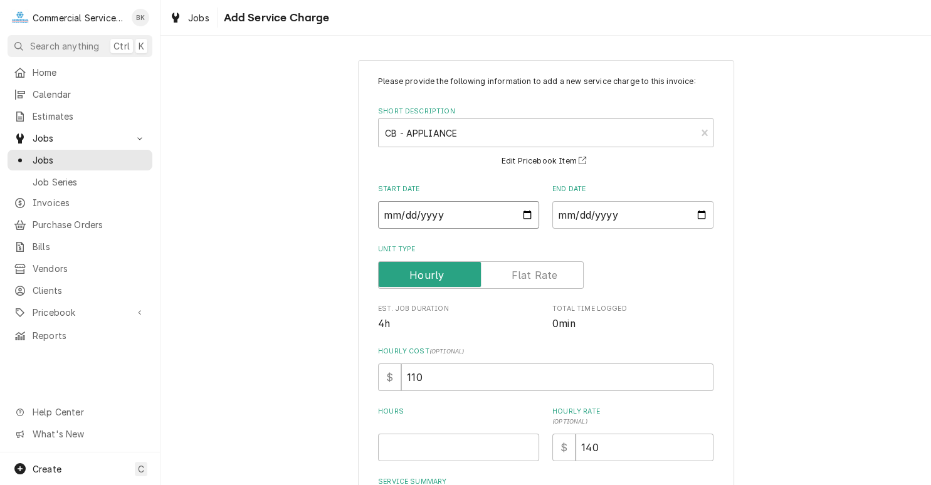
click at [531, 215] on input "Start Date" at bounding box center [458, 215] width 161 height 28
drag, startPoint x: 594, startPoint y: 214, endPoint x: 600, endPoint y: 216, distance: 6.5
click at [594, 216] on input "End Date" at bounding box center [633, 215] width 161 height 28
click at [704, 216] on input "End Date" at bounding box center [633, 215] width 161 height 28
drag, startPoint x: 437, startPoint y: 379, endPoint x: 355, endPoint y: 381, distance: 82.2
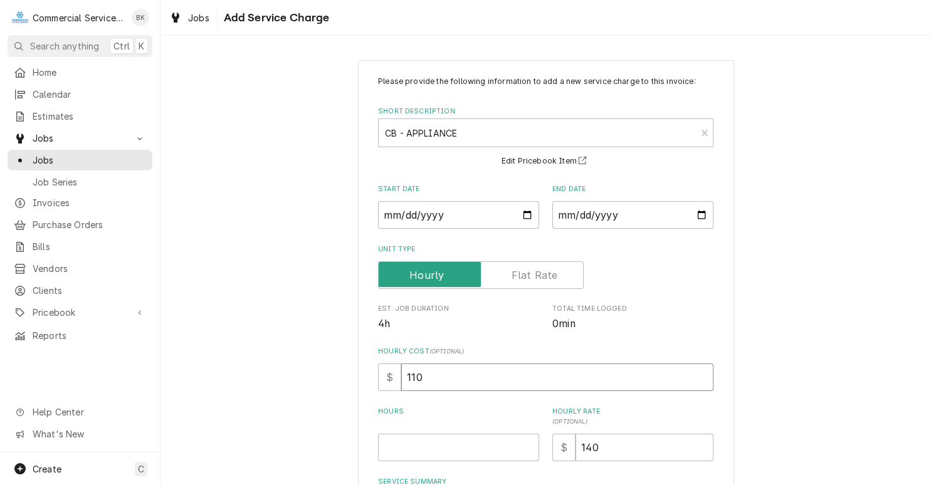
click at [401, 381] on input "110" at bounding box center [557, 378] width 312 height 28
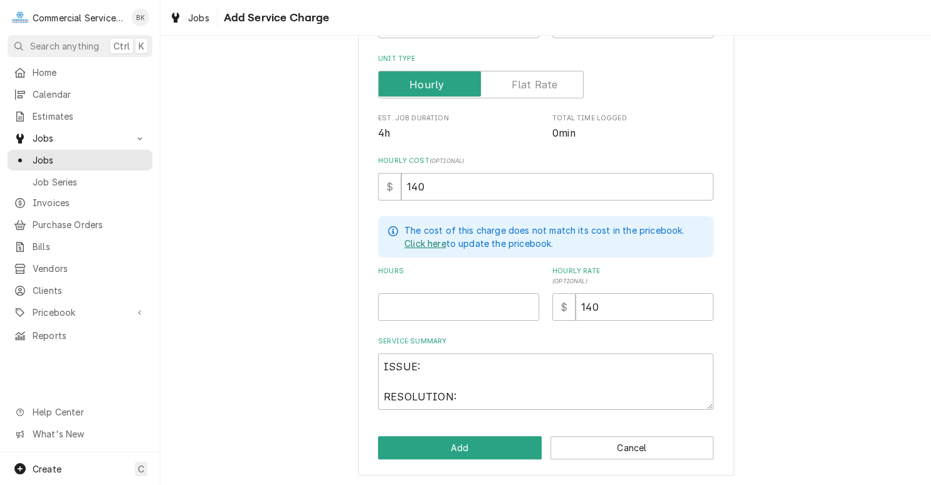
scroll to position [191, 0]
click at [494, 317] on input "Hours" at bounding box center [458, 307] width 161 height 28
drag, startPoint x: 446, startPoint y: 398, endPoint x: 373, endPoint y: 358, distance: 82.8
click at [378, 358] on textarea "ISSUE: RESOLUTION:" at bounding box center [546, 381] width 336 height 56
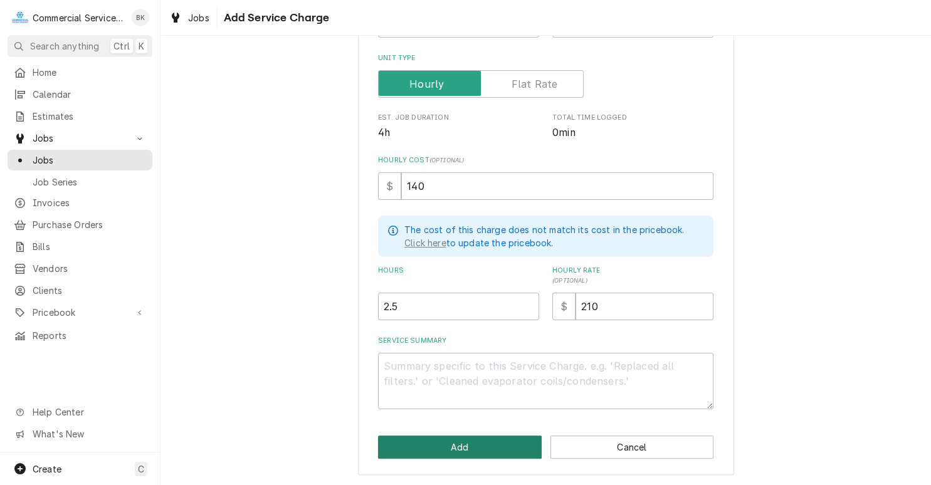
click at [407, 442] on button "Add" at bounding box center [460, 447] width 164 height 23
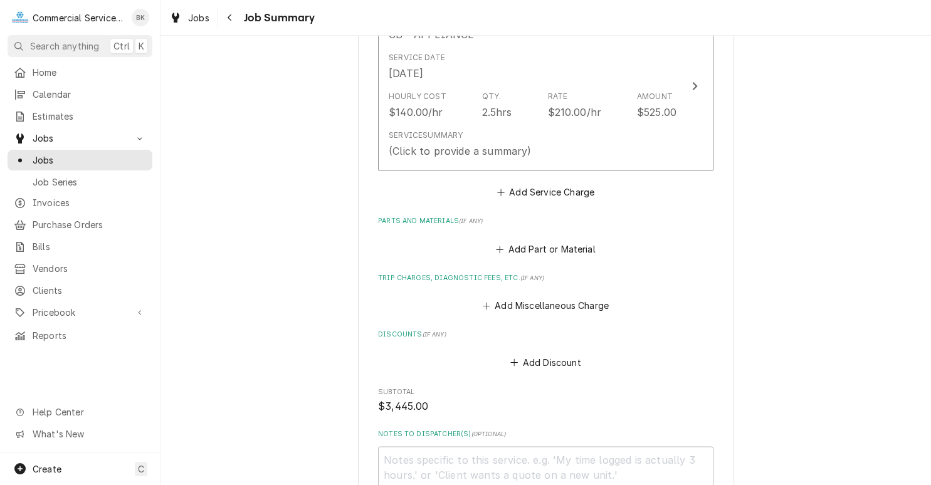
scroll to position [1959, 0]
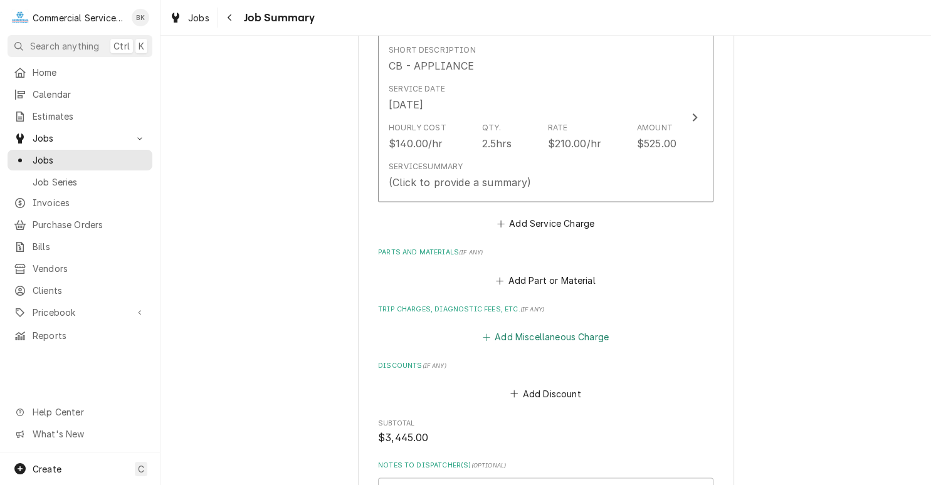
click at [544, 346] on button "Add Miscellaneous Charge" at bounding box center [545, 338] width 130 height 18
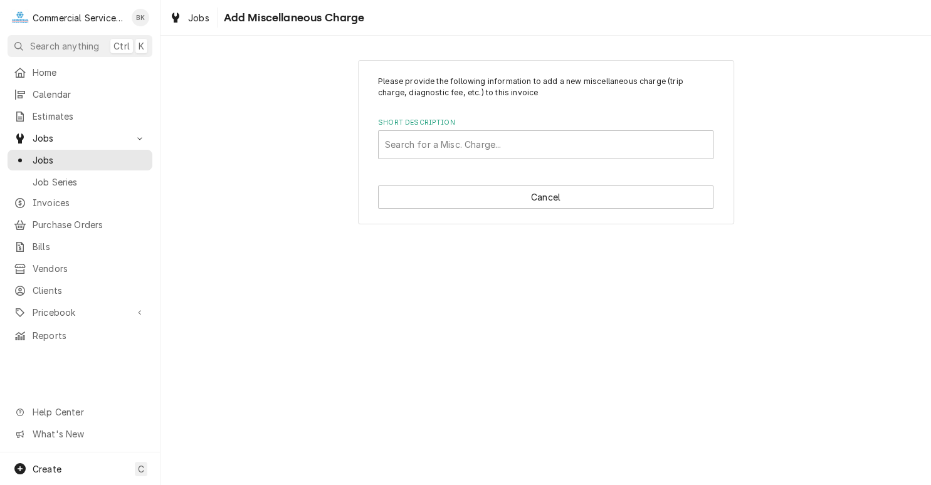
click at [487, 163] on div "Please provide the following information to add a new miscellaneous charge (tri…" at bounding box center [546, 142] width 376 height 165
click at [488, 154] on div "Short Description" at bounding box center [546, 145] width 322 height 23
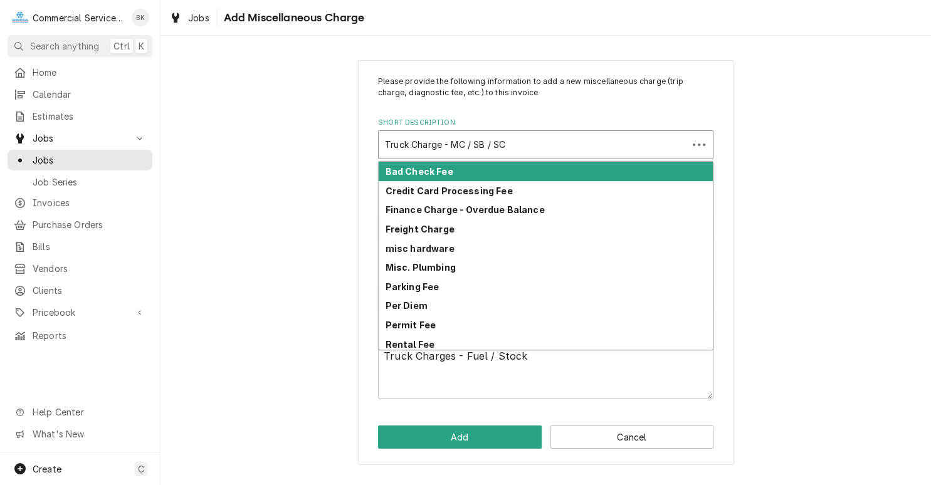
drag, startPoint x: 499, startPoint y: 159, endPoint x: 497, endPoint y: 176, distance: 16.4
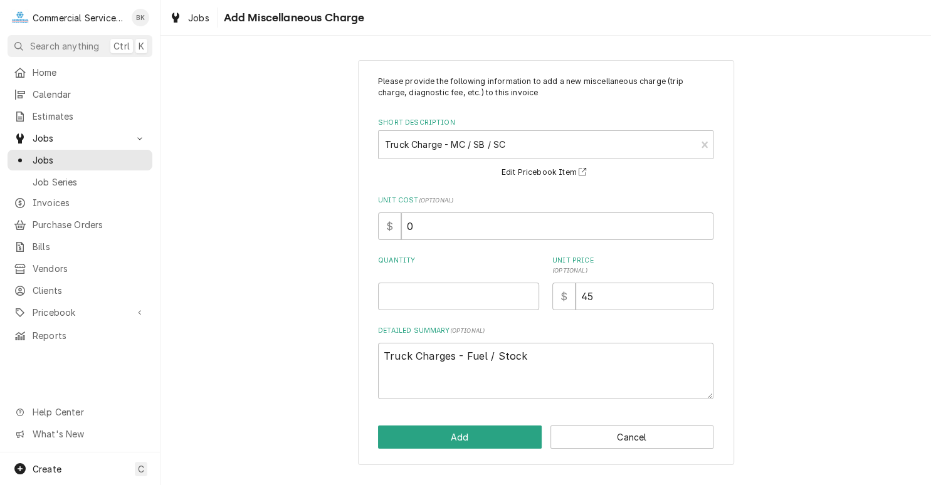
click at [796, 261] on div "Please provide the following information to add a new miscellaneous charge (tri…" at bounding box center [546, 262] width 771 height 427
click at [452, 301] on input "Quantity" at bounding box center [458, 297] width 161 height 28
click at [438, 439] on button "Add" at bounding box center [460, 437] width 164 height 23
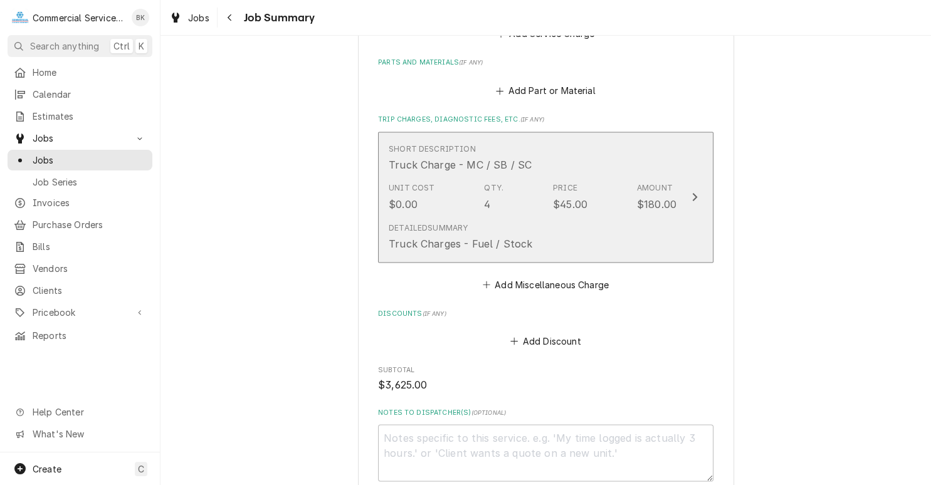
scroll to position [2275, 0]
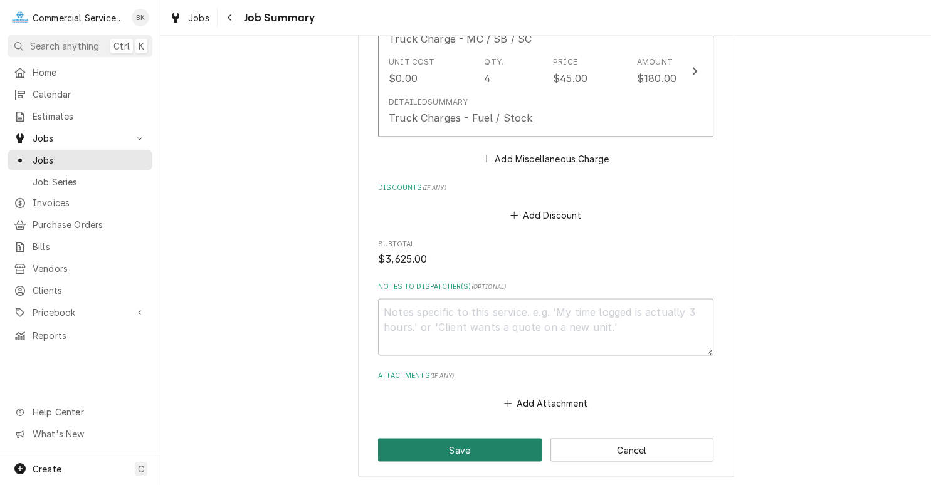
click at [495, 462] on button "Save" at bounding box center [460, 449] width 164 height 23
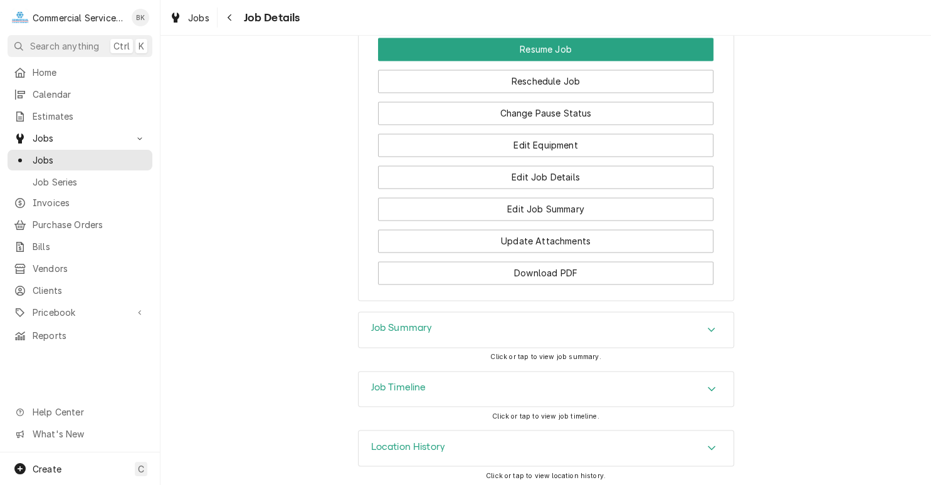
scroll to position [1975, 0]
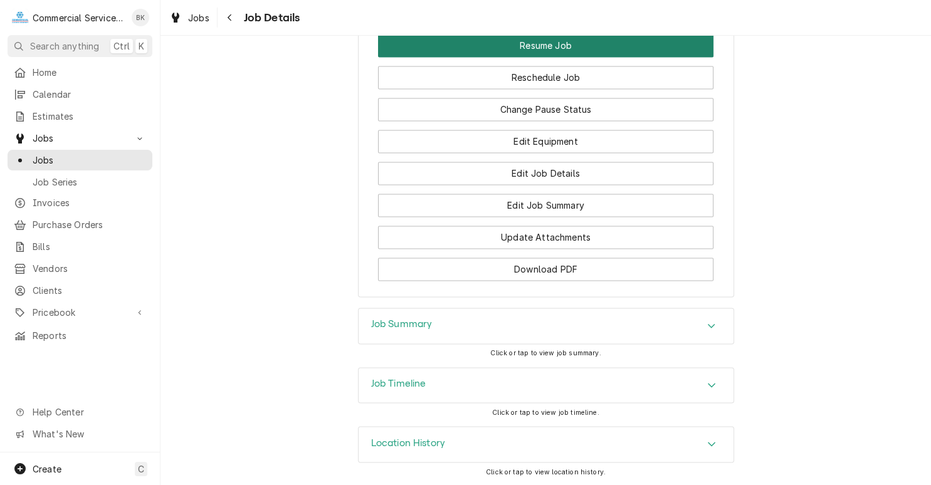
click at [573, 47] on button "Resume Job" at bounding box center [546, 45] width 336 height 23
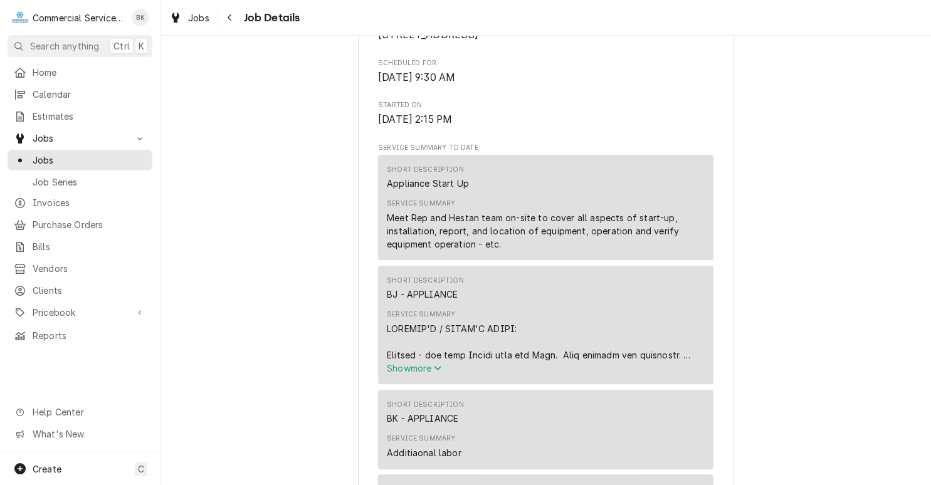
scroll to position [442, 0]
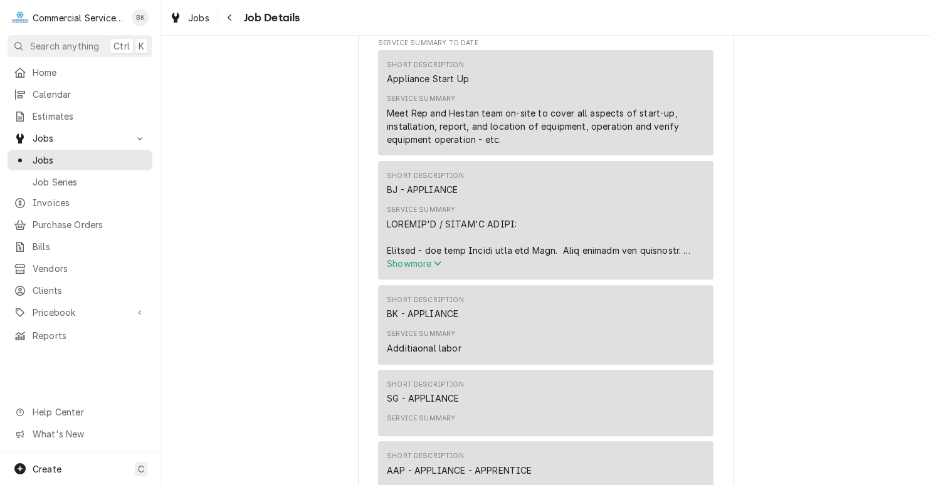
click at [413, 269] on span "Show more" at bounding box center [414, 263] width 55 height 11
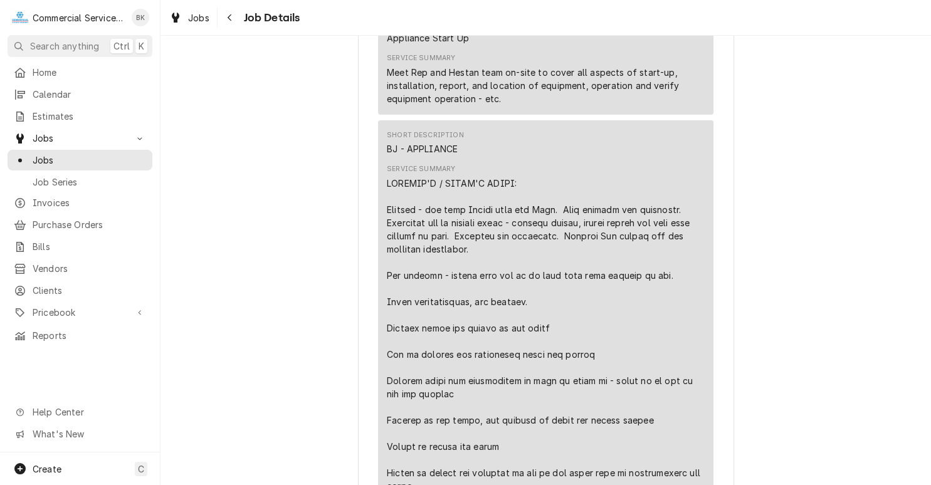
scroll to position [505, 0]
